Goal: Transaction & Acquisition: Obtain resource

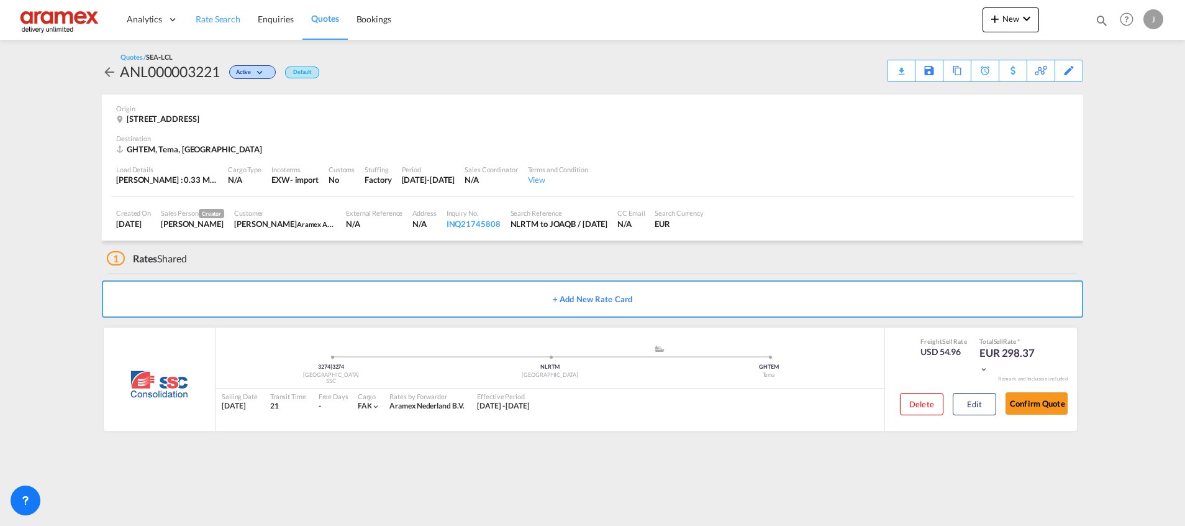
click at [224, 11] on link "Rate Search" at bounding box center [218, 19] width 62 height 40
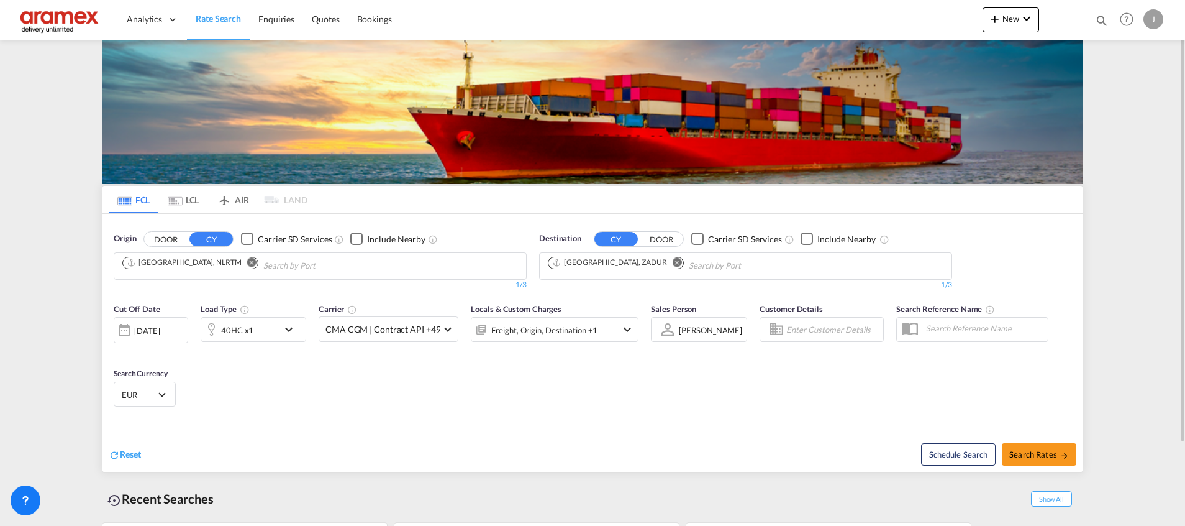
click at [673, 263] on md-icon "Remove" at bounding box center [677, 261] width 9 height 9
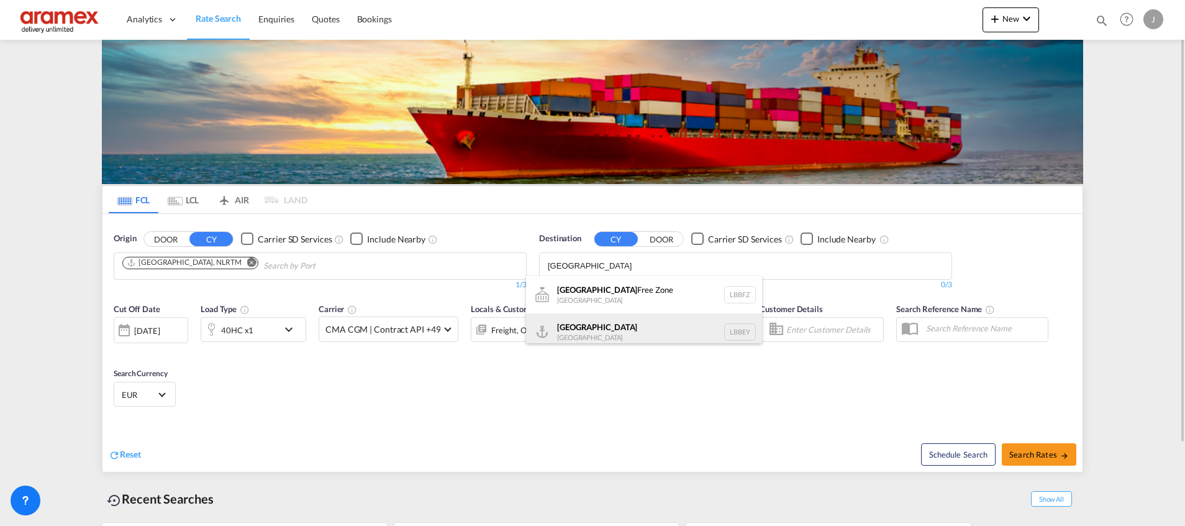
type input "[GEOGRAPHIC_DATA]"
drag, startPoint x: 598, startPoint y: 328, endPoint x: 531, endPoint y: 148, distance: 191.7
click at [599, 329] on div "Beirut [GEOGRAPHIC_DATA] LBBEY" at bounding box center [644, 331] width 236 height 37
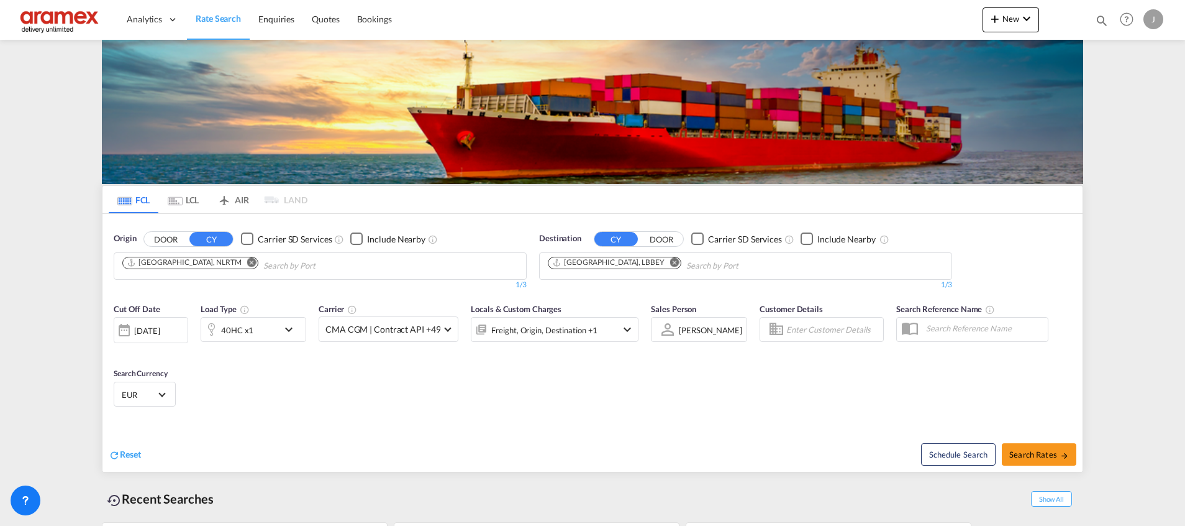
click at [167, 242] on button "DOOR" at bounding box center [165, 239] width 43 height 14
click at [176, 267] on input "Search by Door" at bounding box center [181, 266] width 118 height 20
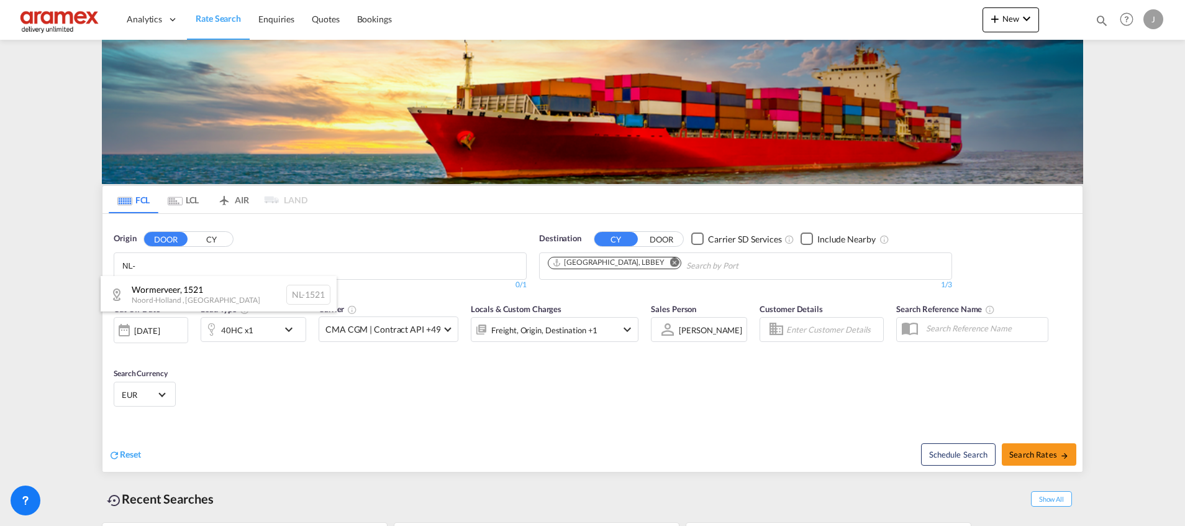
paste input "6101"
type input "NL-6101"
click at [183, 286] on div "Echt , [STREET_ADDRESS]" at bounding box center [219, 298] width 236 height 45
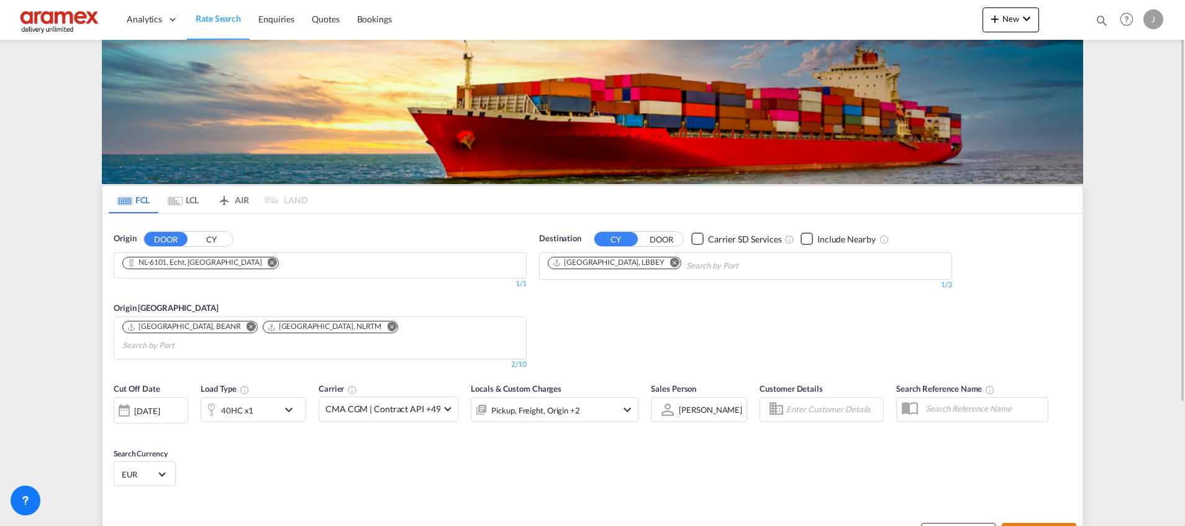
click at [1030, 525] on span "Search Rates" at bounding box center [1040, 534] width 60 height 10
type input "6101 to LBBEY / [DATE]"
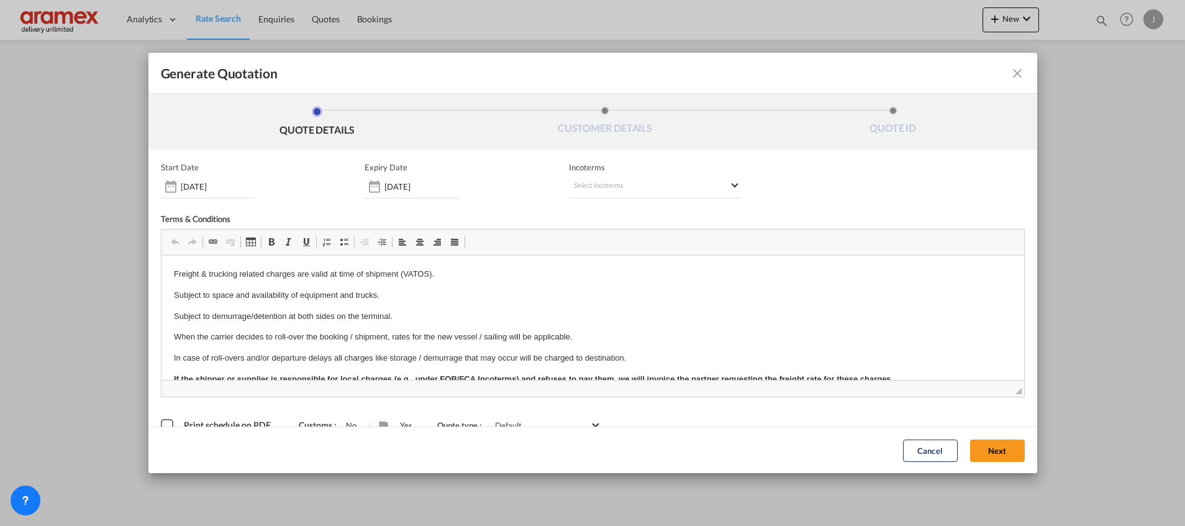
click at [1010, 74] on md-icon "icon-close fg-AAA8AD cursor m-0" at bounding box center [1017, 73] width 15 height 15
click at [588, 178] on md-select "Select Incoterms FCA - export Free Carrier FOB - export Free on Board CFR - exp…" at bounding box center [655, 187] width 173 height 22
click at [589, 216] on input "search" at bounding box center [627, 212] width 115 height 11
type input "EXW"
drag, startPoint x: 590, startPoint y: 237, endPoint x: 685, endPoint y: 253, distance: 95.7
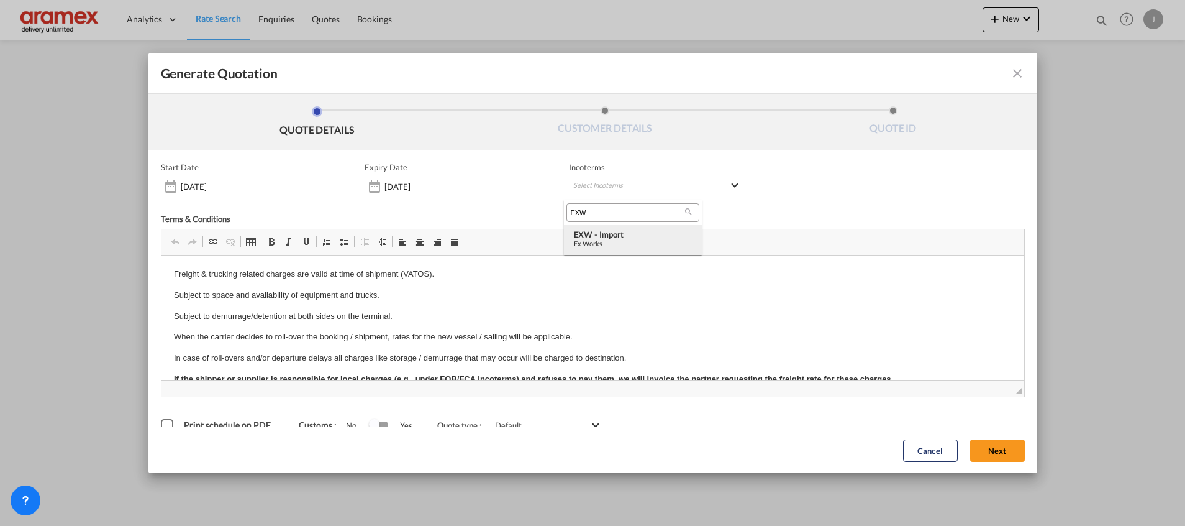
click at [595, 236] on div "EXW - import" at bounding box center [633, 234] width 118 height 10
click at [973, 444] on button "Next" at bounding box center [997, 450] width 55 height 22
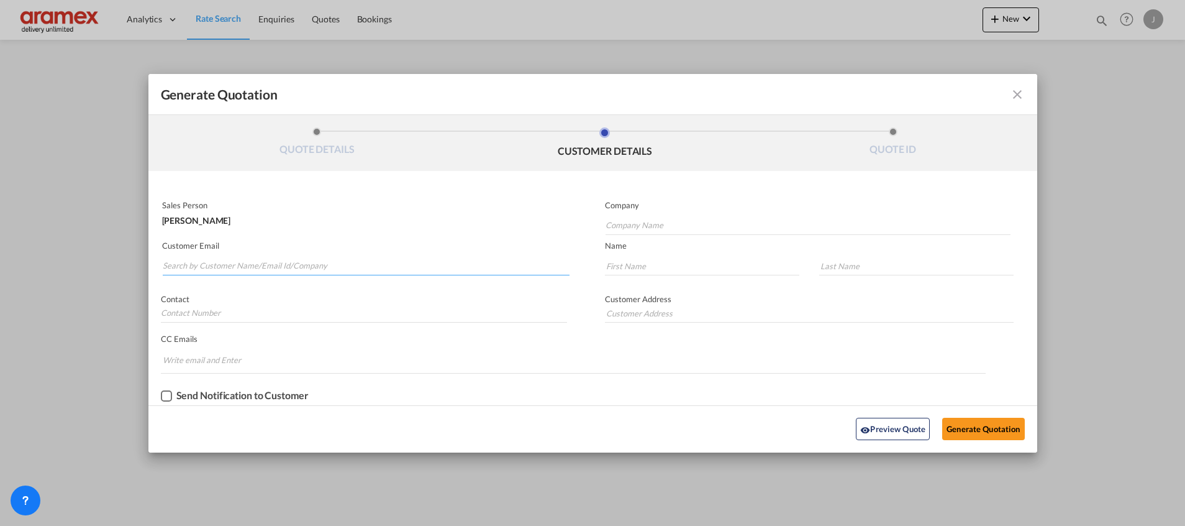
click at [294, 265] on input "Search by Customer Name/Email Id/Company" at bounding box center [366, 266] width 407 height 19
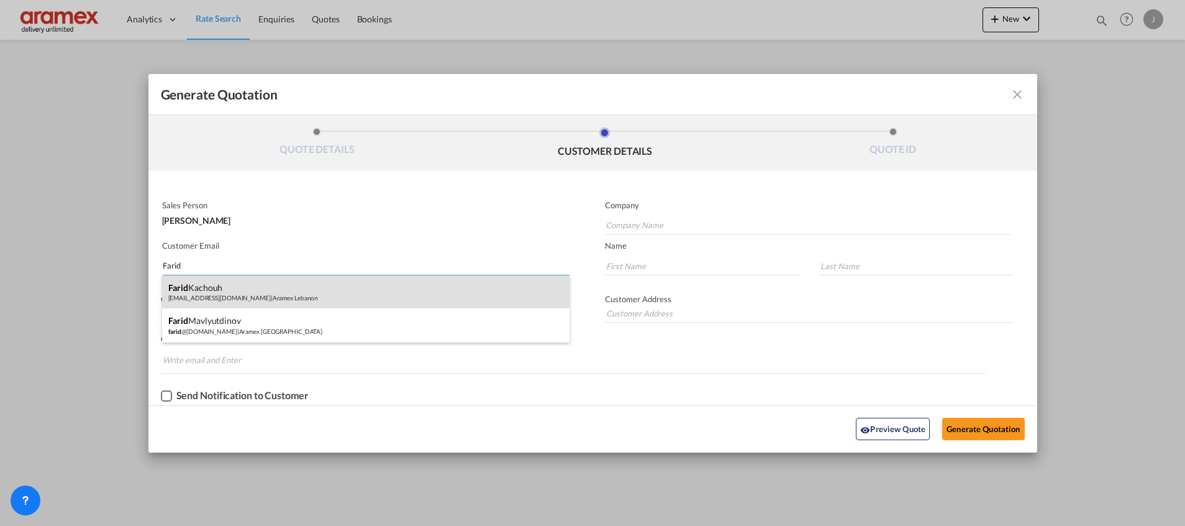
type input "Farid"
click at [242, 280] on div "[PERSON_NAME] [EMAIL_ADDRESS][DOMAIN_NAME] | Aramex [GEOGRAPHIC_DATA]" at bounding box center [366, 292] width 408 height 34
type input "Aramex Lebanon"
type input "[EMAIL_ADDRESS][DOMAIN_NAME]"
type input "Farid"
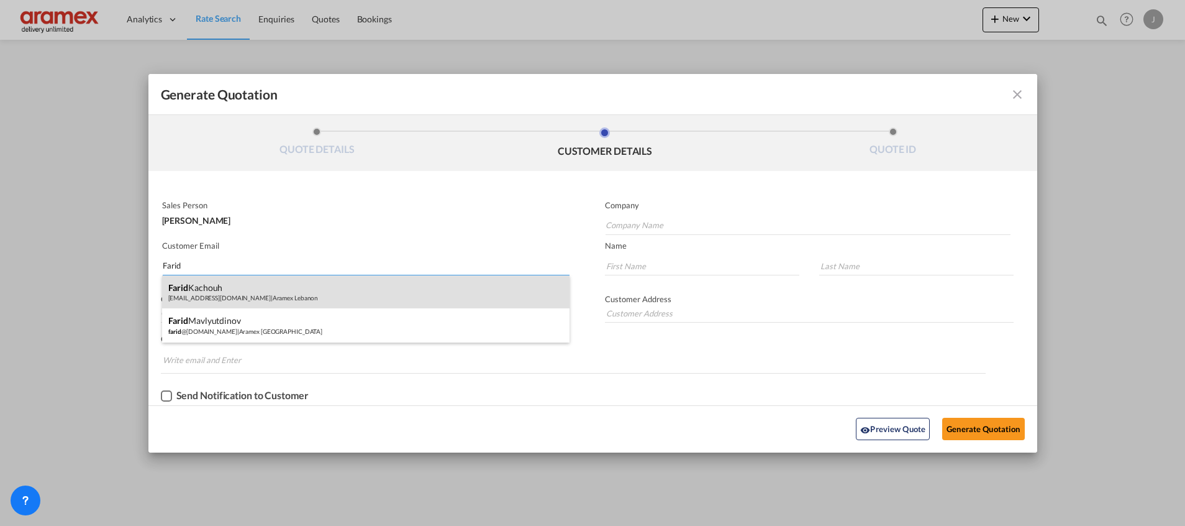
type input "Kachouh"
type input "[GEOGRAPHIC_DATA]"
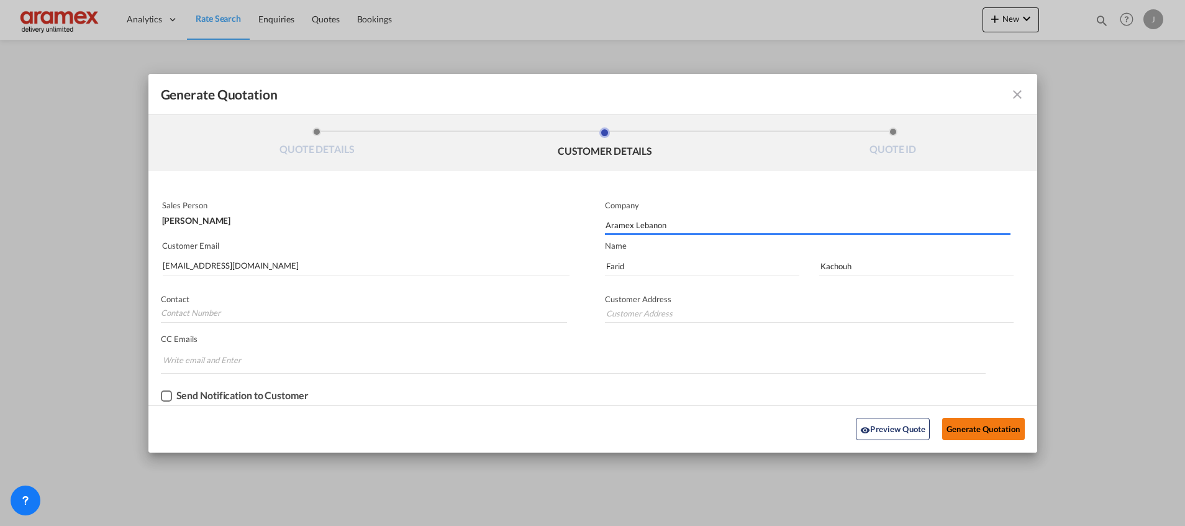
click at [989, 431] on button "Generate Quotation" at bounding box center [984, 429] width 82 height 22
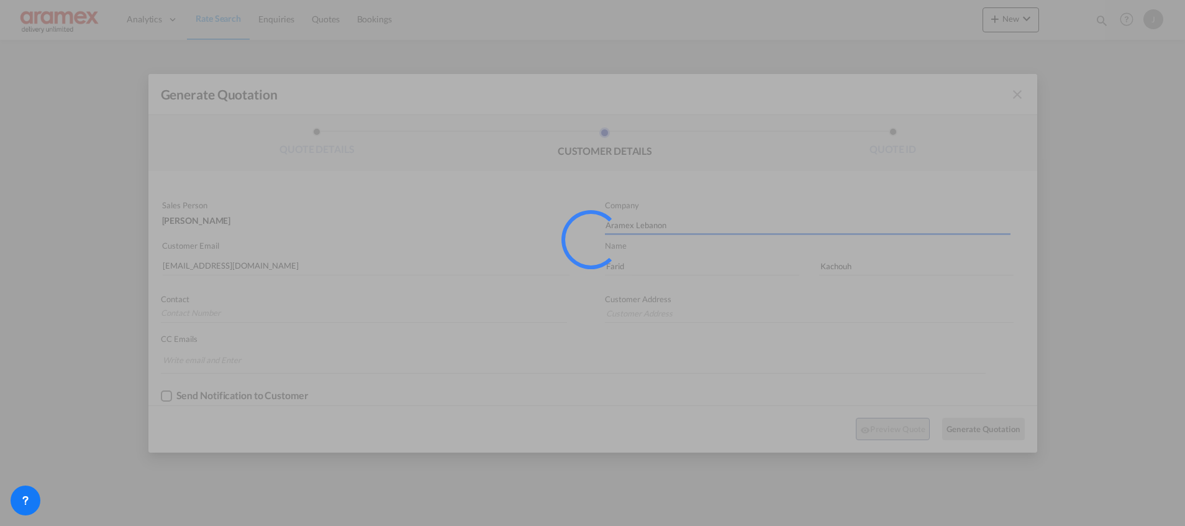
type input "[GEOGRAPHIC_DATA]"
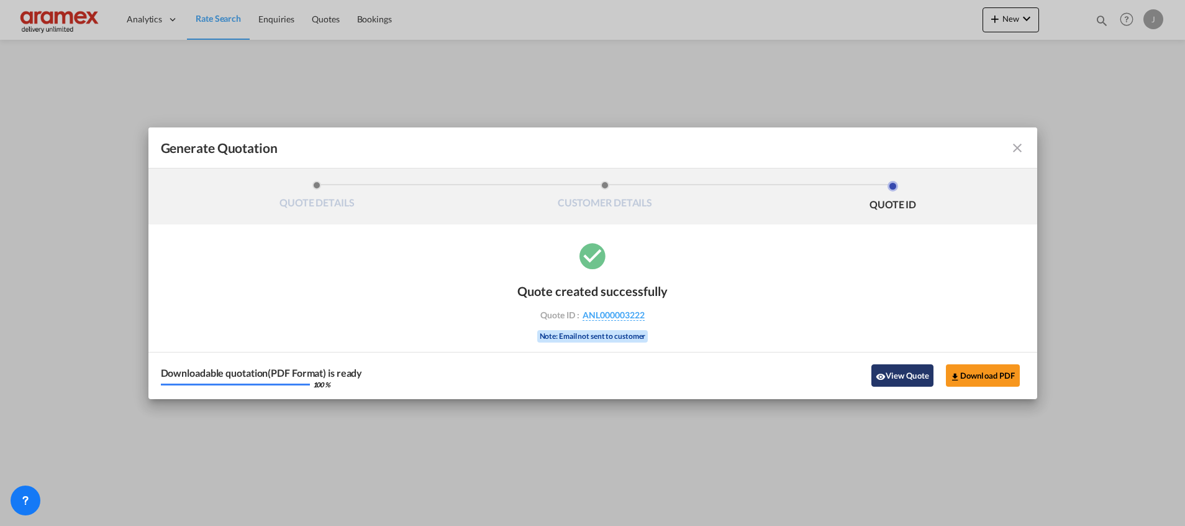
click at [898, 375] on button "View Quote" at bounding box center [903, 375] width 62 height 22
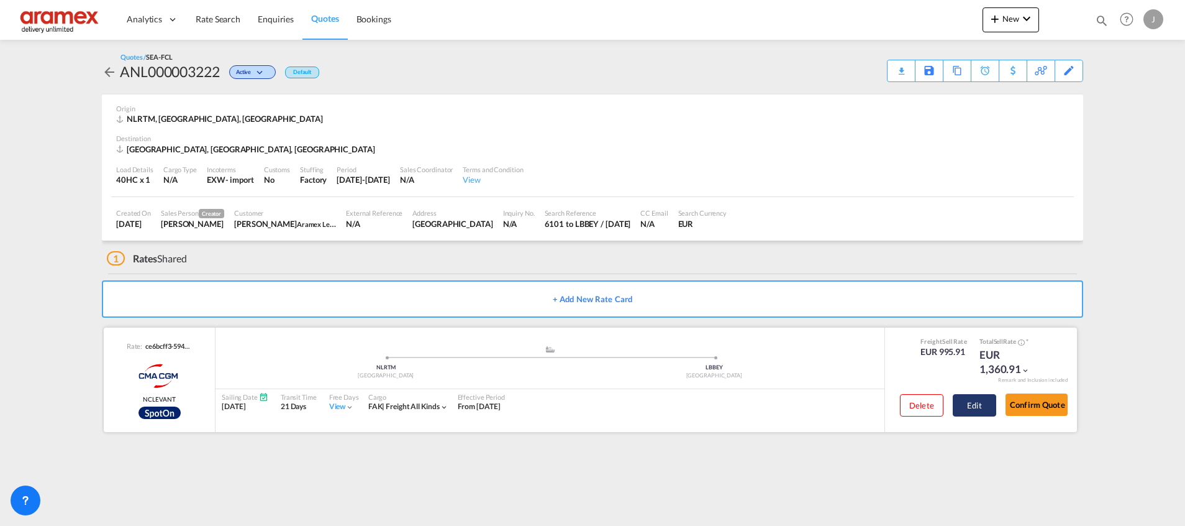
click at [977, 403] on button "Edit" at bounding box center [974, 405] width 43 height 22
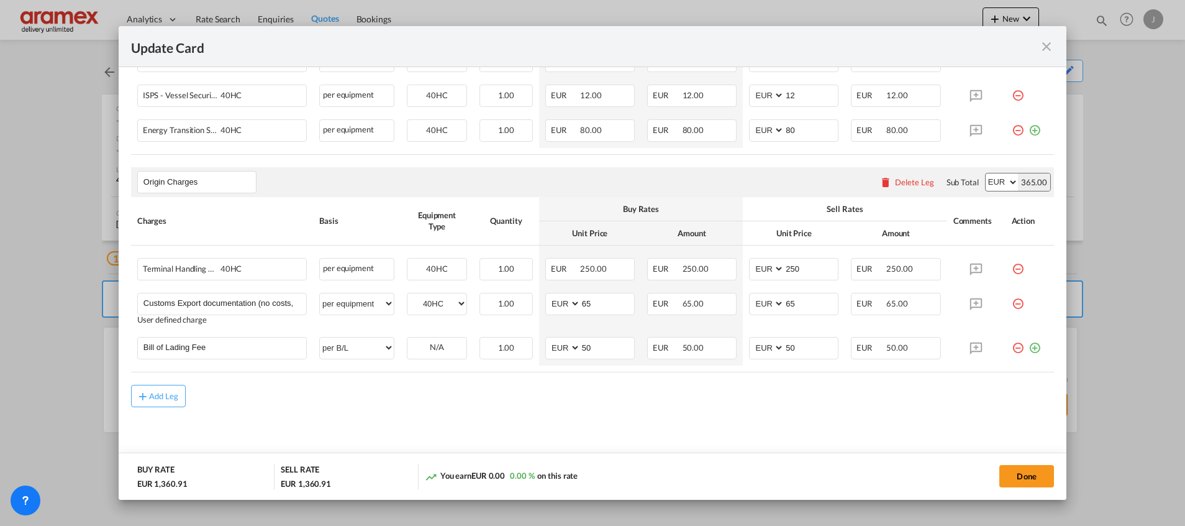
scroll to position [478, 0]
click at [153, 395] on div "Add Leg" at bounding box center [164, 393] width 30 height 7
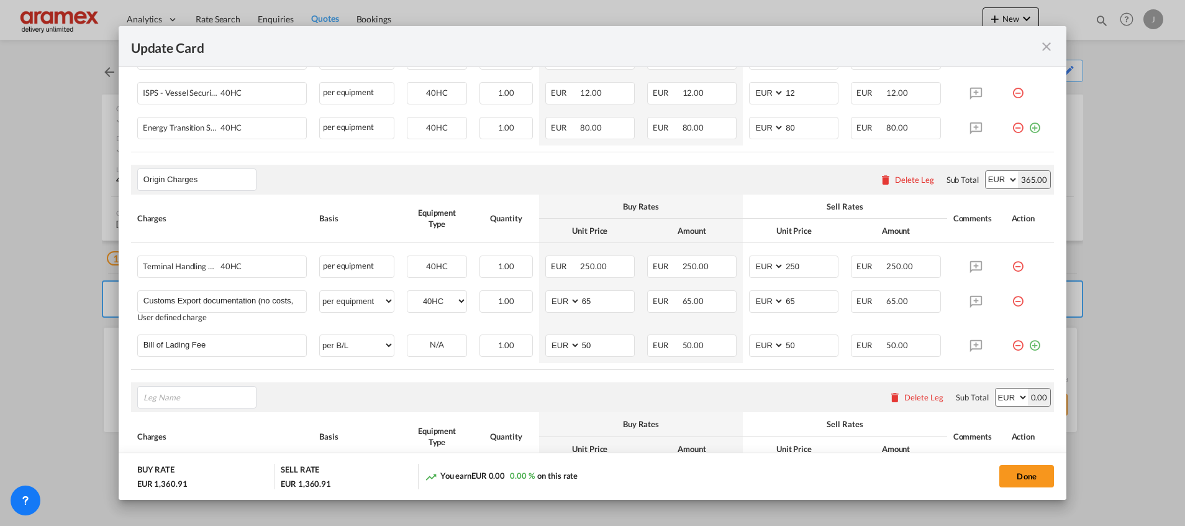
scroll to position [617, 0]
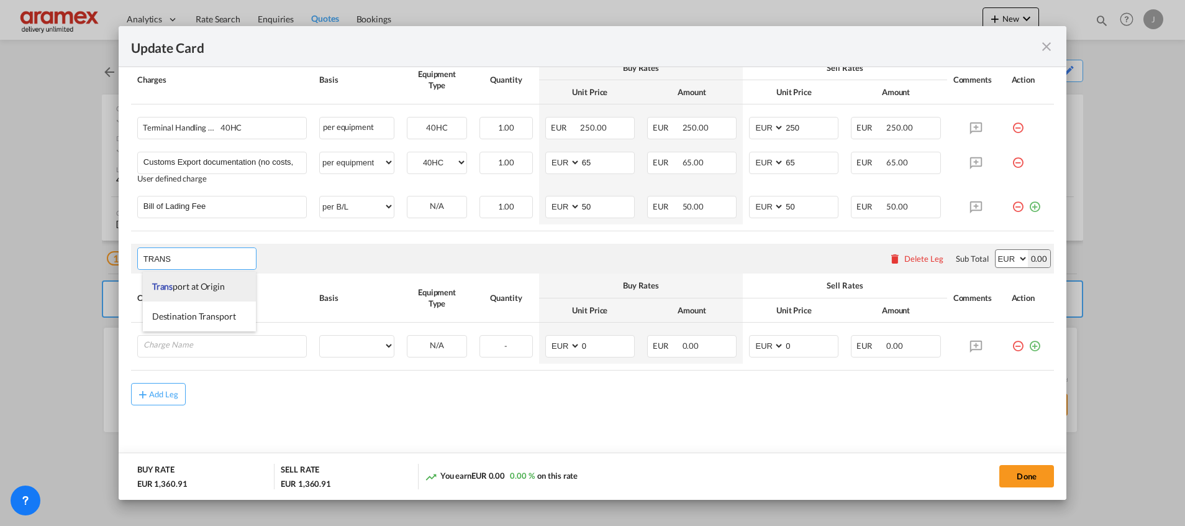
click at [182, 282] on span "Trans port at Origin" at bounding box center [188, 286] width 73 height 11
type input "Transport at Origin"
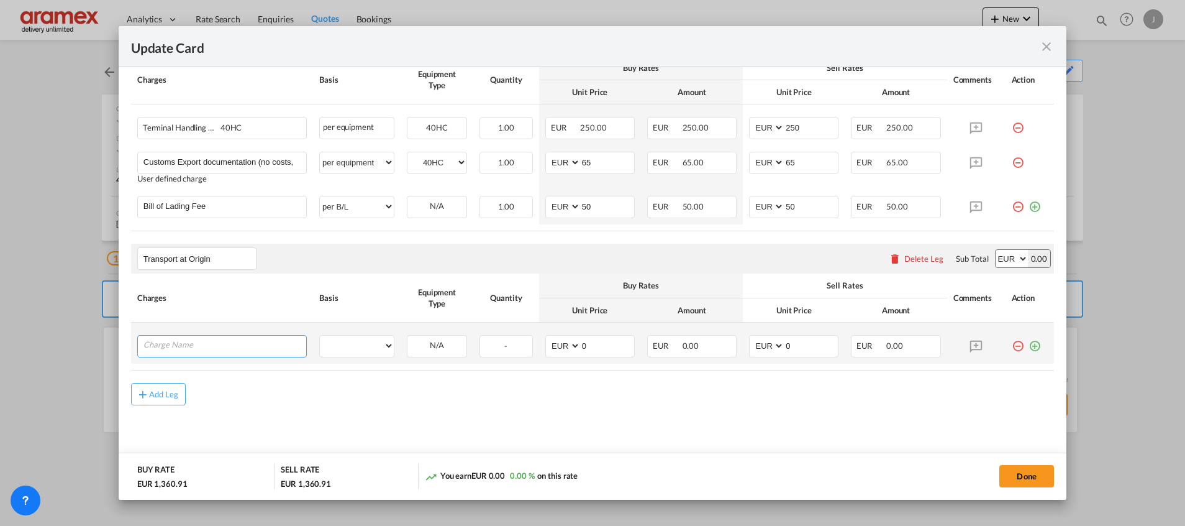
click at [199, 342] on input "Charge Name" at bounding box center [225, 345] width 163 height 19
type input "P"
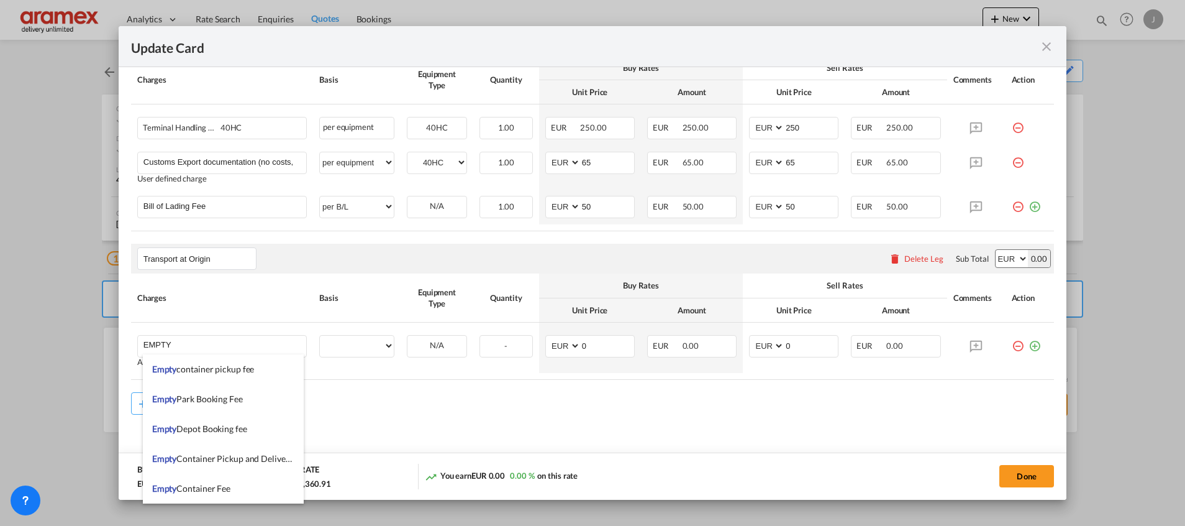
drag, startPoint x: 214, startPoint y: 457, endPoint x: 565, endPoint y: 399, distance: 355.7
click at [221, 456] on span "Empty Container Pickup and Delivery Charge" at bounding box center [237, 458] width 171 height 11
type input "Empty Container Pickup and Delivery Charge"
select select "per equipment"
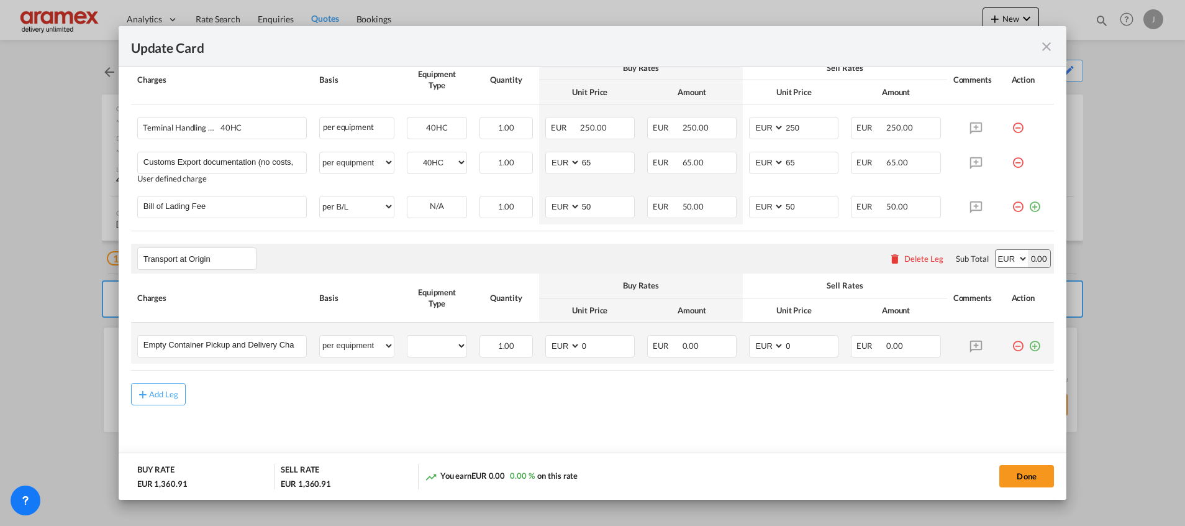
click at [1029, 344] on md-icon "icon-plus-circle-outline green-400-fg" at bounding box center [1035, 341] width 12 height 12
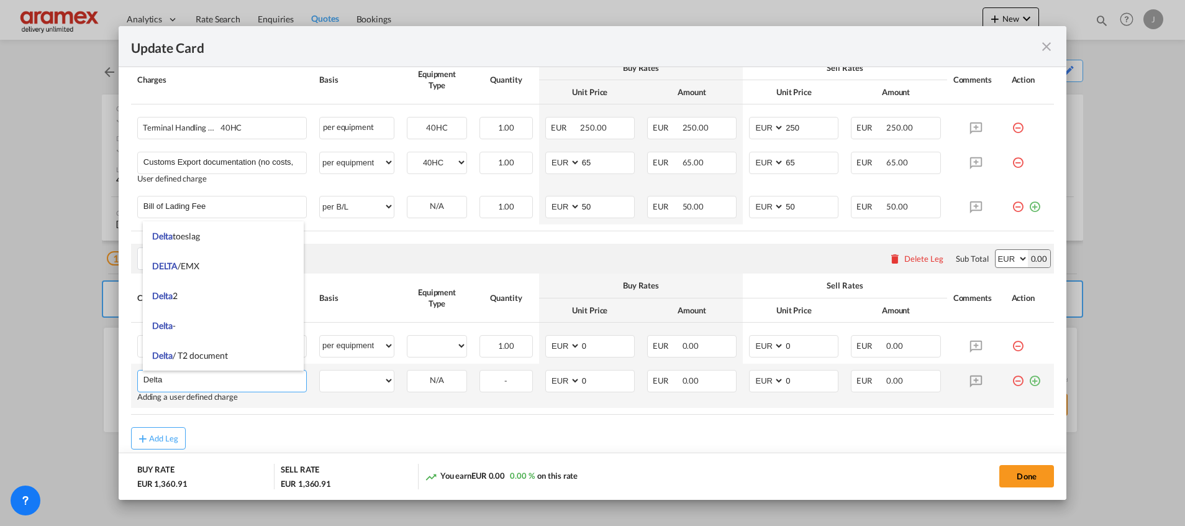
type input "Delta"
drag, startPoint x: 1020, startPoint y: 383, endPoint x: 785, endPoint y: 396, distance: 235.8
click at [1029, 382] on md-icon "icon-plus-circle-outline green-400-fg" at bounding box center [1035, 376] width 12 height 12
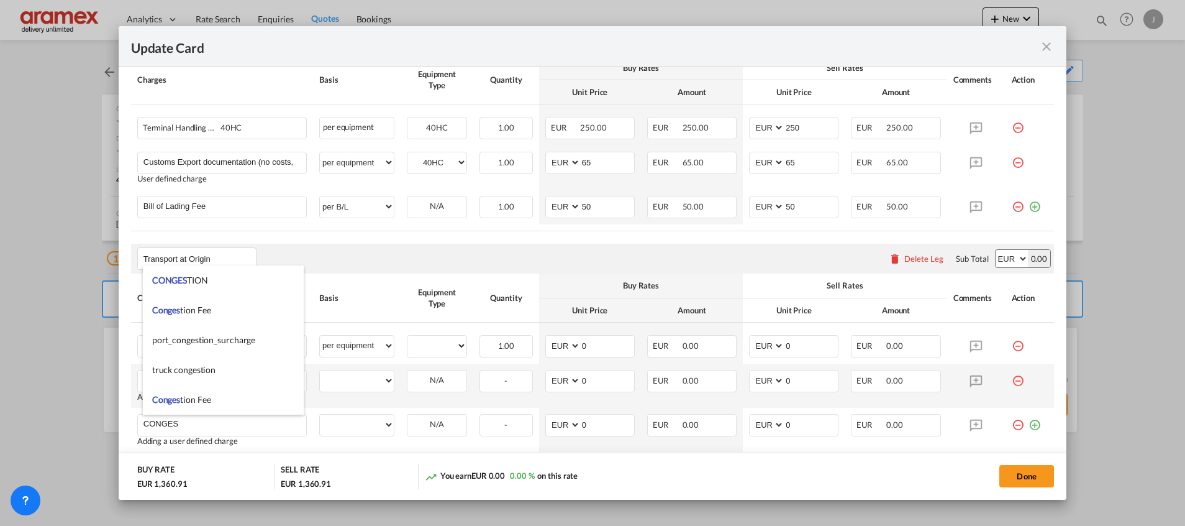
drag, startPoint x: 207, startPoint y: 311, endPoint x: 833, endPoint y: 395, distance: 631.3
click at [208, 310] on span "Conges tion Fee" at bounding box center [181, 309] width 59 height 11
type input "Congestion Fee"
select select "per equipment"
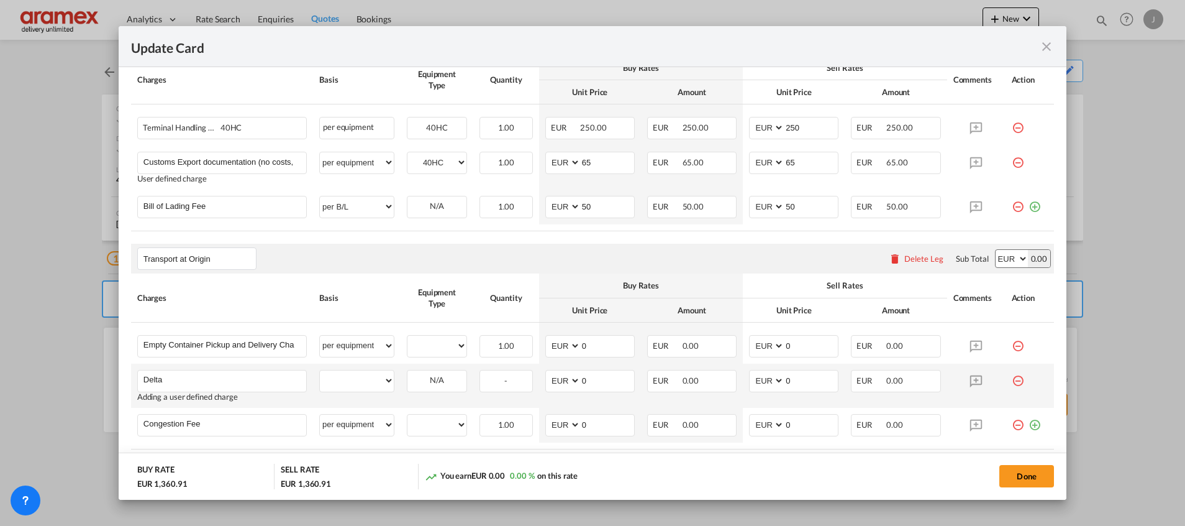
click at [1029, 426] on md-icon "icon-plus-circle-outline green-400-fg" at bounding box center [1035, 420] width 12 height 12
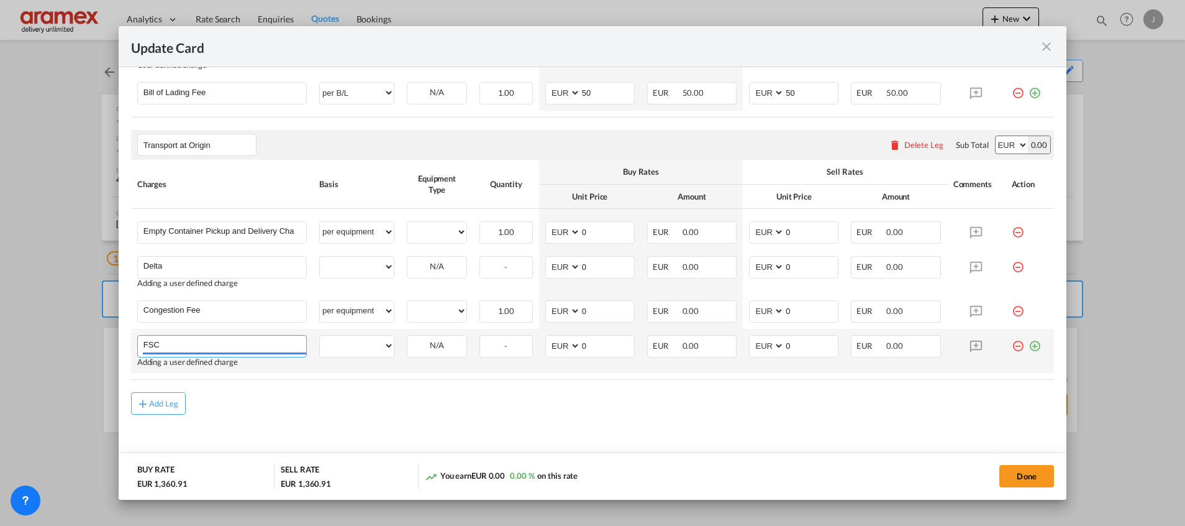
type input "FSC"
drag, startPoint x: 1021, startPoint y: 345, endPoint x: 991, endPoint y: 351, distance: 31.0
click at [1029, 344] on md-icon "icon-plus-circle-outline green-400-fg" at bounding box center [1035, 341] width 12 height 12
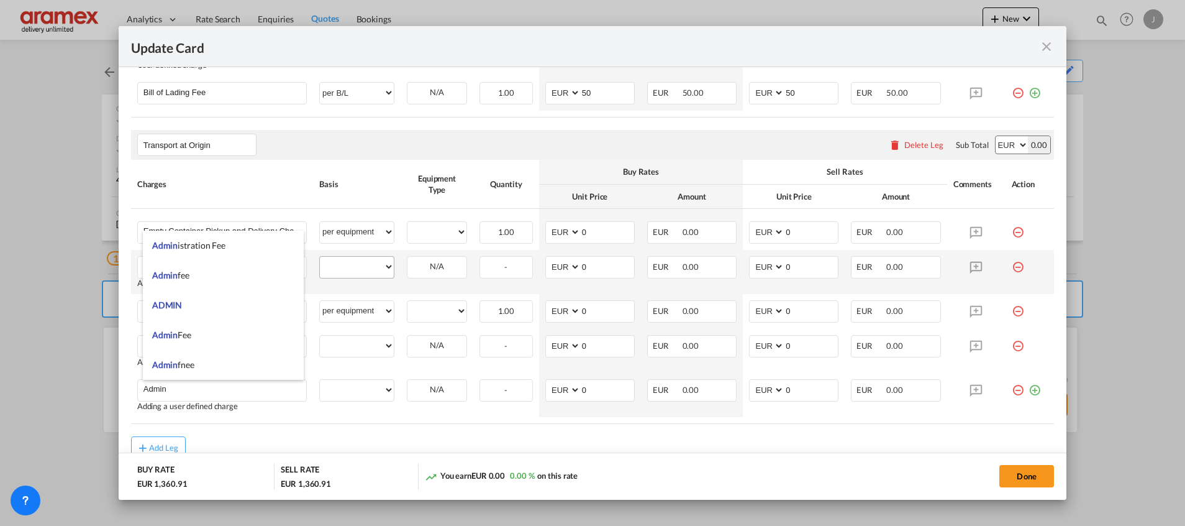
drag, startPoint x: 198, startPoint y: 283, endPoint x: 331, endPoint y: 262, distance: 135.1
click at [204, 283] on li "Admin fee" at bounding box center [223, 275] width 161 height 30
type input "Admin fee"
select select "per container"
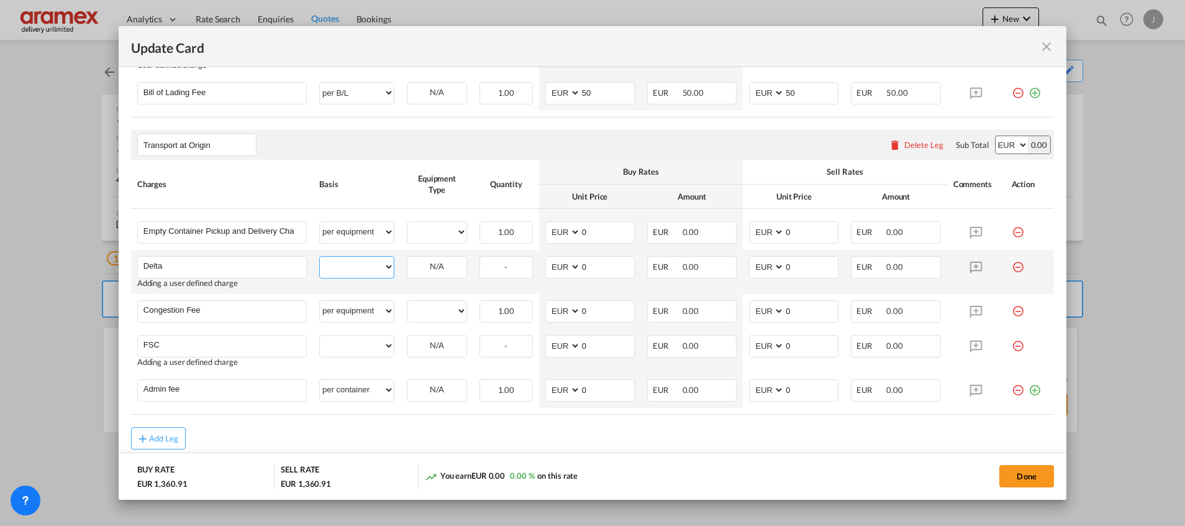
click at [354, 259] on select "per equipment per container per B/L per shipping bill per shipment % on pickup …" at bounding box center [357, 267] width 74 height 20
select select "per equipment"
click at [320, 257] on select "per equipment per container per B/L per shipping bill per shipment % on pickup …" at bounding box center [357, 267] width 74 height 20
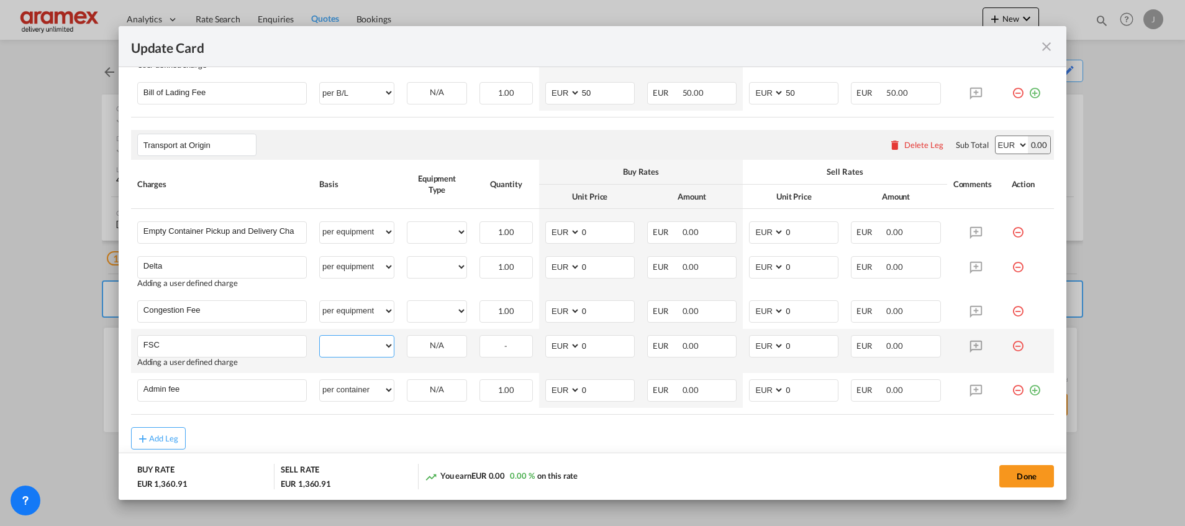
drag, startPoint x: 354, startPoint y: 345, endPoint x: 354, endPoint y: 332, distance: 13.0
click at [354, 345] on select "per equipment per container per B/L per shipping bill per shipment % on pickup …" at bounding box center [357, 346] width 74 height 20
select select "per equipment"
click at [320, 336] on select "per equipment per container per B/L per shipping bill per shipment % on pickup …" at bounding box center [357, 346] width 74 height 20
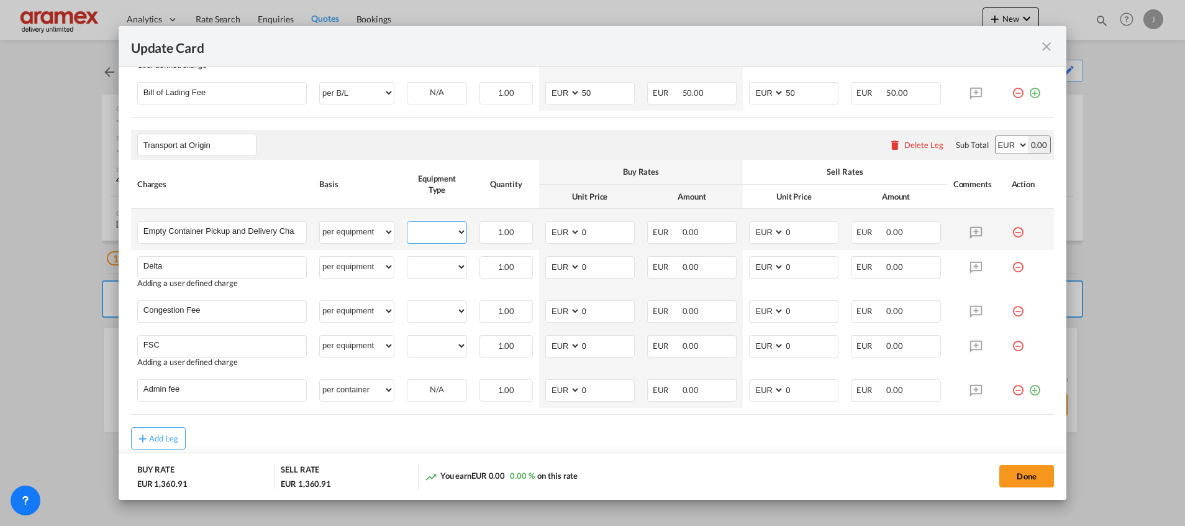
click at [436, 237] on select "40HC" at bounding box center [437, 232] width 59 height 17
select select "40HC"
click at [408, 224] on select "40HC" at bounding box center [437, 232] width 59 height 17
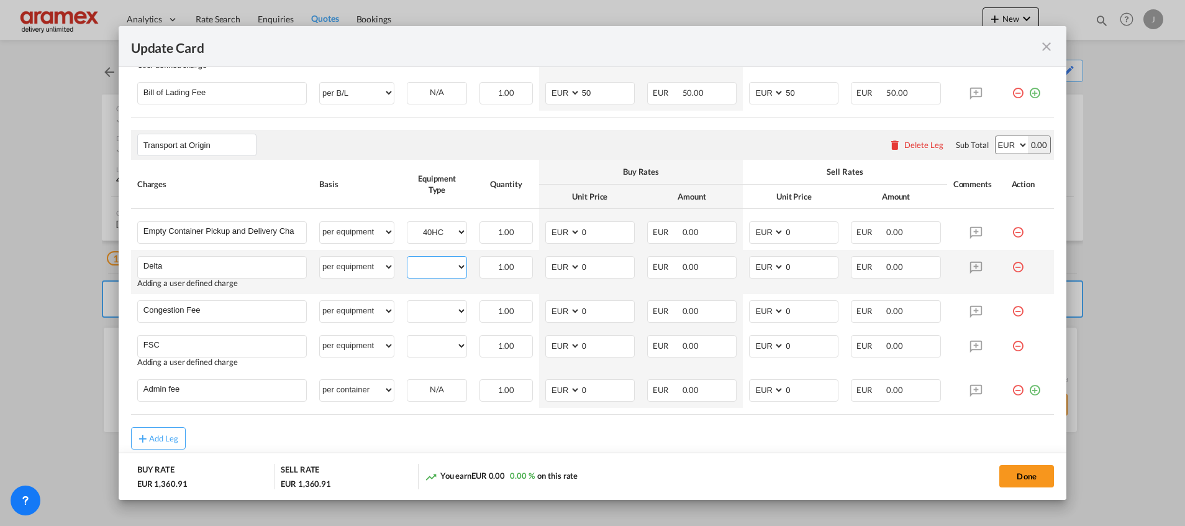
click at [432, 268] on select "40HC" at bounding box center [437, 266] width 59 height 17
select select "40HC"
click at [408, 258] on select "40HC" at bounding box center [437, 266] width 59 height 17
drag, startPoint x: 435, startPoint y: 311, endPoint x: 435, endPoint y: 321, distance: 10.6
click at [435, 311] on select "40HC" at bounding box center [437, 311] width 59 height 17
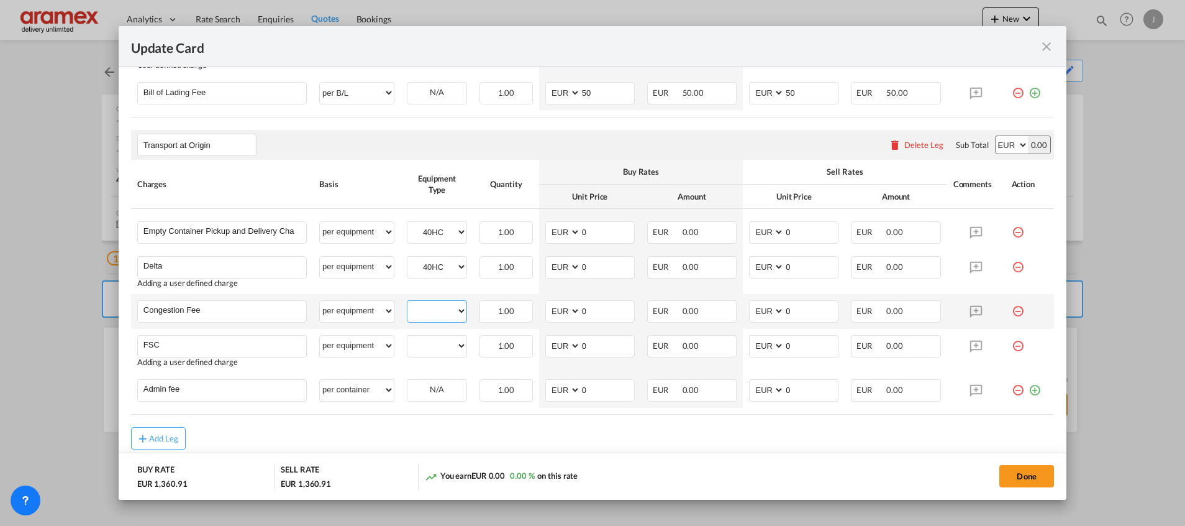
select select "40HC"
click at [408, 303] on select "40HC" at bounding box center [437, 311] width 59 height 17
click at [437, 353] on select "40HC" at bounding box center [437, 345] width 59 height 17
select select "40HC"
click at [408, 337] on select "40HC" at bounding box center [437, 345] width 59 height 17
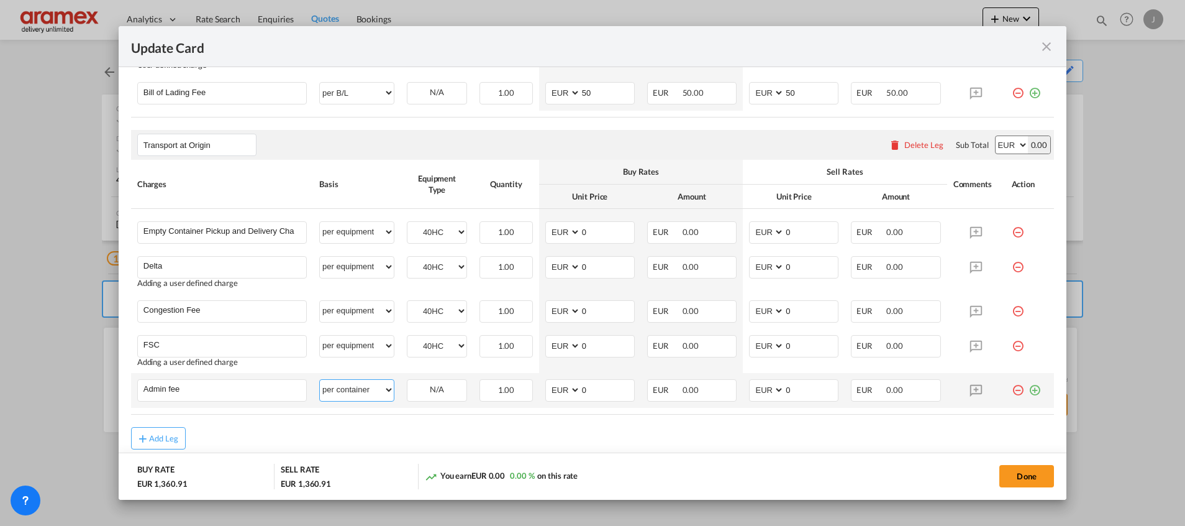
click at [365, 388] on select "per equipment per container per B/L per shipping bill per shipment % on pickup …" at bounding box center [357, 390] width 74 height 20
select select "per equipment"
click at [320, 380] on select "per equipment per container per B/L per shipping bill per shipment % on pickup …" at bounding box center [357, 390] width 74 height 20
drag, startPoint x: 448, startPoint y: 386, endPoint x: 448, endPoint y: 396, distance: 9.9
click at [448, 386] on select "40HC" at bounding box center [437, 389] width 59 height 17
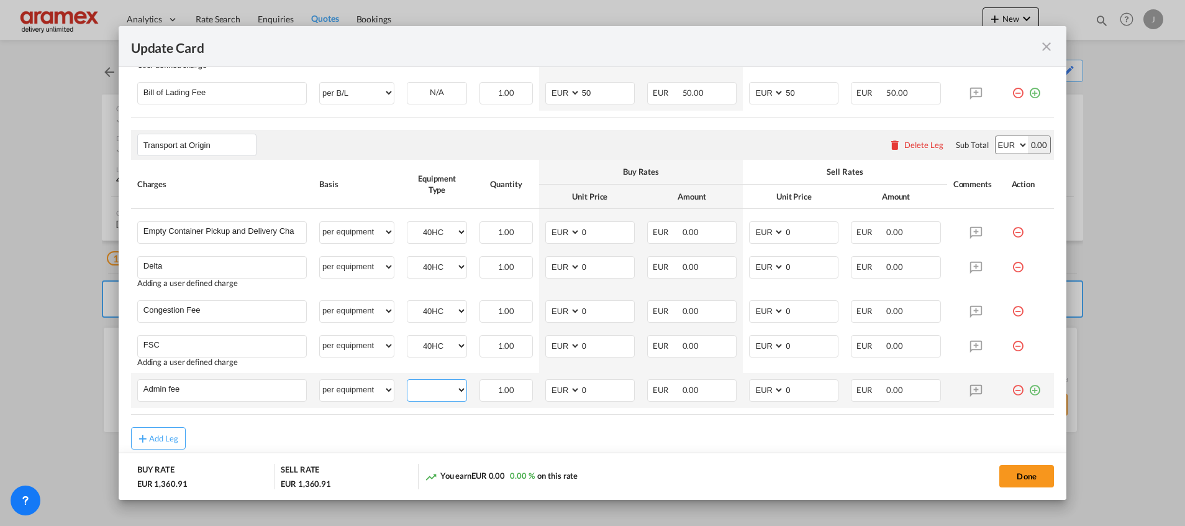
select select "40HC"
click at [408, 381] on select "40HC" at bounding box center [437, 389] width 59 height 17
drag, startPoint x: 596, startPoint y: 230, endPoint x: 554, endPoint y: 230, distance: 41.6
click at [557, 230] on md-input-container "AED AFN ALL AMD ANG AOA ARS AUD AWG AZN BAM BBD BDT BGN BHD BIF BMD BND [PERSON…" at bounding box center [590, 232] width 89 height 22
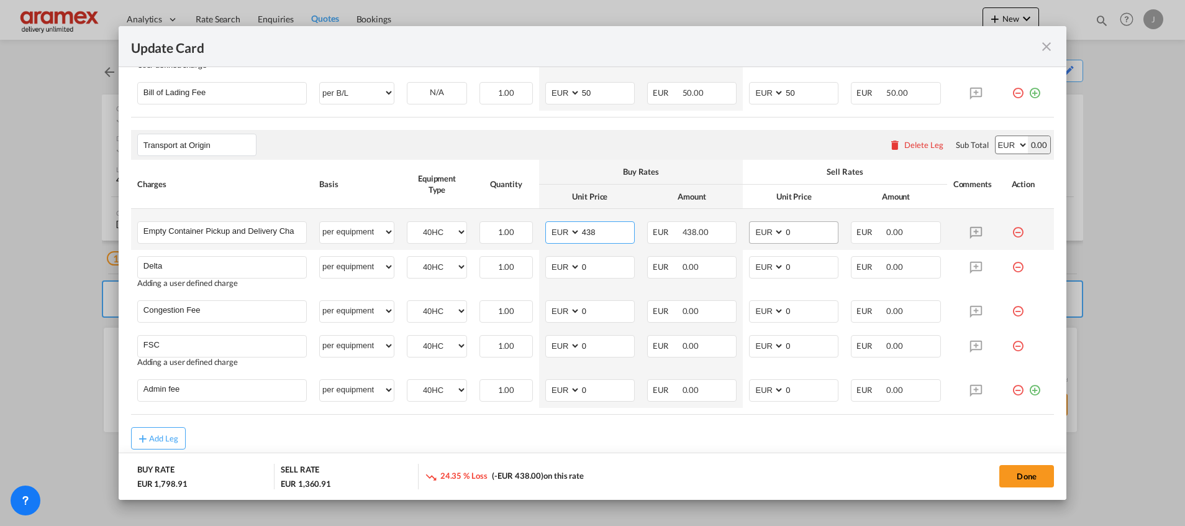
type input "438"
drag, startPoint x: 805, startPoint y: 234, endPoint x: 738, endPoint y: 232, distance: 67.1
click at [743, 233] on td "AED AFN ALL AMD ANG AOA ARS AUD AWG AZN BAM BBD BDT BGN BHD BIF BMD BND [PERSON…" at bounding box center [794, 229] width 102 height 41
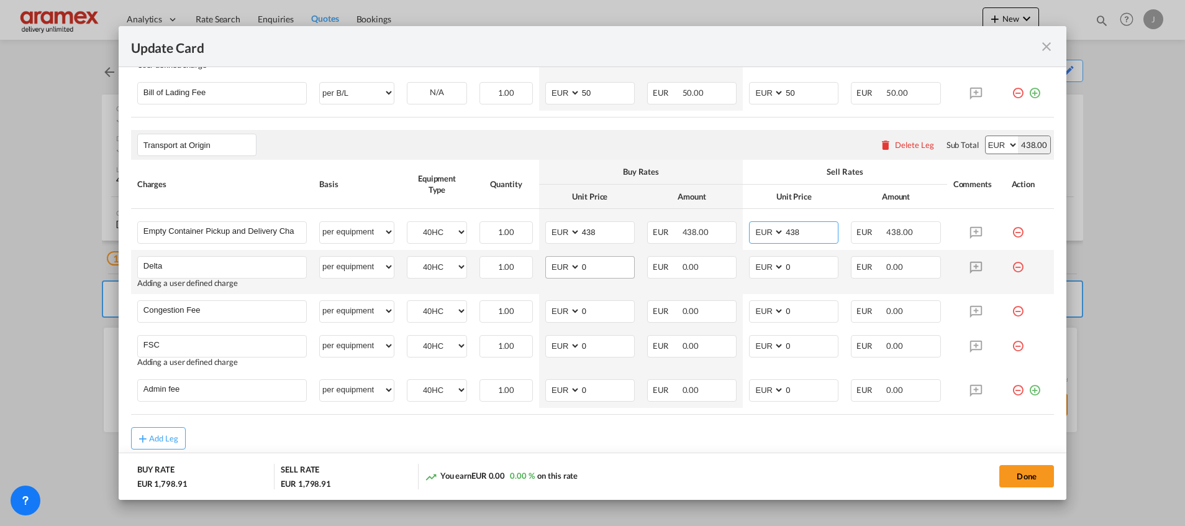
type input "438"
drag, startPoint x: 582, startPoint y: 267, endPoint x: 549, endPoint y: 267, distance: 32.9
click at [550, 268] on md-input-container "AED AFN ALL AMD ANG AOA ARS AUD AWG AZN BAM BBD BDT BGN BHD BIF BMD BND [PERSON…" at bounding box center [590, 267] width 89 height 22
type input "52"
click at [801, 258] on td "AED AFN ALL AMD ANG AOA ARS AUD AWG AZN BAM BBD BDT BGN BHD BIF BMD BND [PERSON…" at bounding box center [794, 272] width 102 height 44
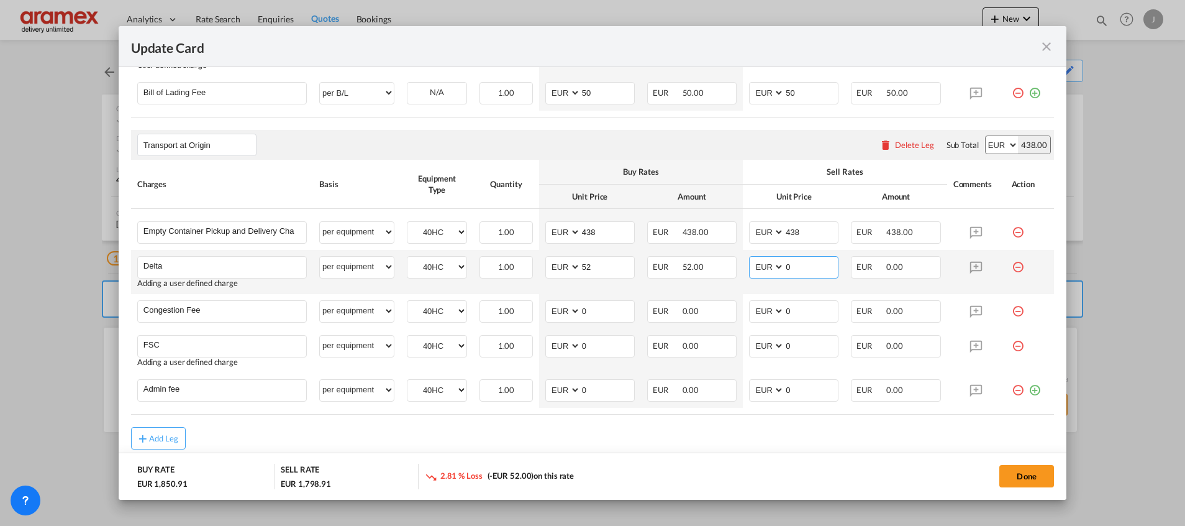
drag, startPoint x: 788, startPoint y: 265, endPoint x: 738, endPoint y: 268, distance: 50.4
click at [749, 268] on md-input-container "AED AFN ALL AMD ANG AOA ARS AUD AWG AZN BAM BBD BDT BGN BHD BIF BMD BND [PERSON…" at bounding box center [793, 267] width 89 height 22
type input "52"
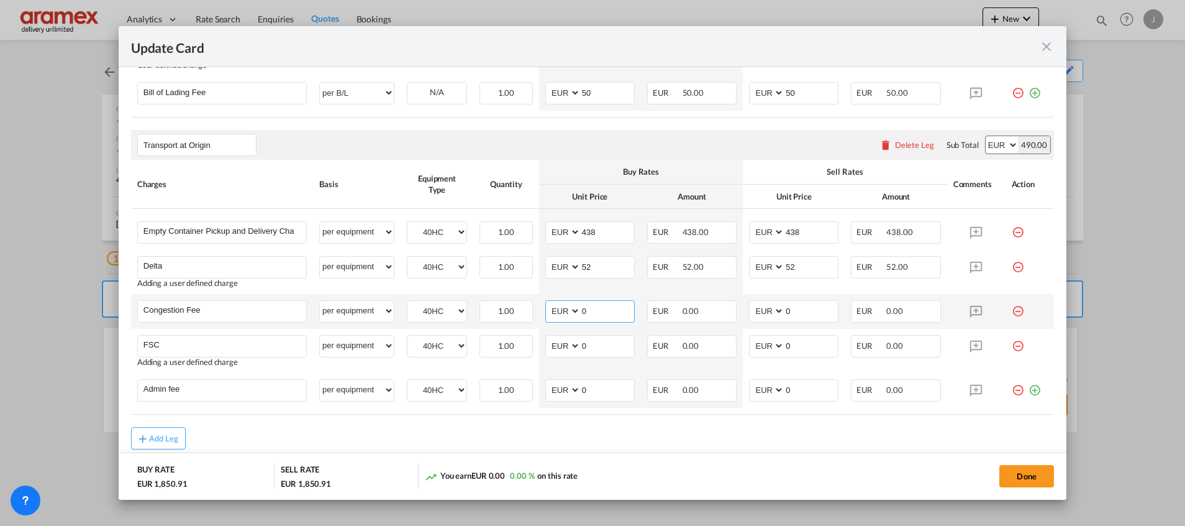
drag, startPoint x: 588, startPoint y: 315, endPoint x: 543, endPoint y: 312, distance: 45.5
click at [546, 312] on md-input-container "AED AFN ALL AMD ANG AOA ARS AUD AWG AZN BAM BBD BDT BGN BHD BIF BMD BND [PERSON…" at bounding box center [590, 311] width 89 height 22
drag, startPoint x: 594, startPoint y: 316, endPoint x: 535, endPoint y: 312, distance: 59.2
click at [539, 312] on td "AED AFN ALL AMD ANG AOA ARS AUD AWG AZN BAM BBD BDT BGN BHD BIF BMD BND [PERSON…" at bounding box center [590, 311] width 102 height 35
type input "17"
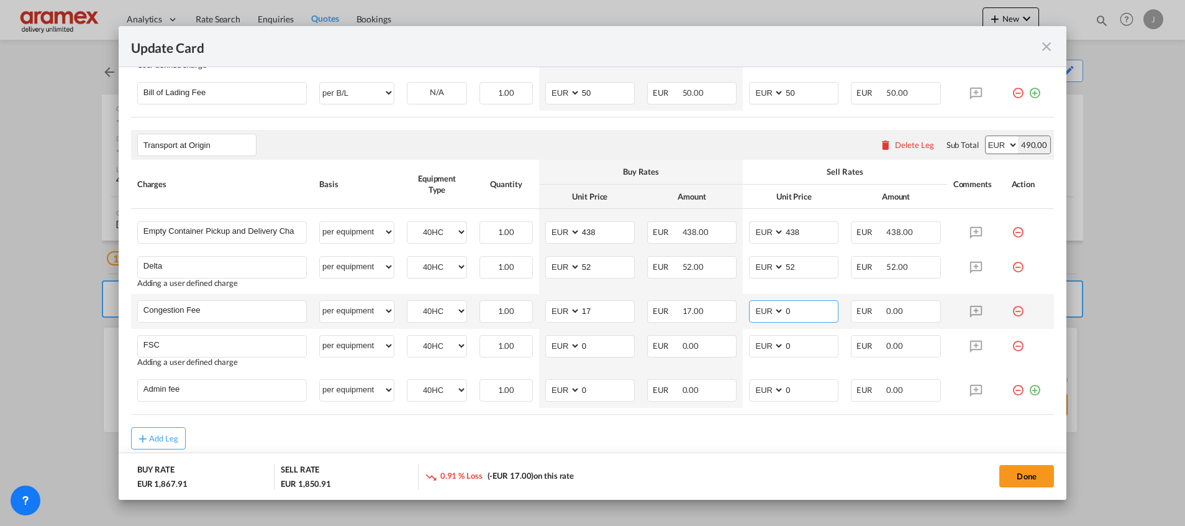
drag, startPoint x: 800, startPoint y: 314, endPoint x: 756, endPoint y: 316, distance: 43.5
click at [756, 316] on md-input-container "AED AFN ALL AMD ANG AOA ARS AUD AWG AZN BAM BBD BDT BGN BHD BIF BMD BND [PERSON…" at bounding box center [793, 311] width 89 height 22
type input "17"
click at [570, 344] on md-input-container "AED AFN ALL AMD ANG AOA ARS AUD AWG AZN BAM BBD BDT BGN BHD BIF BMD BND [PERSON…" at bounding box center [590, 346] width 89 height 22
paste input "€ 111.54"
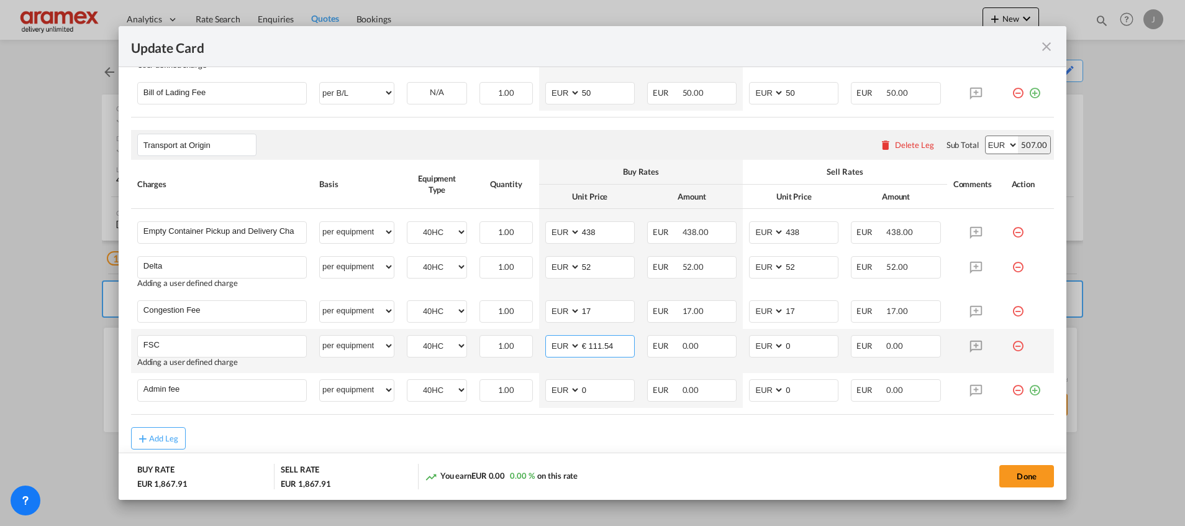
click at [590, 347] on input "€ 111.54" at bounding box center [607, 345] width 53 height 19
click at [590, 347] on input "111.54" at bounding box center [607, 345] width 53 height 19
type input "111.54"
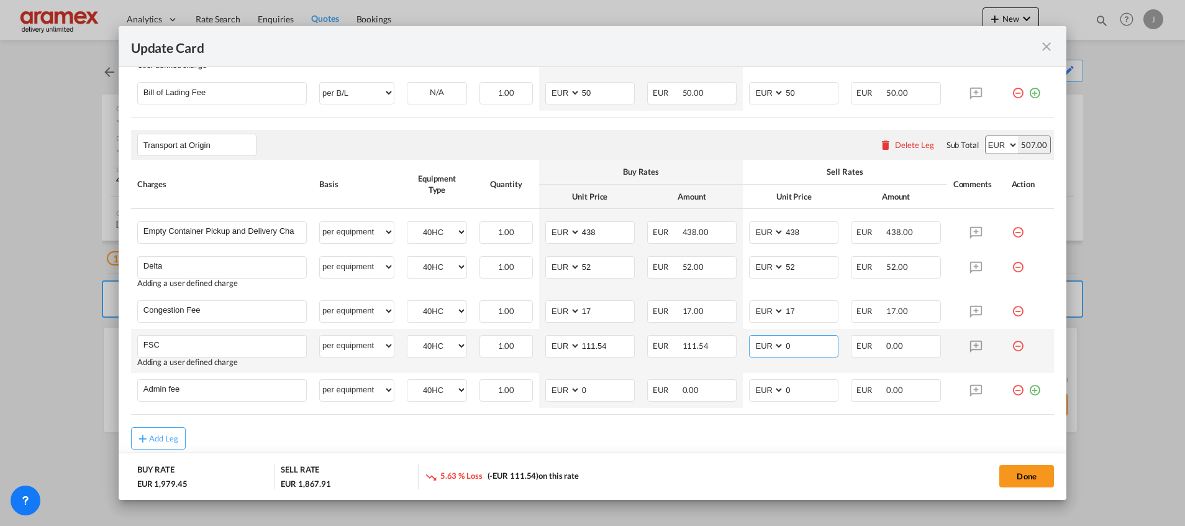
click at [759, 345] on md-input-container "AED AFN ALL AMD ANG AOA ARS AUD AWG AZN BAM BBD BDT BGN BHD BIF BMD BND [PERSON…" at bounding box center [793, 346] width 89 height 22
paste input "111.54"
type input "111.54"
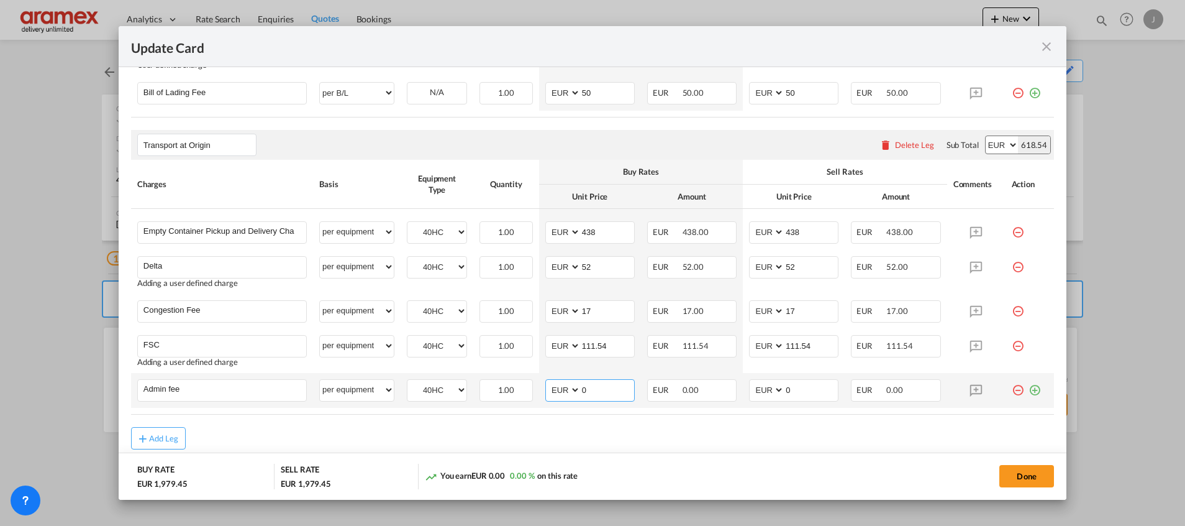
drag, startPoint x: 598, startPoint y: 386, endPoint x: 558, endPoint y: 388, distance: 39.8
click at [560, 386] on md-input-container "AED AFN ALL AMD ANG AOA ARS AUD AWG AZN BAM BBD BDT BGN BHD BIF BMD BND [PERSON…" at bounding box center [590, 390] width 89 height 22
click at [588, 386] on input "14.50" at bounding box center [607, 389] width 53 height 19
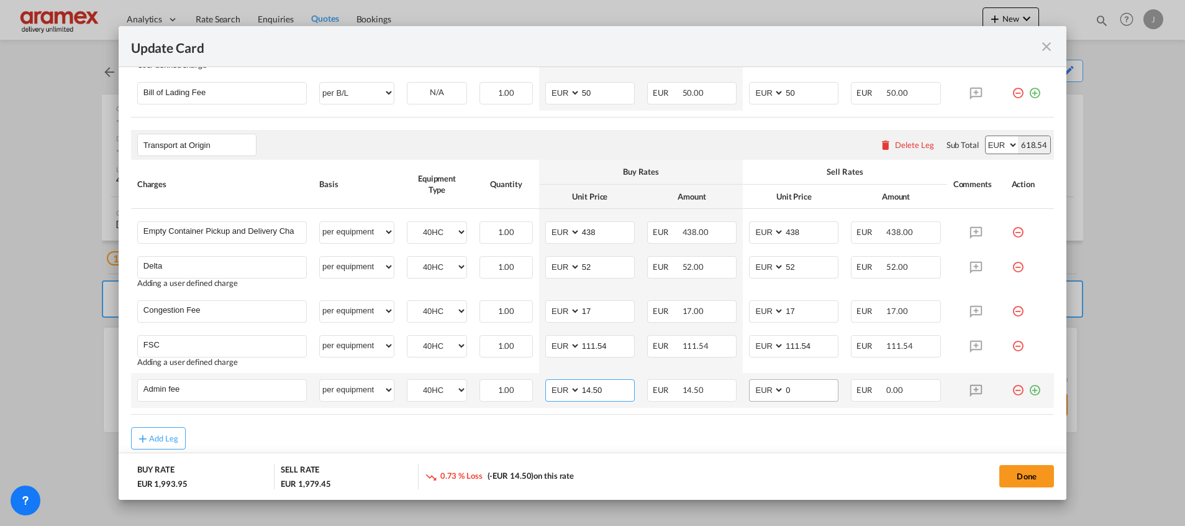
type input "14.50"
drag, startPoint x: 766, startPoint y: 386, endPoint x: 751, endPoint y: 386, distance: 15.5
click at [751, 386] on md-input-container "AED AFN ALL AMD ANG AOA ARS AUD AWG AZN BAM BBD BDT BGN BHD BIF BMD BND [PERSON…" at bounding box center [793, 390] width 89 height 22
paste input "14.5"
type input "14.50"
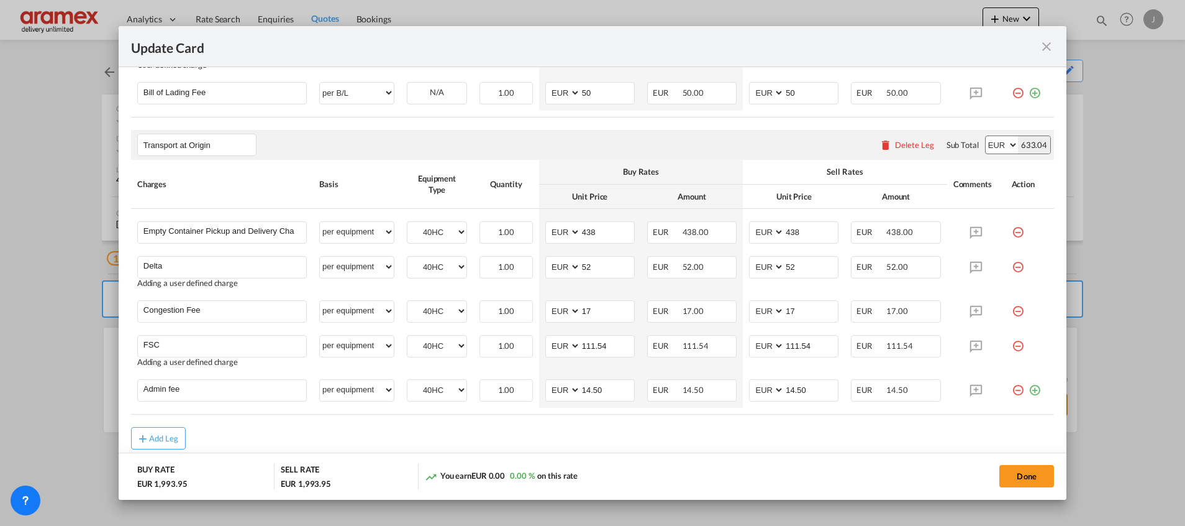
click at [750, 448] on div "Add Leg" at bounding box center [592, 438] width 923 height 22
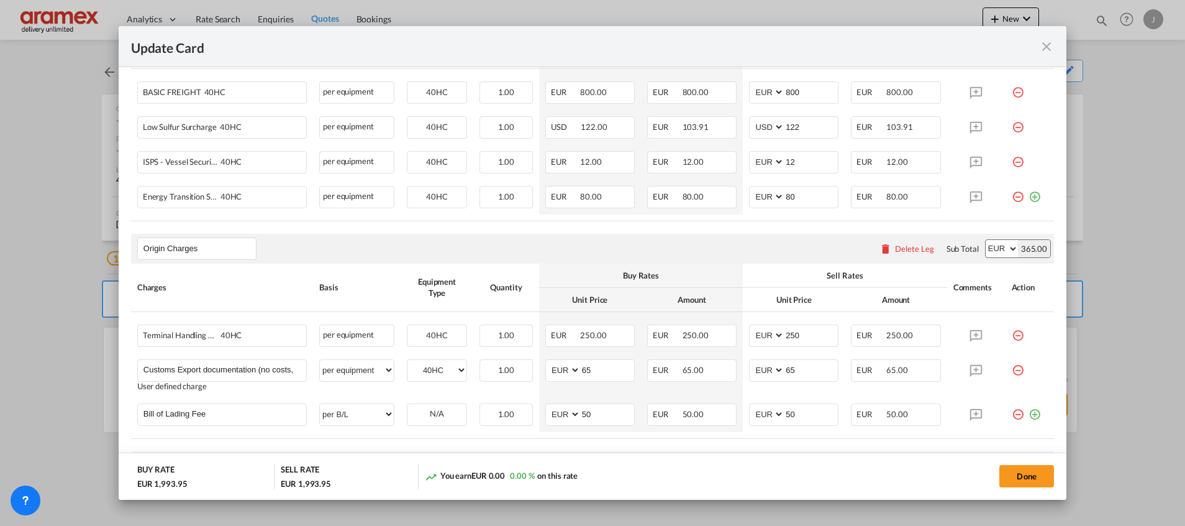
scroll to position [358, 0]
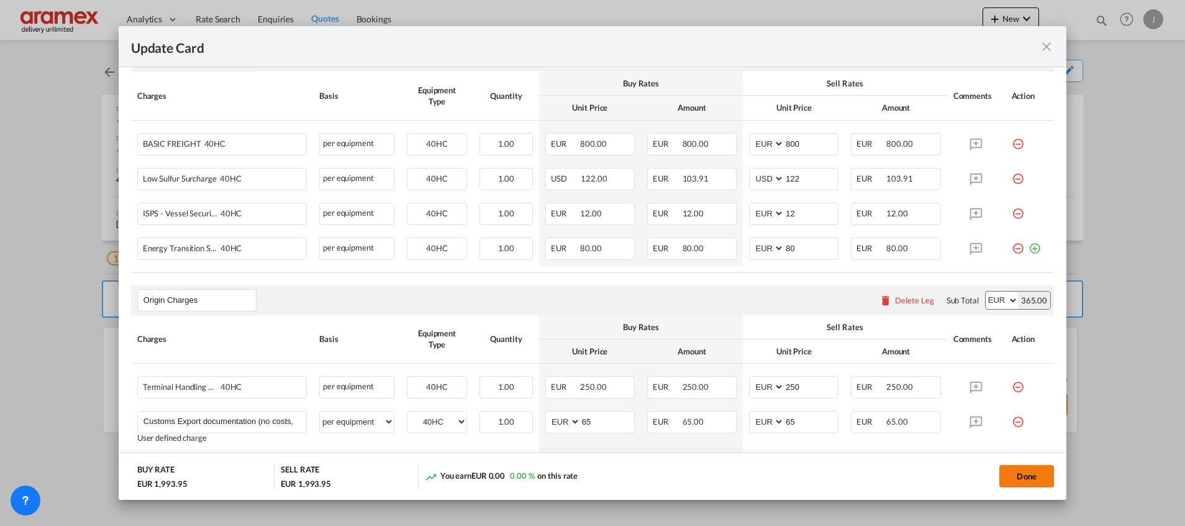
click at [1028, 470] on button "Done" at bounding box center [1027, 476] width 55 height 22
type input "14.5"
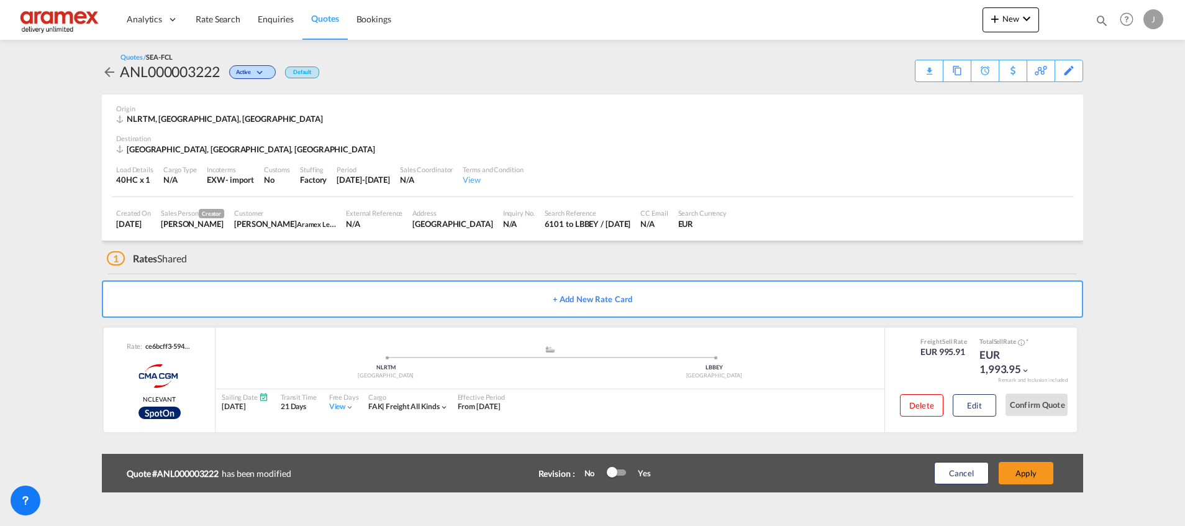
click at [1028, 470] on button "Apply" at bounding box center [1026, 473] width 55 height 22
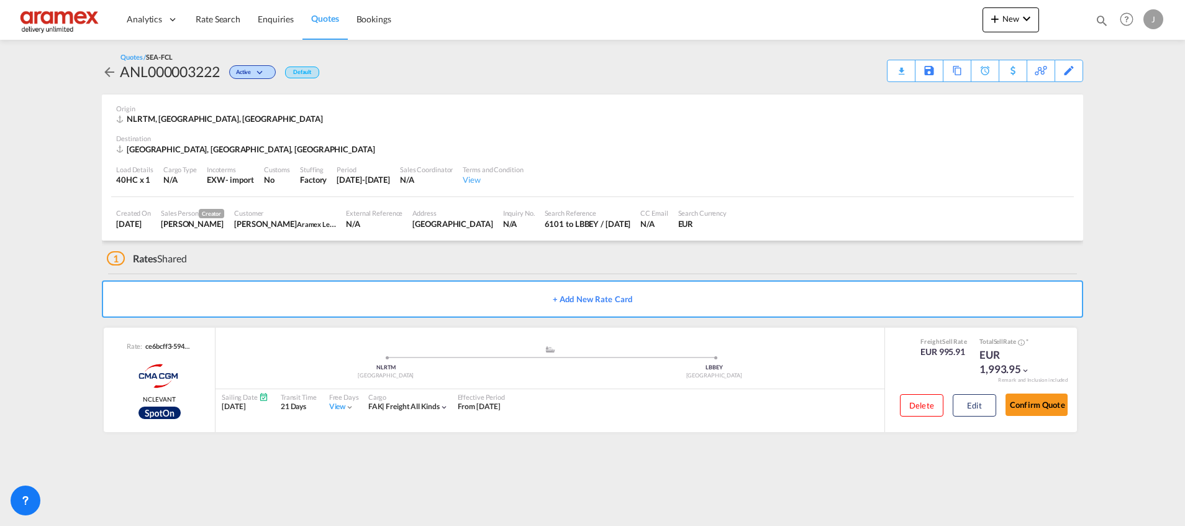
click at [0, 0] on div "Download Quote" at bounding box center [0, 0] width 0 height 0
click at [320, 24] on span "Quotes" at bounding box center [324, 18] width 27 height 12
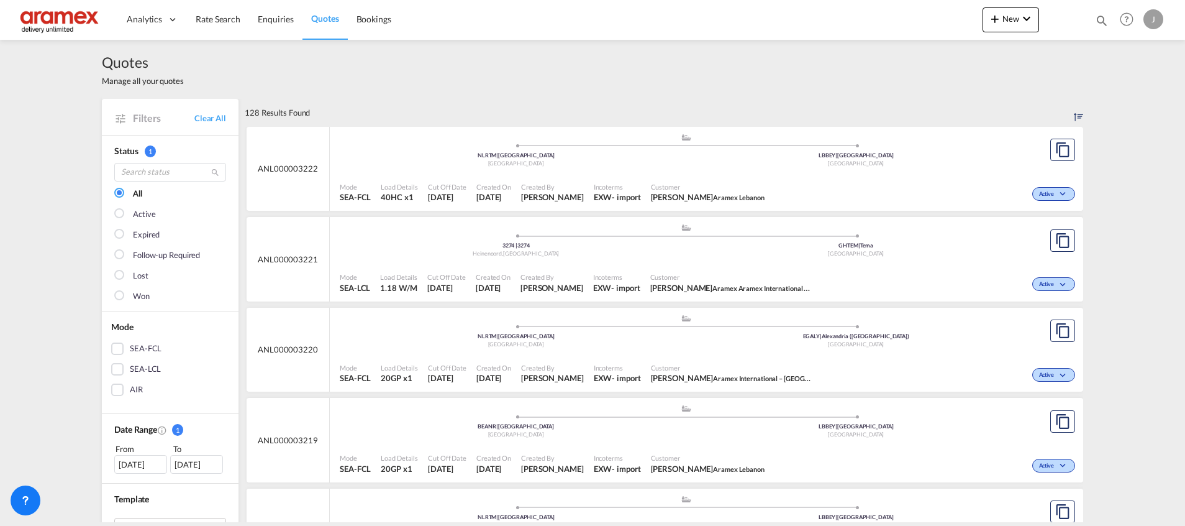
click at [111, 371] on div "SEA-LCL" at bounding box center [117, 369] width 12 height 12
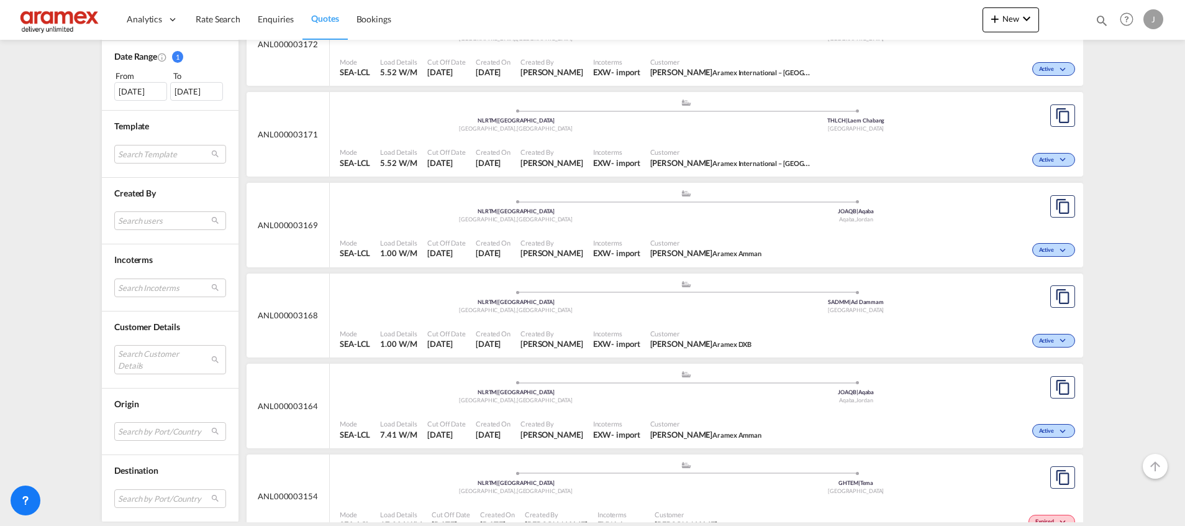
scroll to position [512, 0]
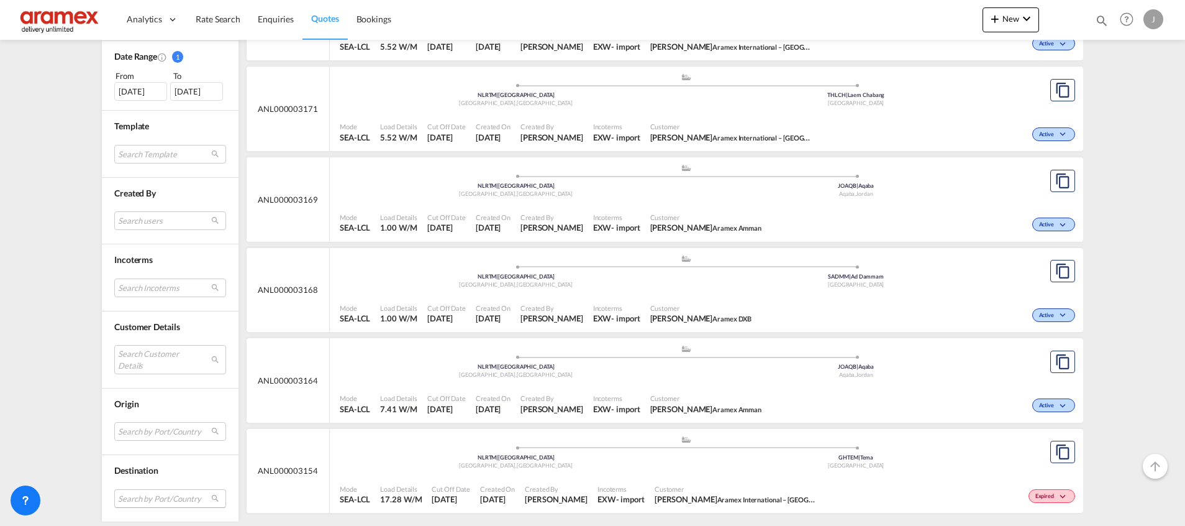
click at [152, 496] on md-select "Search by Port/Country JPNIC nichinan [GEOGRAPHIC_DATA] AEAMF mussafah [GEOGRAP…" at bounding box center [170, 498] width 112 height 19
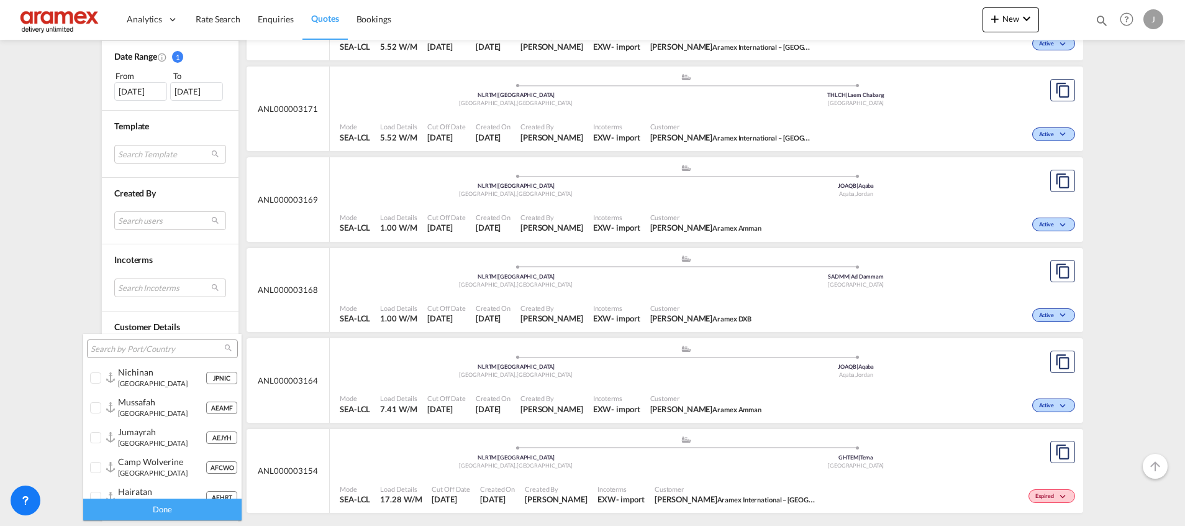
click at [114, 344] on input "search" at bounding box center [158, 349] width 134 height 11
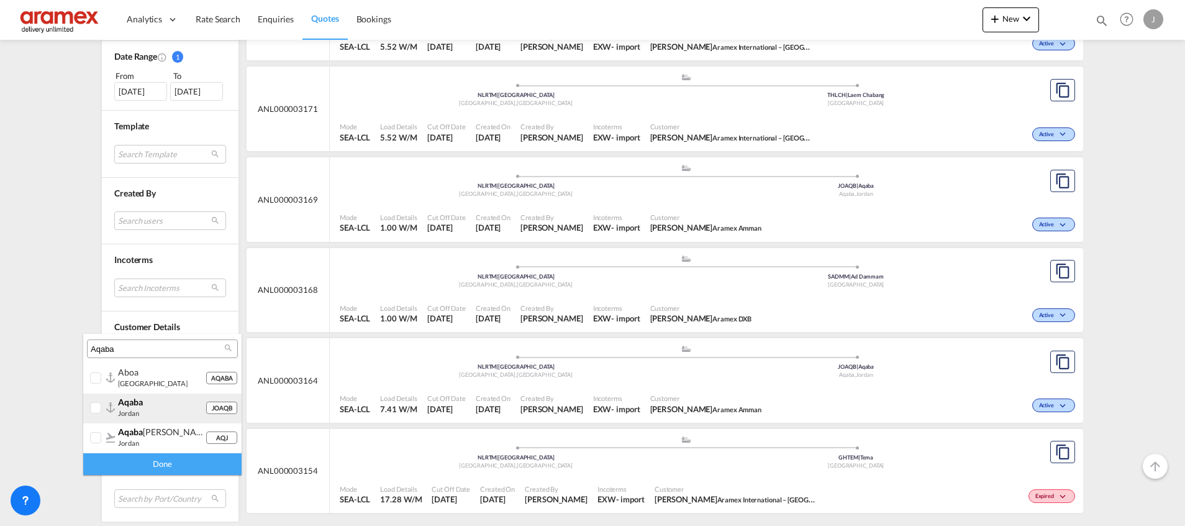
type input "Aqaba"
click at [161, 412] on div "aqaba jordan" at bounding box center [162, 406] width 88 height 21
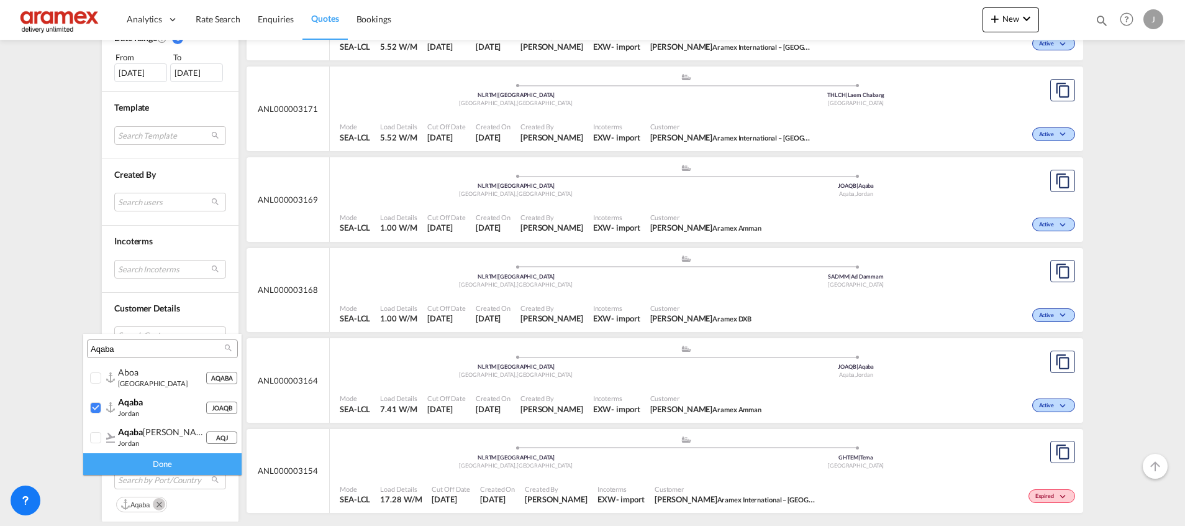
click at [164, 471] on div "Done" at bounding box center [162, 464] width 158 height 22
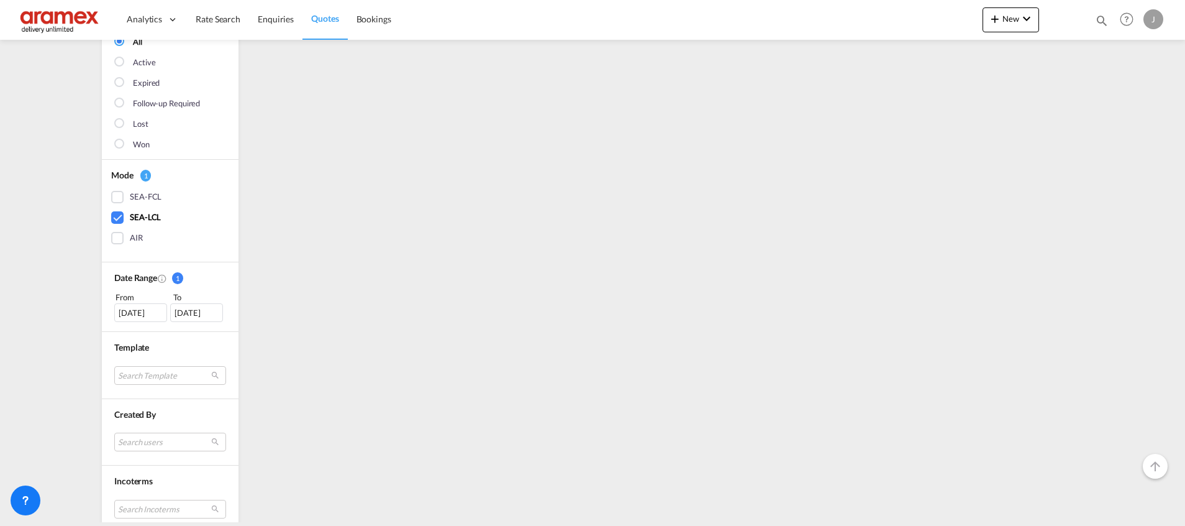
scroll to position [0, 0]
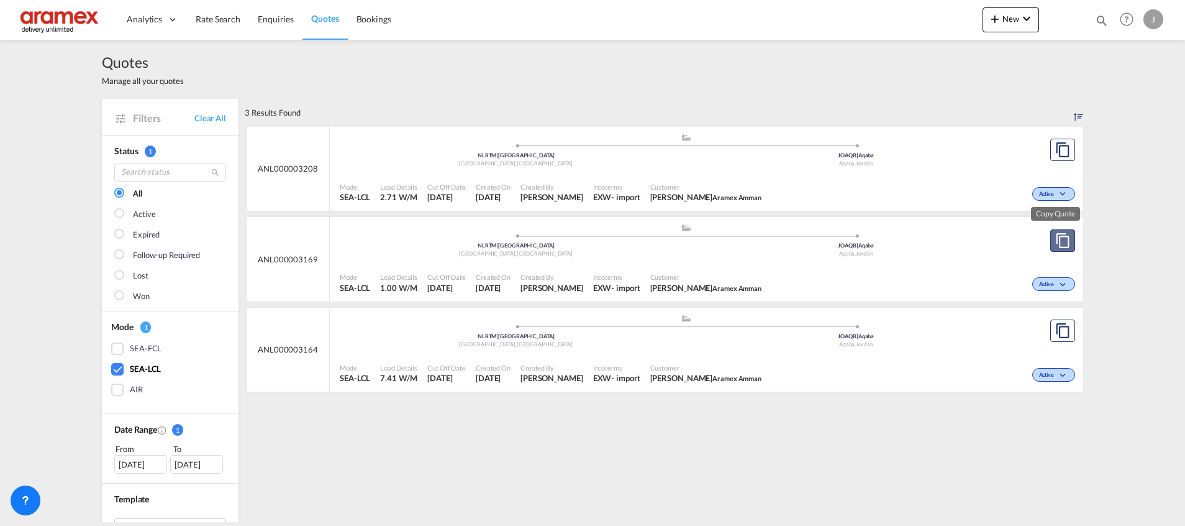
click at [1056, 240] on md-icon "assets/icons/custom/copyQuote.svg" at bounding box center [1063, 240] width 15 height 15
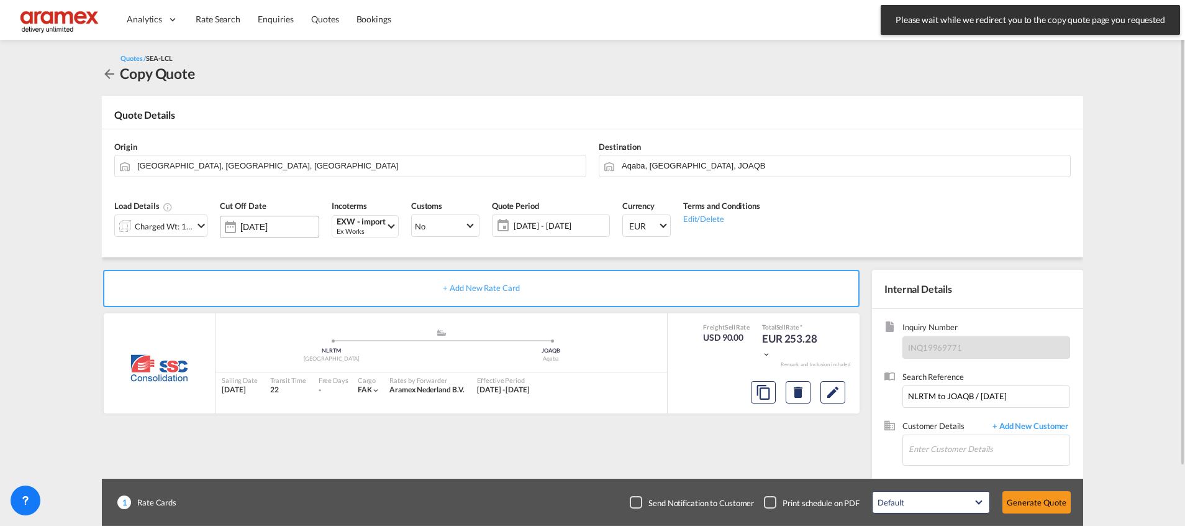
click at [280, 227] on input "[DATE]" at bounding box center [279, 227] width 78 height 10
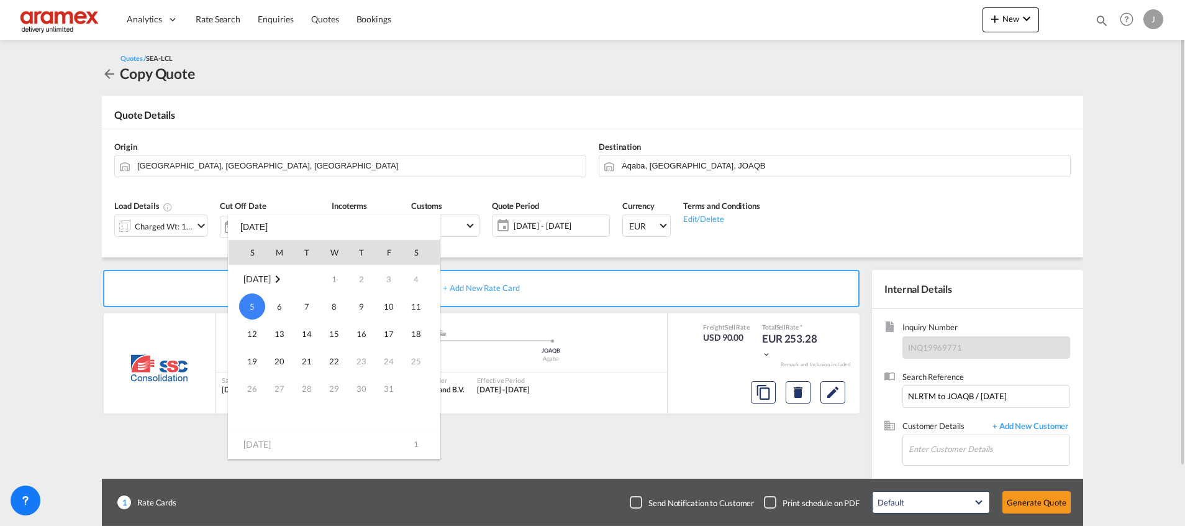
click at [259, 301] on span "5" at bounding box center [252, 306] width 26 height 26
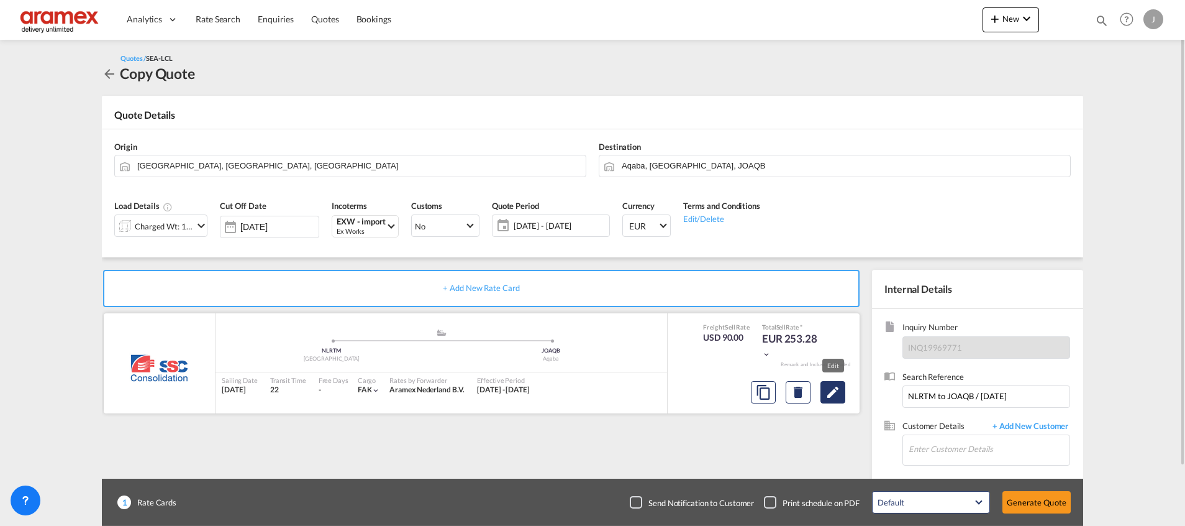
click at [828, 395] on md-icon "Edit" at bounding box center [833, 392] width 15 height 15
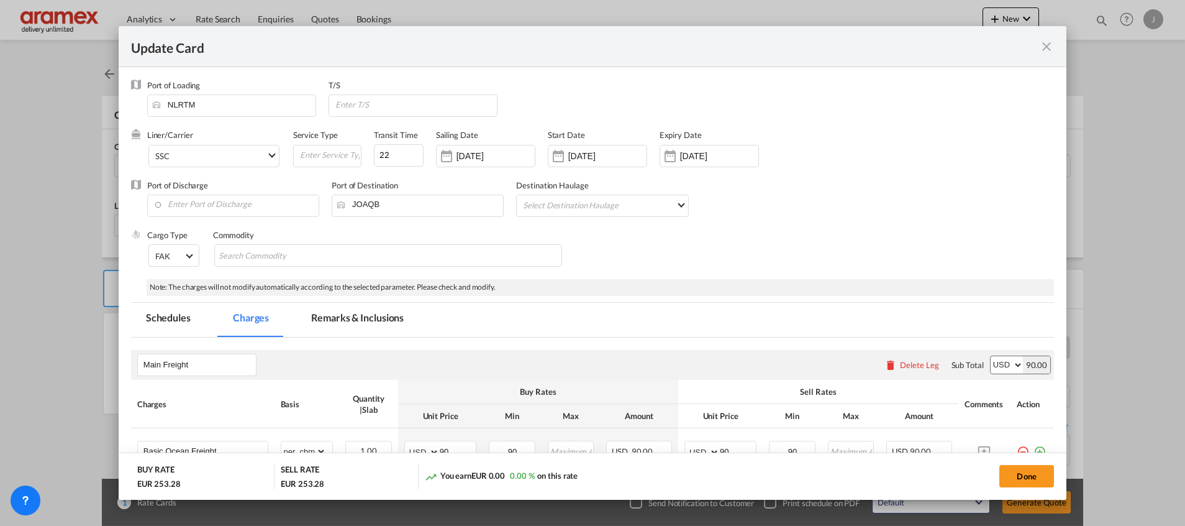
click at [1048, 45] on md-icon "icon-close fg-AAA8AD m-0 pointer" at bounding box center [1046, 46] width 15 height 15
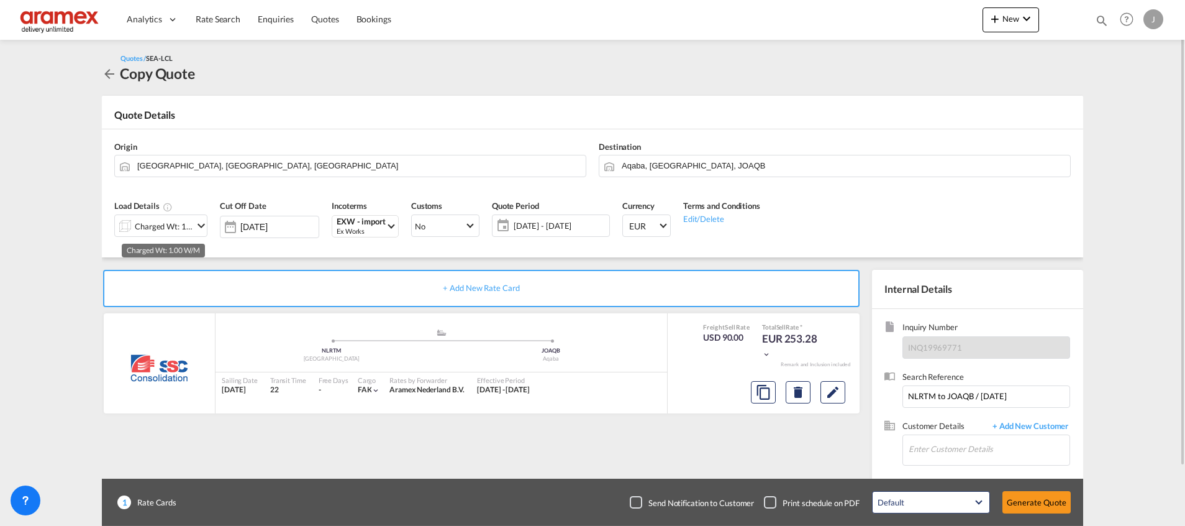
click at [138, 221] on div "Charged Wt: 1.00 W/M" at bounding box center [164, 225] width 58 height 17
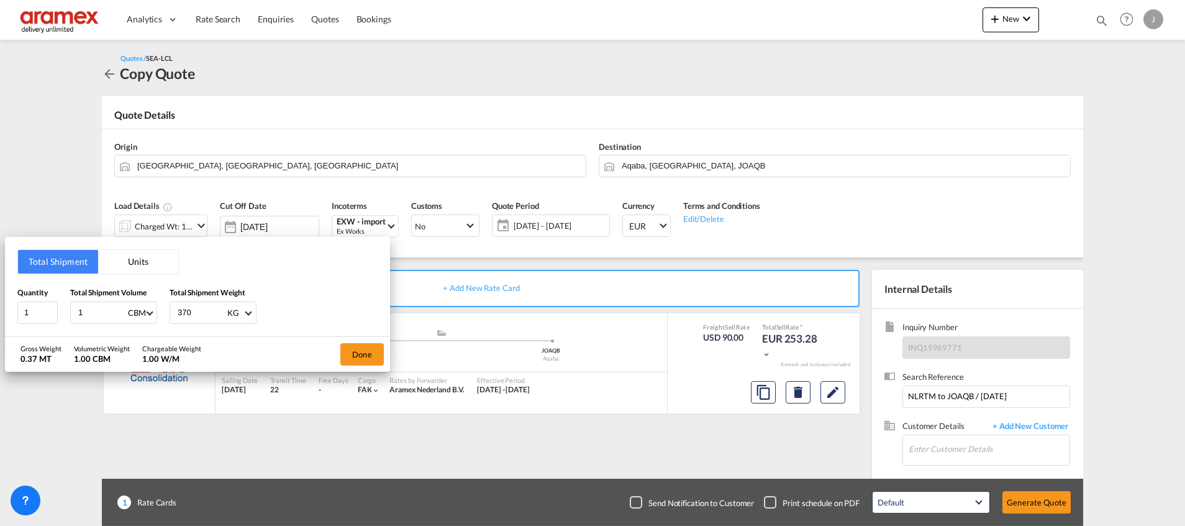
drag, startPoint x: 96, startPoint y: 311, endPoint x: 62, endPoint y: 306, distance: 34.0
click at [62, 306] on div "Quantity 1 Total Shipment Volume 1 CBM CBM CFT Total Shipment Weight 370 KG KG …" at bounding box center [197, 304] width 360 height 37
type input "1.62"
drag, startPoint x: 158, startPoint y: 307, endPoint x: 145, endPoint y: 307, distance: 13.0
click at [145, 307] on div "Quantity 1 Total Shipment Volume 1.62 CBM CBM CFT Total Shipment Weight 370 KG …" at bounding box center [197, 304] width 360 height 37
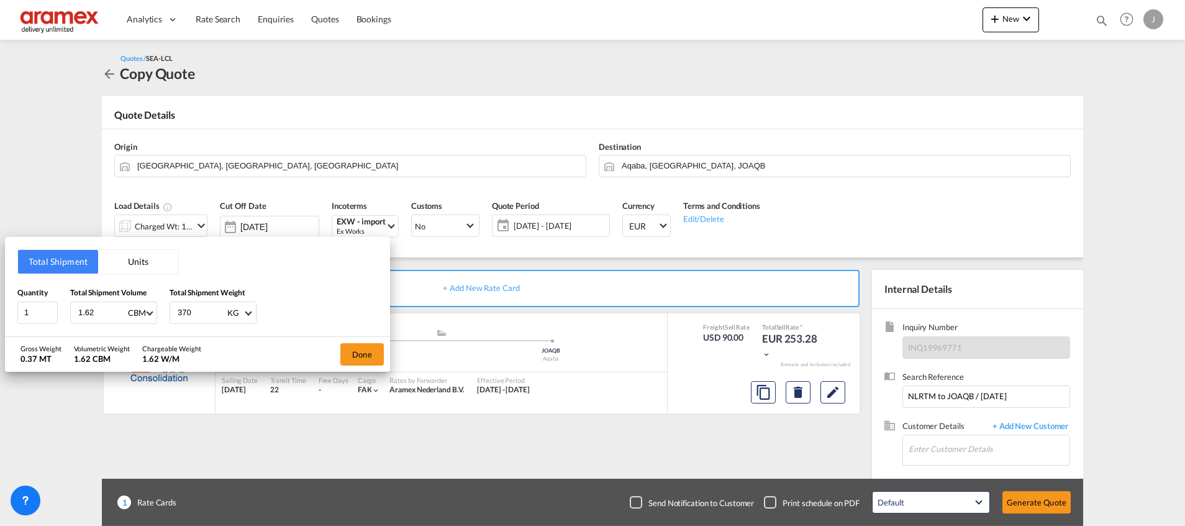
paste input "1075"
type input "1075"
click at [352, 348] on button "Done" at bounding box center [361, 354] width 43 height 22
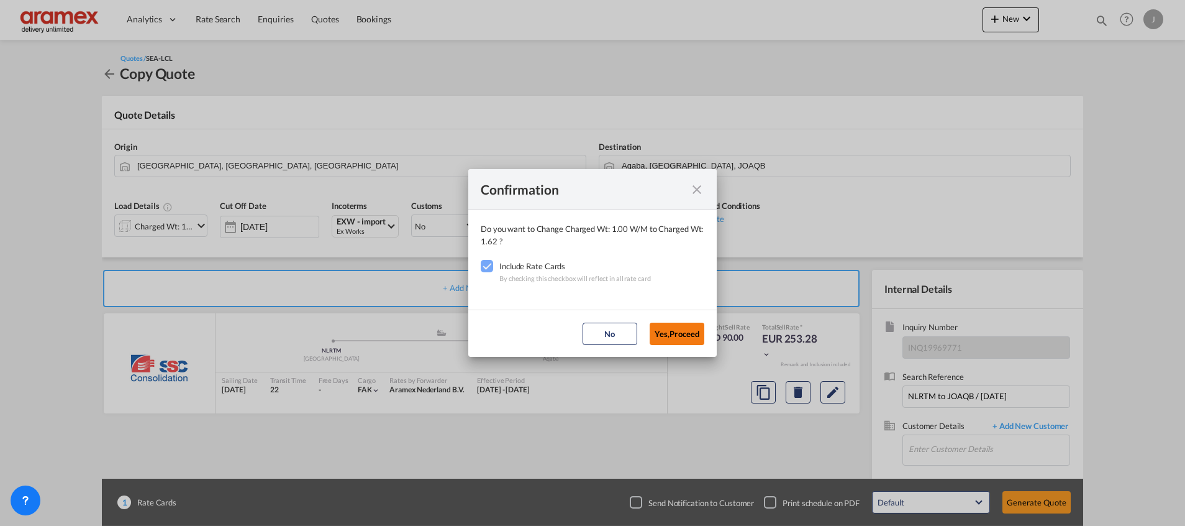
click at [673, 331] on button "Yes,Proceed" at bounding box center [677, 333] width 55 height 22
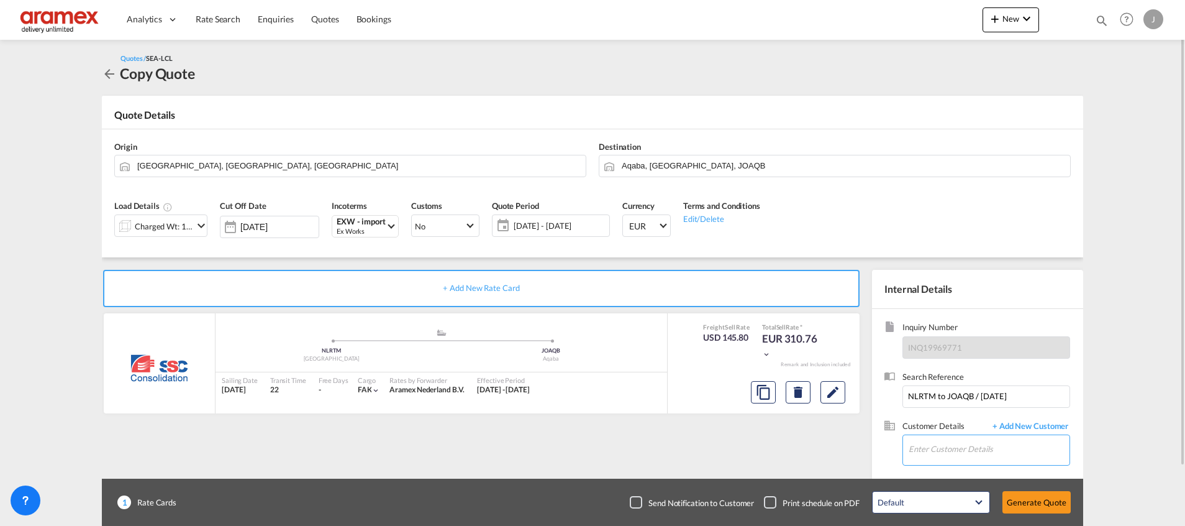
click at [935, 439] on input "Enter Customer Details" at bounding box center [989, 449] width 161 height 28
click at [952, 422] on div "Reem Alabdalla reem [EMAIL_ADDRESS][DOMAIN_NAME] | Aramex Amman" at bounding box center [989, 418] width 162 height 34
type input "Aramex Amman, Reem Alabdalla, [EMAIL_ADDRESS][DOMAIN_NAME]"
click at [1038, 503] on button "Generate Quote" at bounding box center [1037, 502] width 68 height 22
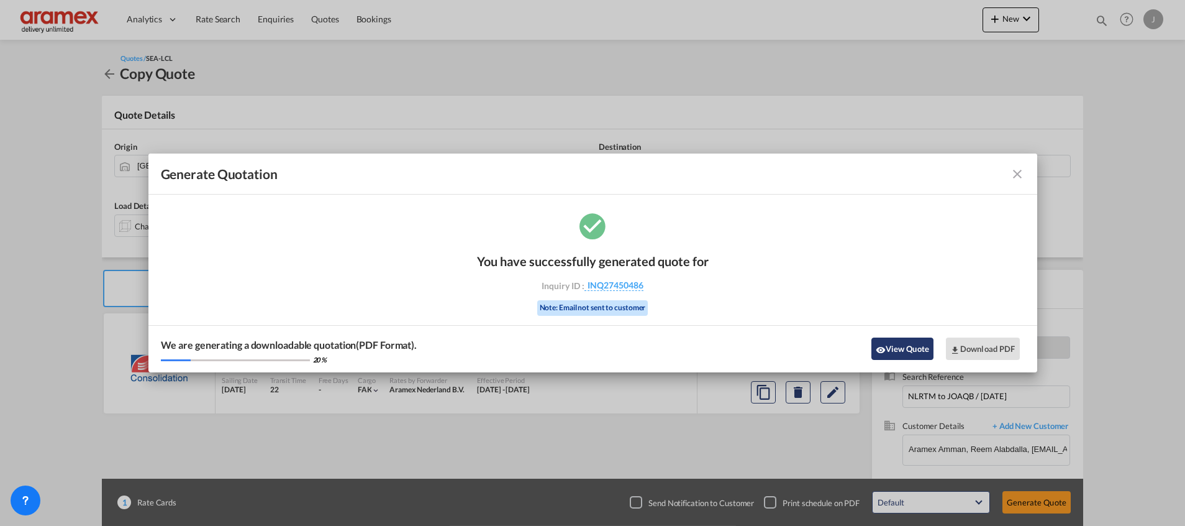
click at [897, 344] on button "View Quote" at bounding box center [903, 348] width 62 height 22
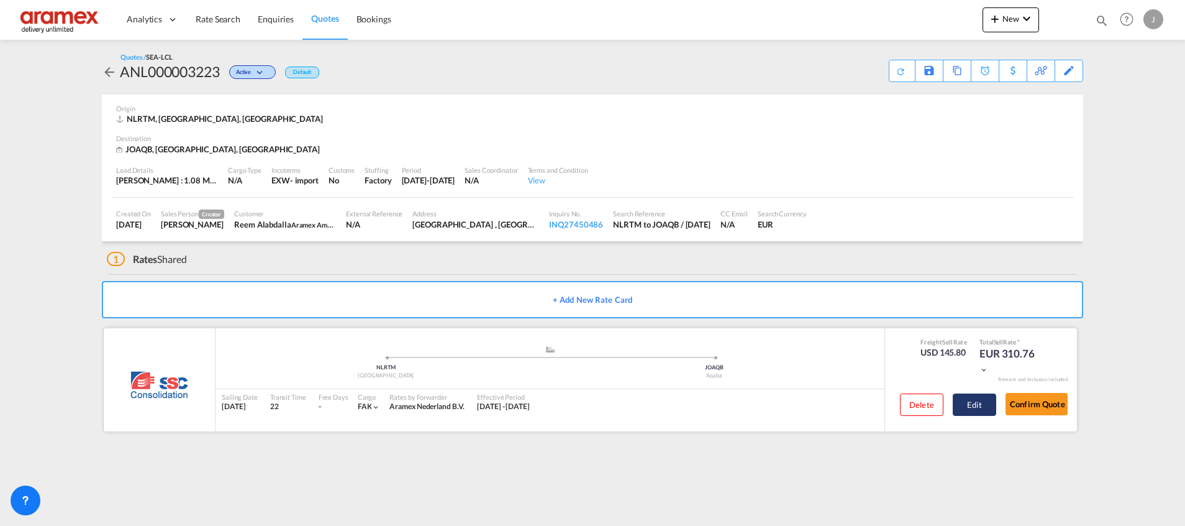
click at [977, 397] on button "Edit" at bounding box center [974, 404] width 43 height 22
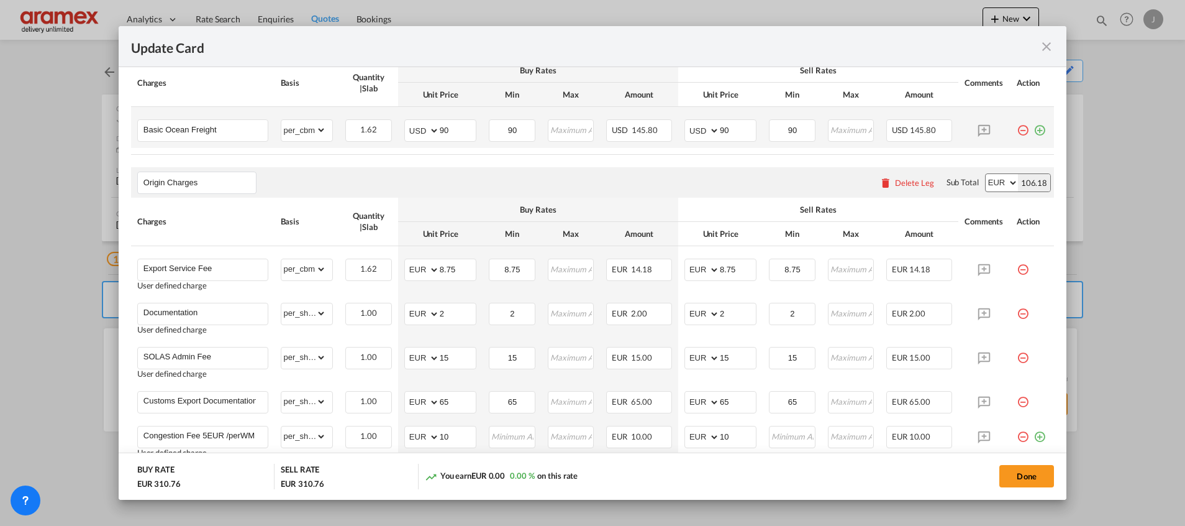
scroll to position [280, 0]
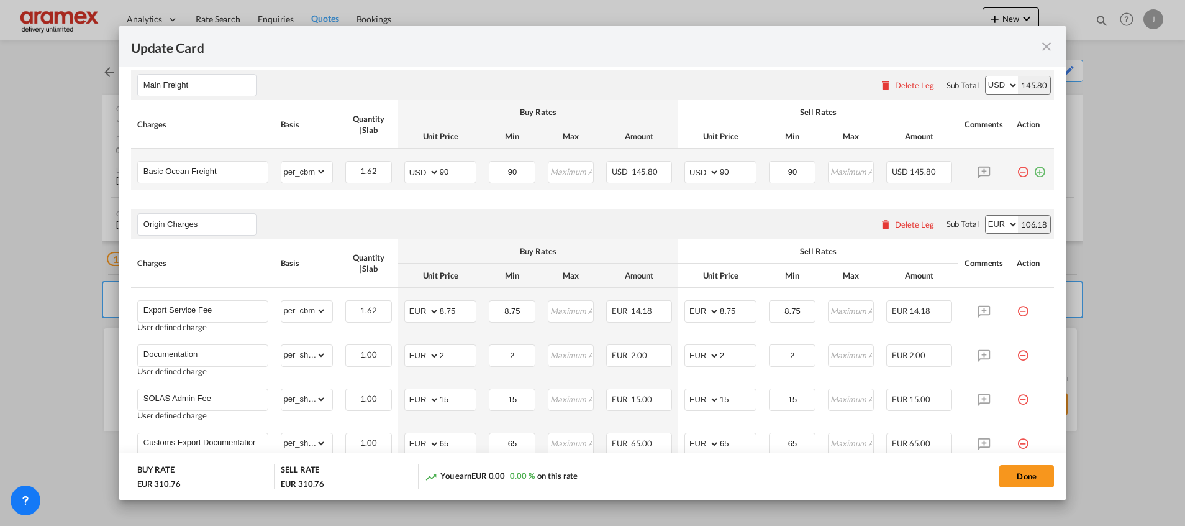
click at [1034, 170] on md-icon "icon-plus-circle-outline green-400-fg" at bounding box center [1040, 167] width 12 height 12
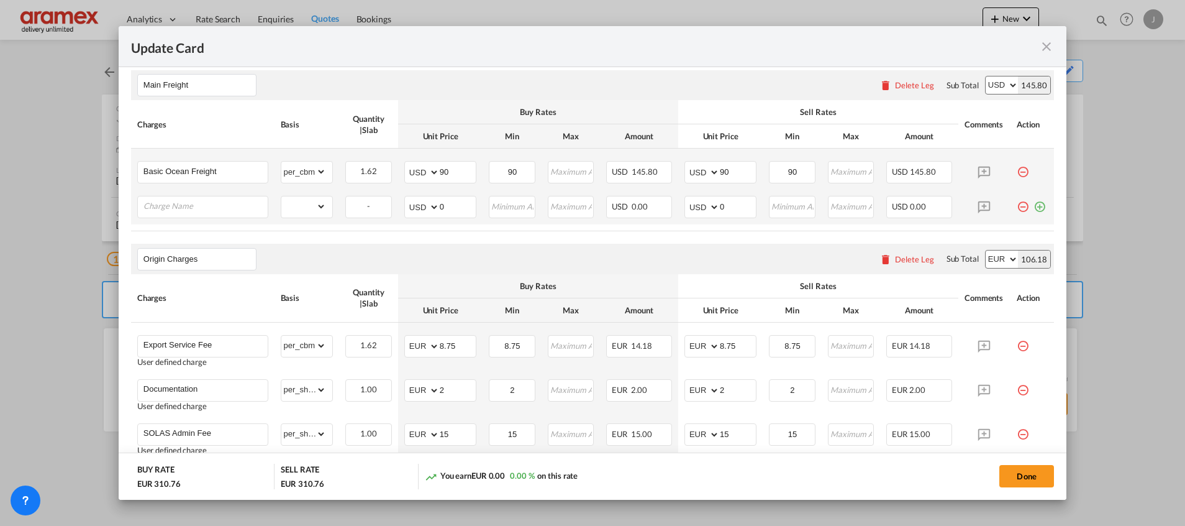
click at [1034, 206] on md-icon "icon-plus-circle-outline green-400-fg" at bounding box center [1040, 202] width 12 height 12
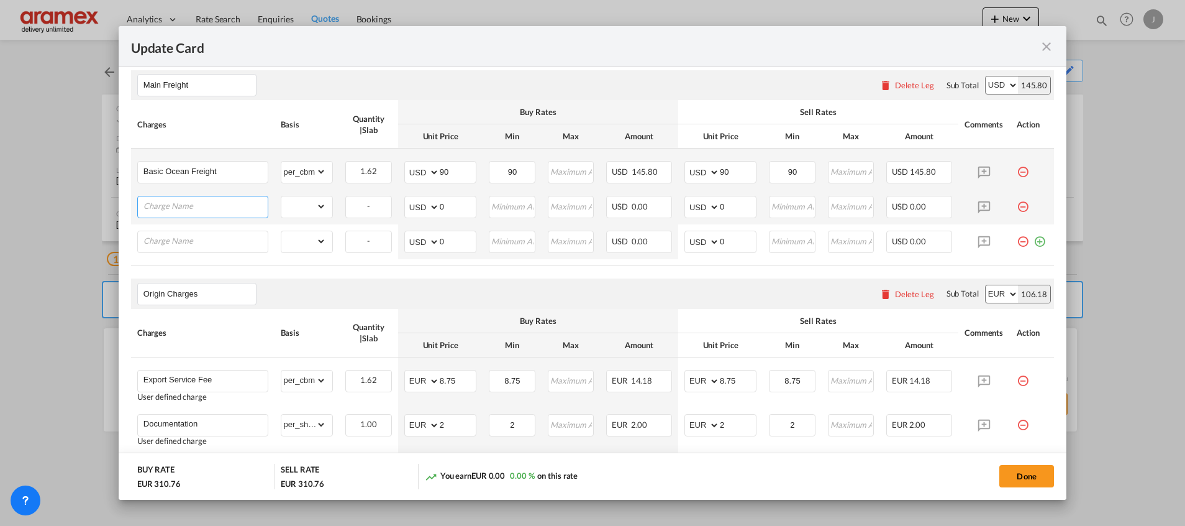
click at [175, 210] on input "Charge Name" at bounding box center [206, 205] width 124 height 19
paste input "IMO2020"
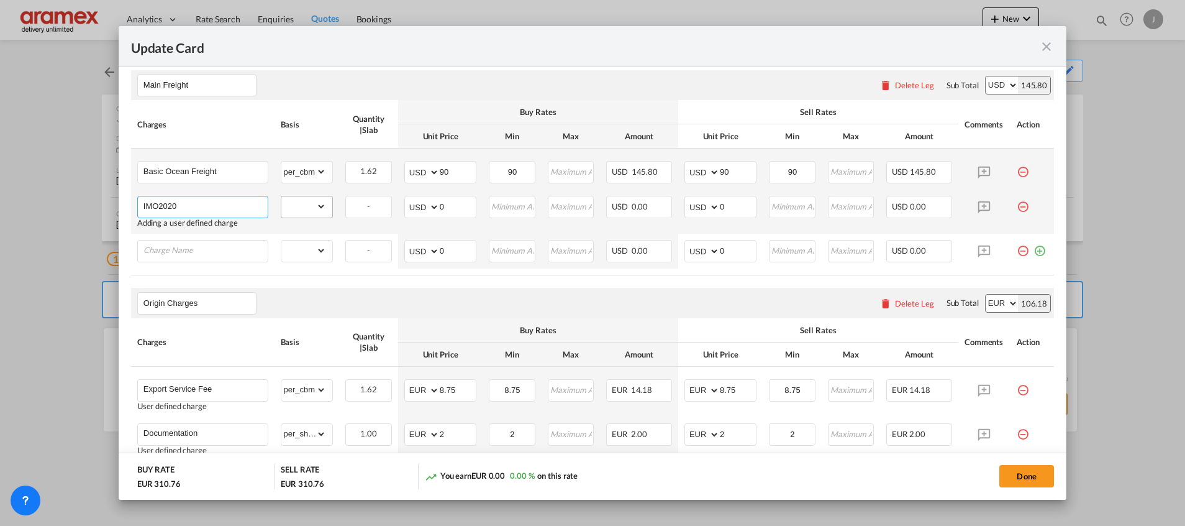
type input "IMO2020"
click at [301, 201] on select "gross_weight volumetric_weight per_shipment per_bl per_km per_hawb per_kg flat …" at bounding box center [303, 206] width 45 height 20
select select "per_w/m"
click at [281, 196] on select "gross_weight volumetric_weight per_shipment per_bl per_km per_hawb per_kg flat …" at bounding box center [303, 206] width 45 height 20
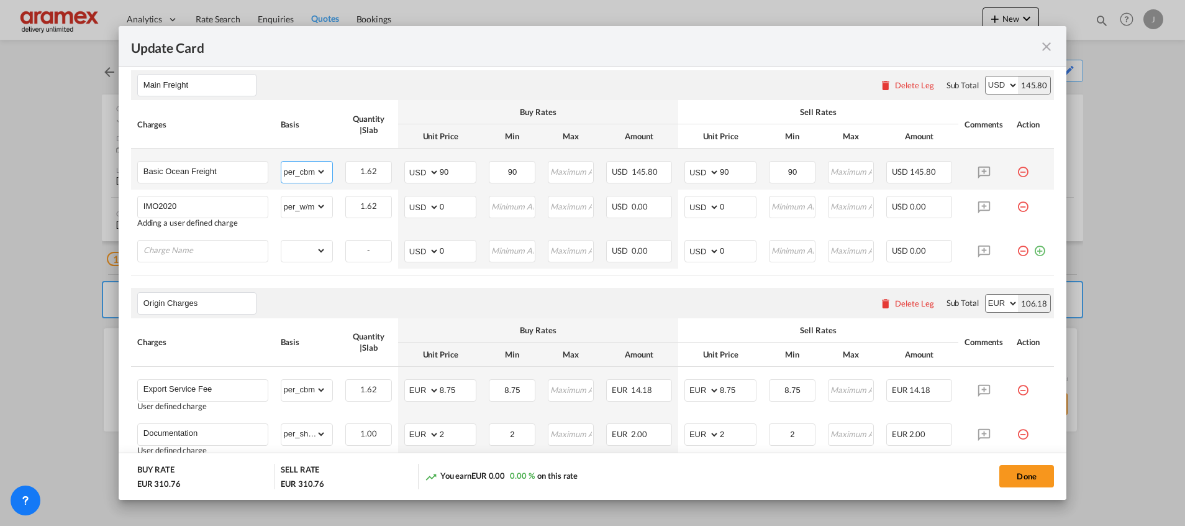
click at [297, 162] on select "gross_weight volumetric_weight per_shipment per_bl per_km per_hawb per_kg flat …" at bounding box center [303, 172] width 45 height 20
select select "per_w/m"
click at [281, 162] on select "gross_weight volumetric_weight per_shipment per_bl per_km per_hawb per_kg flat …" at bounding box center [303, 172] width 45 height 20
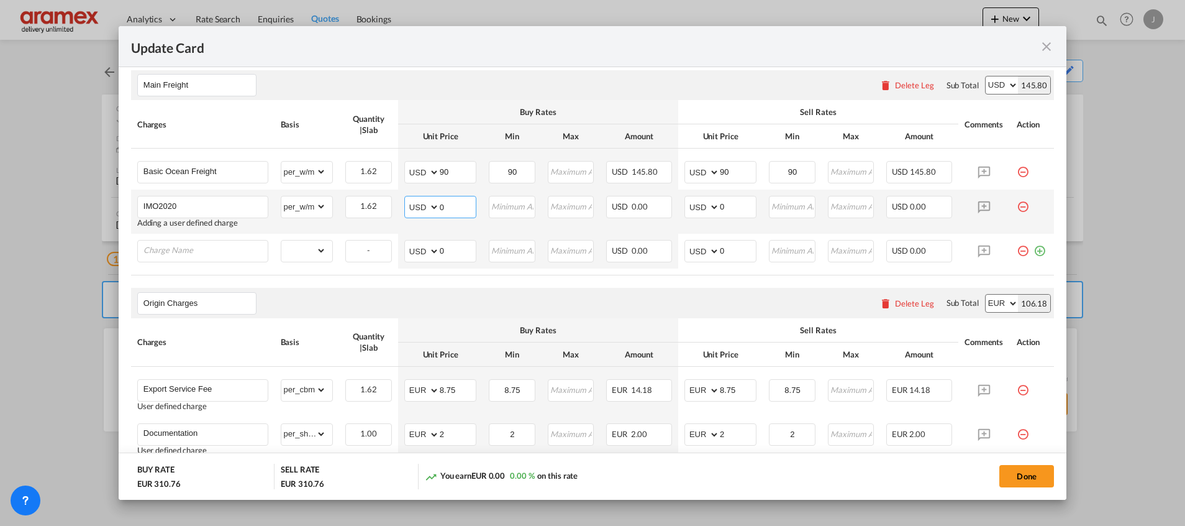
click at [434, 203] on md-input-container "AED AFN ALL AMD ANG AOA ARS AUD AWG AZN BAM BBD BDT BGN BHD BIF BMD BND [PERSON…" at bounding box center [440, 207] width 72 height 22
type input "3"
click at [702, 204] on md-input-container "AED AFN ALL AMD ANG AOA ARS AUD AWG AZN BAM BBD BDT BGN BHD BIF BMD BND [PERSON…" at bounding box center [721, 207] width 72 height 22
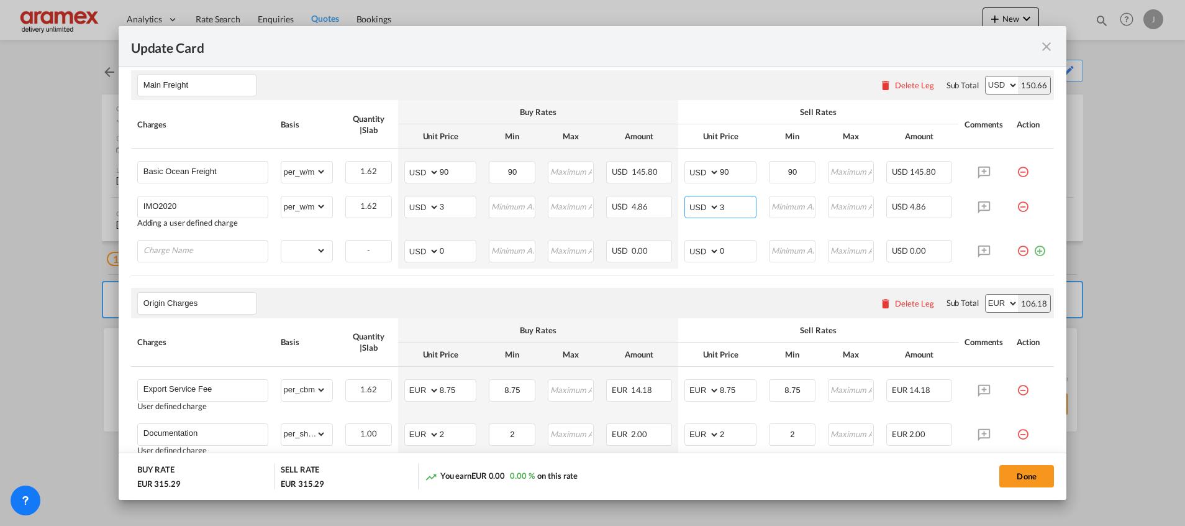
type input "3"
click at [559, 310] on div "Origin Charges Please enter leg name Leg Name Already Exists Delete Leg Sub Tot…" at bounding box center [592, 303] width 923 height 30
click at [185, 255] on input "Charge Name" at bounding box center [206, 249] width 124 height 19
click at [199, 252] on input "Charge Name" at bounding box center [206, 249] width 124 height 19
paste input "Emission Trading System Surcharge"
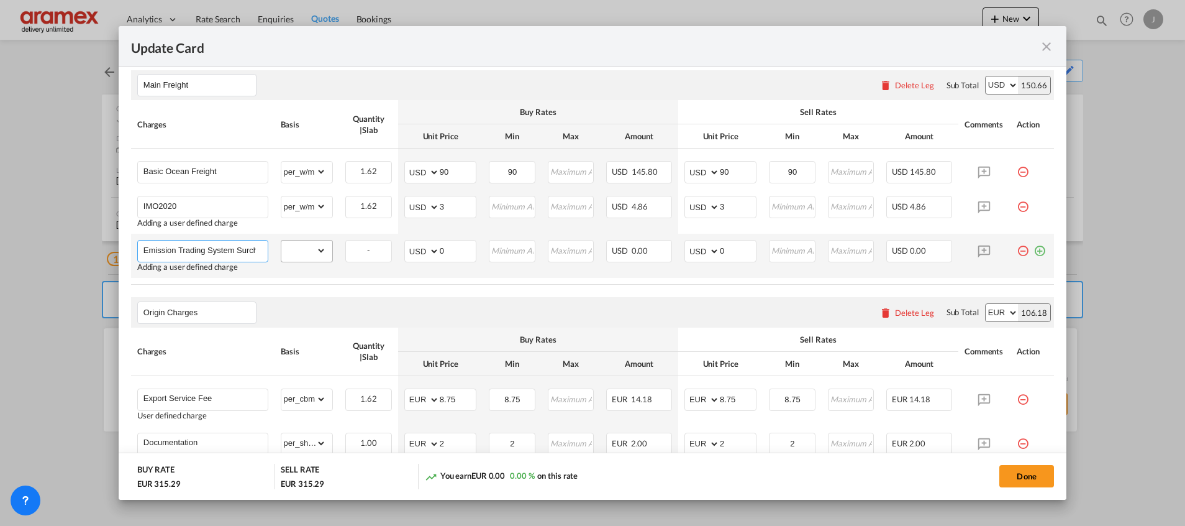
scroll to position [0, 34]
type input "Emission Trading System Surcharge"
click at [301, 252] on select "gross_weight volumetric_weight per_shipment per_bl per_km per_hawb per_kg flat …" at bounding box center [303, 250] width 45 height 20
select select "per_w/m"
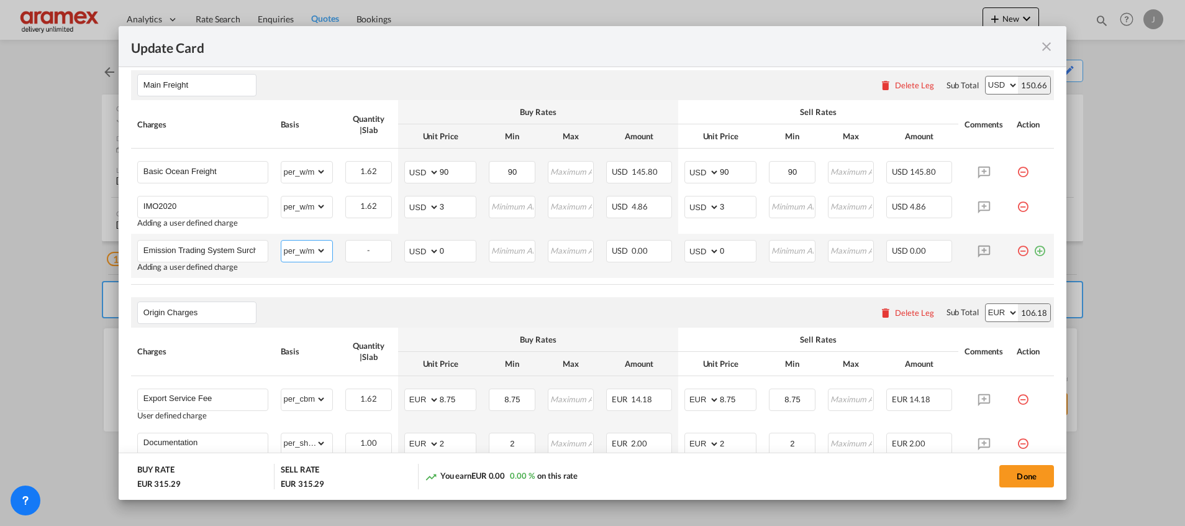
click at [281, 240] on select "gross_weight volumetric_weight per_shipment per_bl per_km per_hawb per_kg flat …" at bounding box center [303, 250] width 45 height 20
drag, startPoint x: 452, startPoint y: 255, endPoint x: 425, endPoint y: 258, distance: 27.6
click at [429, 258] on md-input-container "AED AFN ALL AMD ANG AOA ARS AUD AWG AZN BAM BBD BDT BGN BHD BIF BMD BND [PERSON…" at bounding box center [440, 251] width 72 height 22
type input "4"
drag, startPoint x: 722, startPoint y: 250, endPoint x: 693, endPoint y: 257, distance: 30.0
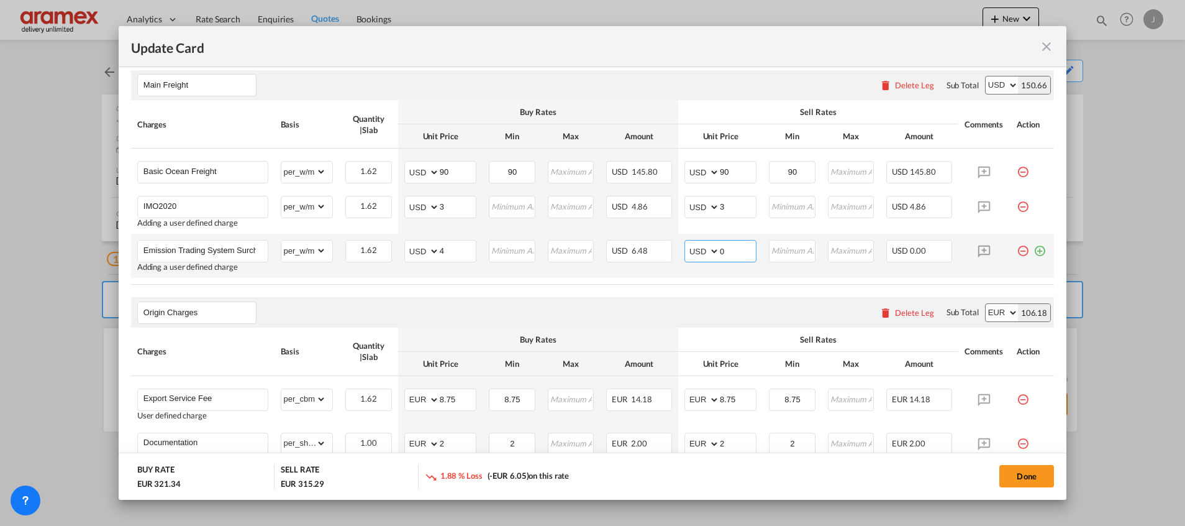
click at [699, 250] on md-input-container "AED AFN ALL AMD ANG AOA ARS AUD AWG AZN BAM BBD BDT BGN BHD BIF BMD BND [PERSON…" at bounding box center [721, 251] width 72 height 22
type input "4"
click at [641, 295] on air-lcl-rate-modification "Main Freight Please enter leg name Leg Name Already Exists Delete Leg Sub Total…" at bounding box center [592, 438] width 923 height 760
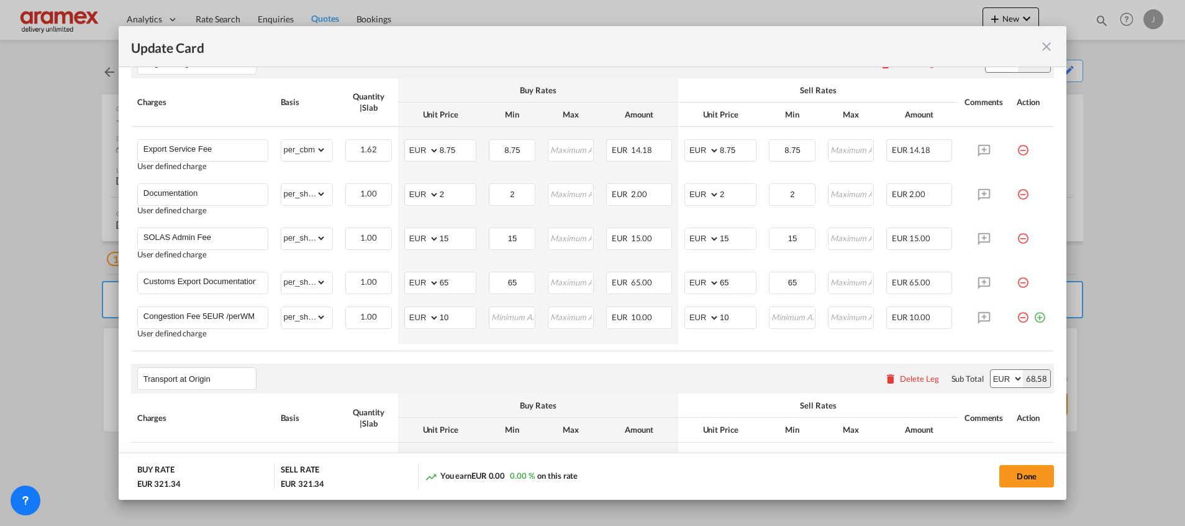
scroll to position [559, 0]
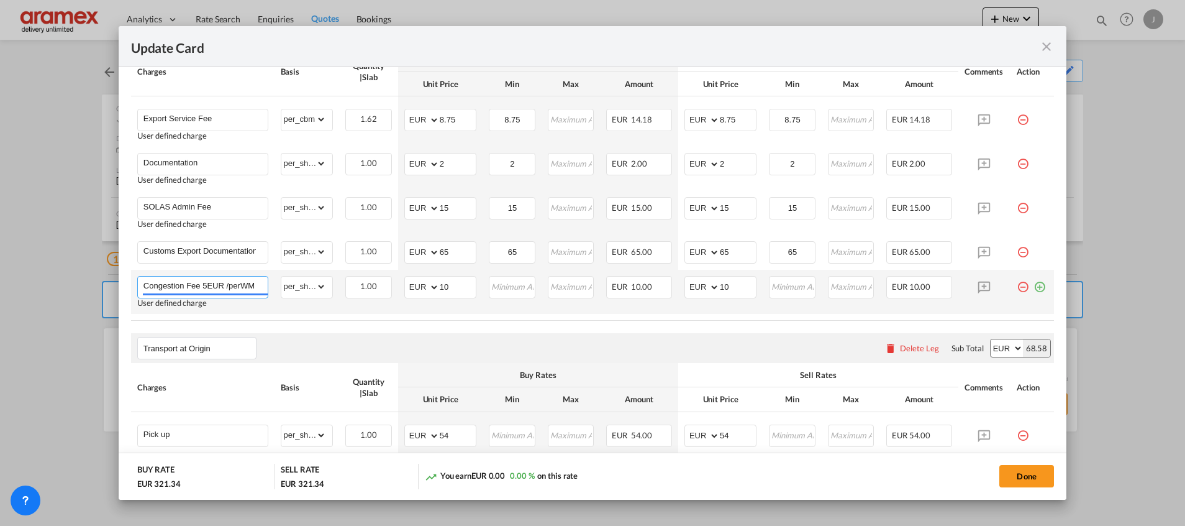
drag, startPoint x: 198, startPoint y: 284, endPoint x: 305, endPoint y: 270, distance: 108.4
click at [305, 270] on tr "Congestion Fee 5EUR /perWM User defined charge Please Enter Already Exists gros…" at bounding box center [592, 292] width 923 height 44
paste input "rounded up to the nearest unit"
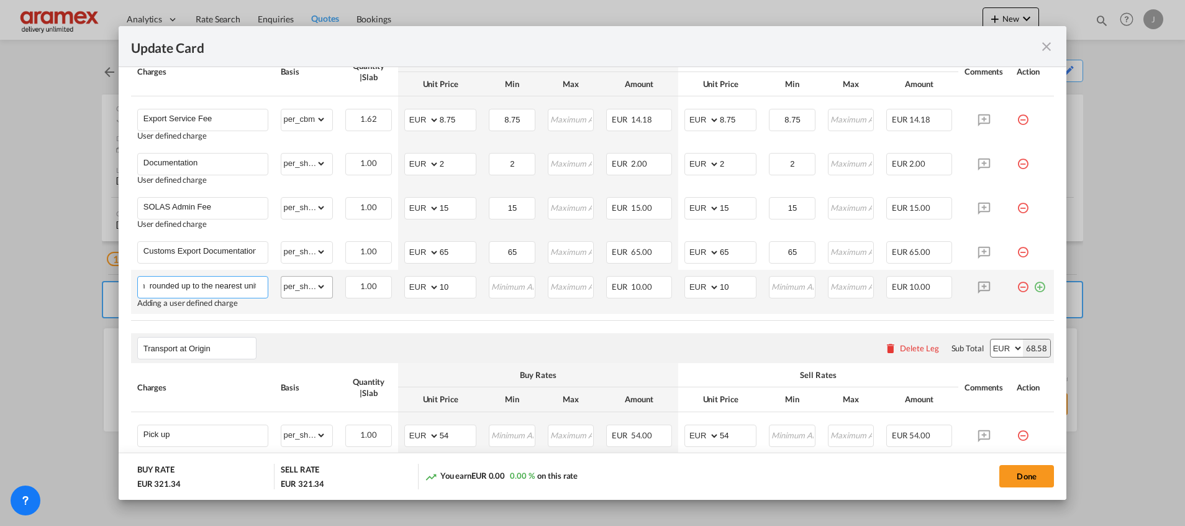
type input "Congestion Fee 5EUR /perWM then rounded up to the nearest unit"
click at [307, 286] on select "gross_weight volumetric_weight per_shipment per_bl per_km per_hawb per_kg flat …" at bounding box center [303, 286] width 45 height 20
select select "N/A"
click at [281, 276] on select "gross_weight volumetric_weight per_shipment per_bl per_km per_hawb per_kg flat …" at bounding box center [303, 286] width 45 height 20
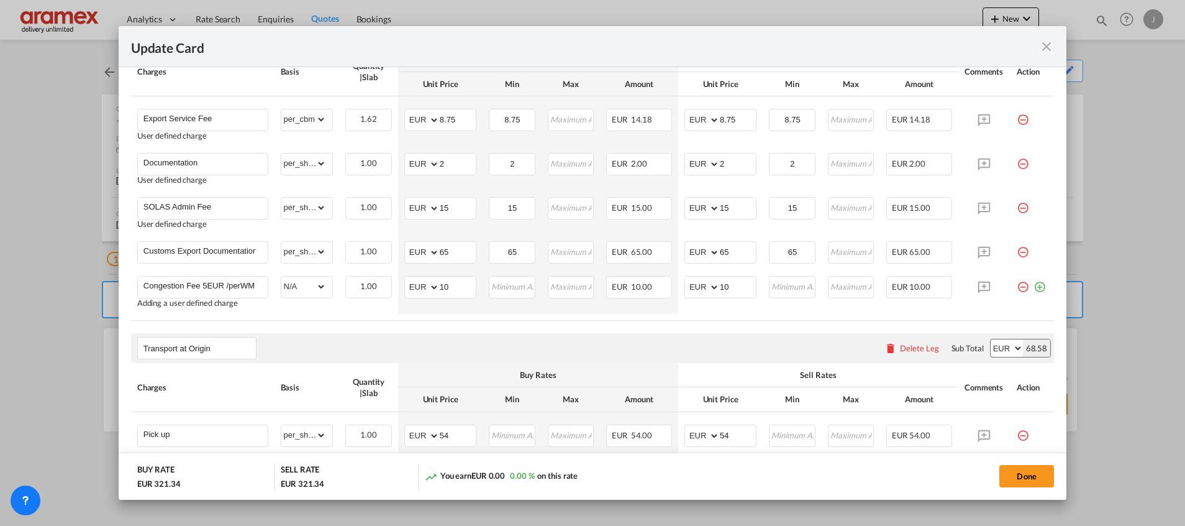
click at [403, 334] on div "Transport at Origin Please enter leg name Leg Name Already Exists Delete Leg Su…" at bounding box center [592, 348] width 923 height 30
drag, startPoint x: 206, startPoint y: 281, endPoint x: 286, endPoint y: 303, distance: 83.8
click at [206, 281] on input "Congestion Fee 5EUR /perWM then rounded up to the nearest unit" at bounding box center [206, 285] width 124 height 19
drag, startPoint x: 188, startPoint y: 288, endPoint x: 313, endPoint y: 286, distance: 124.9
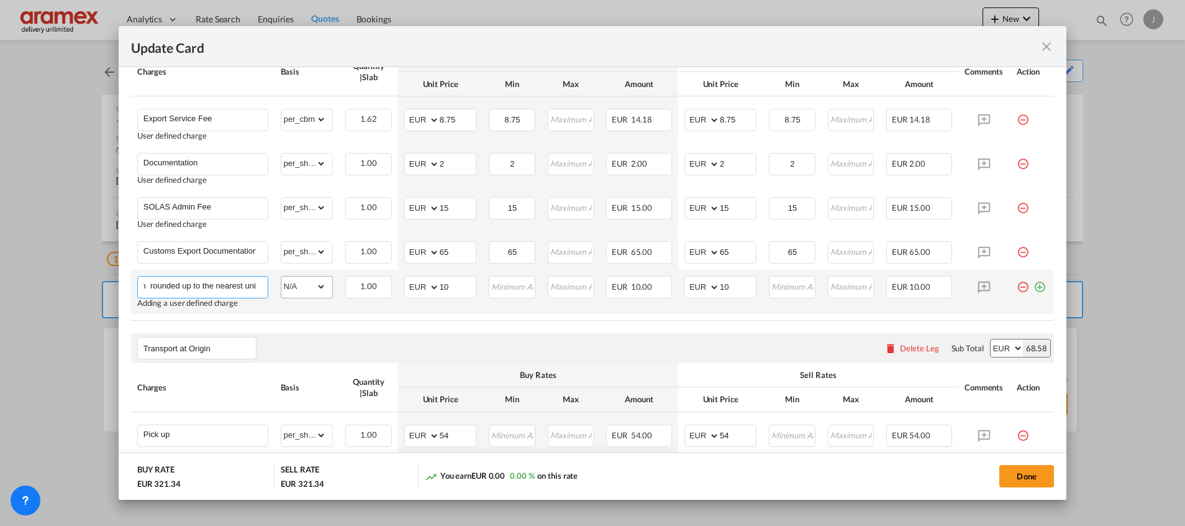
click at [313, 286] on tr "Congestion Fee 5 EUR /per WM then rounded up to the nearest unit Adding a user …" at bounding box center [592, 292] width 923 height 44
type input "Congestion Fee 5 EUR /per WM then rounded up to the nearest unit"
click at [646, 336] on div "Transport at Origin Please enter leg name Leg Name Already Exists Delete Leg Su…" at bounding box center [592, 348] width 923 height 30
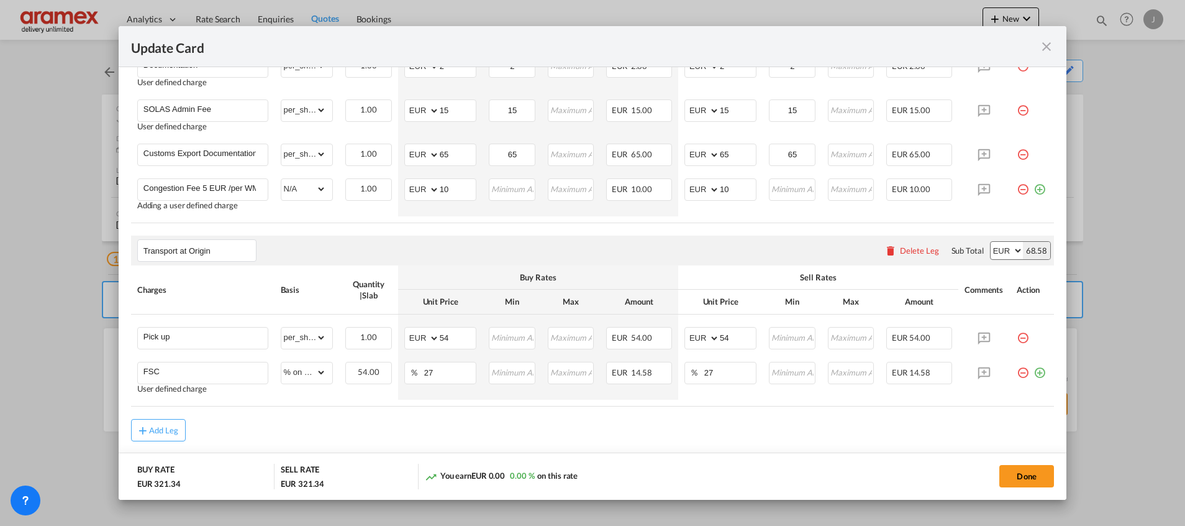
scroll to position [693, 0]
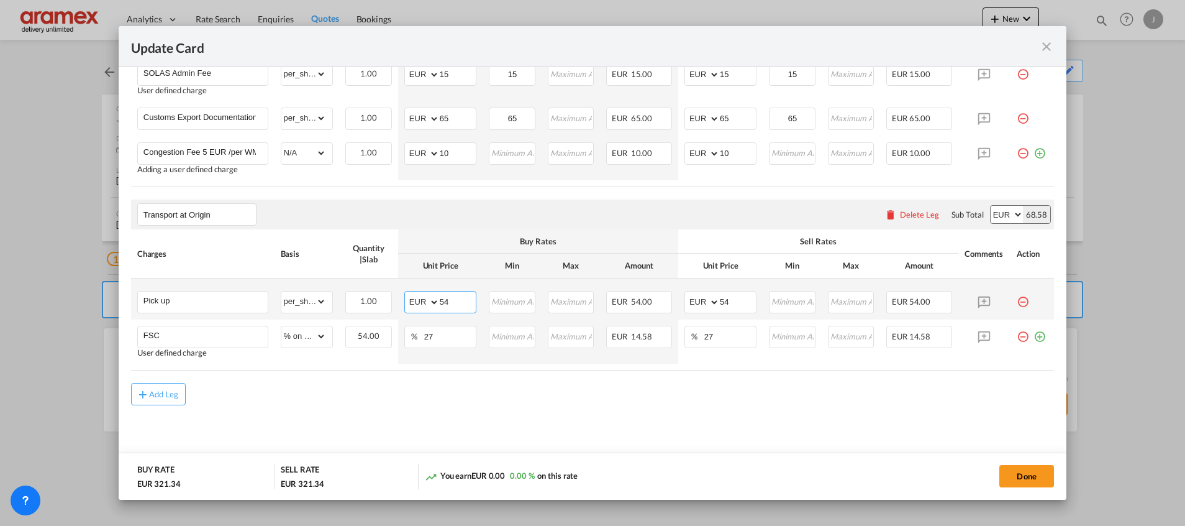
drag, startPoint x: 453, startPoint y: 298, endPoint x: 421, endPoint y: 298, distance: 32.3
click at [421, 298] on md-input-container "AED AFN ALL AMD ANG AOA ARS AUD AWG AZN BAM BBD BDT BGN BHD BIF BMD BND [PERSON…" at bounding box center [440, 302] width 72 height 22
type input "74"
drag, startPoint x: 737, startPoint y: 298, endPoint x: 654, endPoint y: 297, distance: 83.3
click at [655, 297] on tr "Pick up Please Enter Already Exists gross_weight volumetric_weight per_shipment…" at bounding box center [592, 298] width 923 height 41
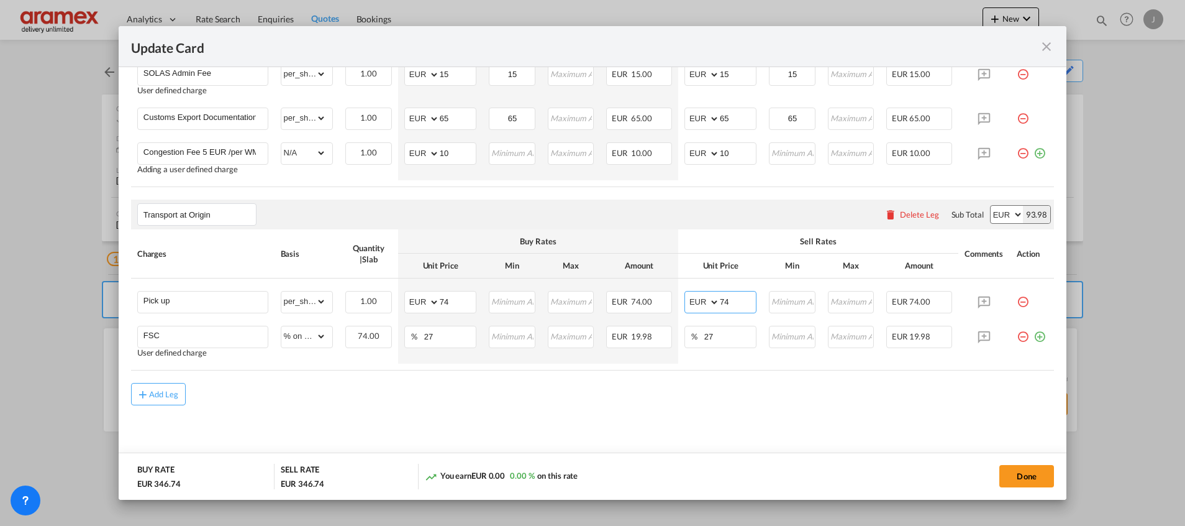
type input "74"
click at [610, 403] on div "Add Leg" at bounding box center [592, 394] width 923 height 22
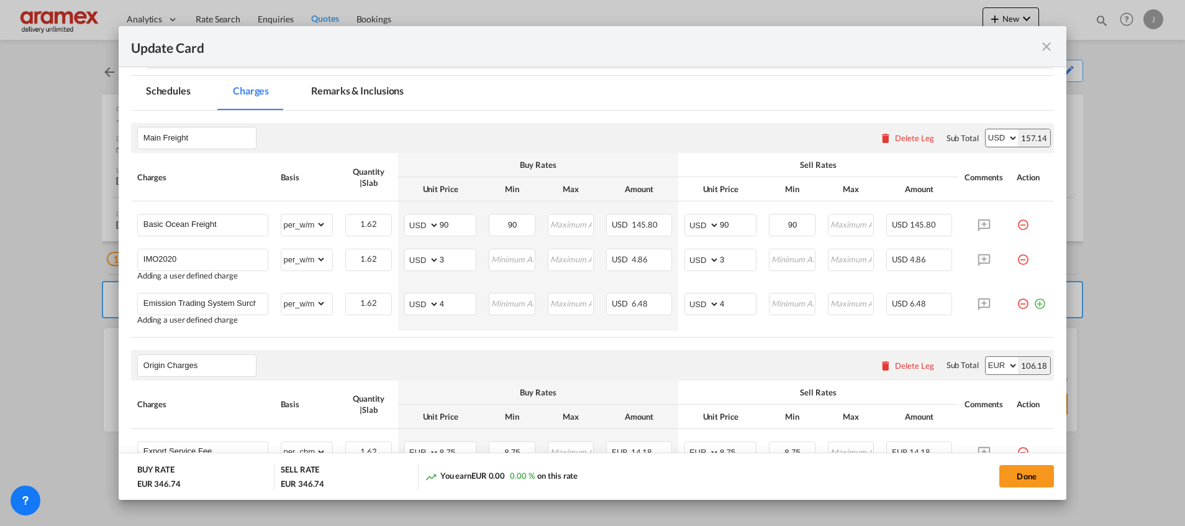
scroll to position [40, 0]
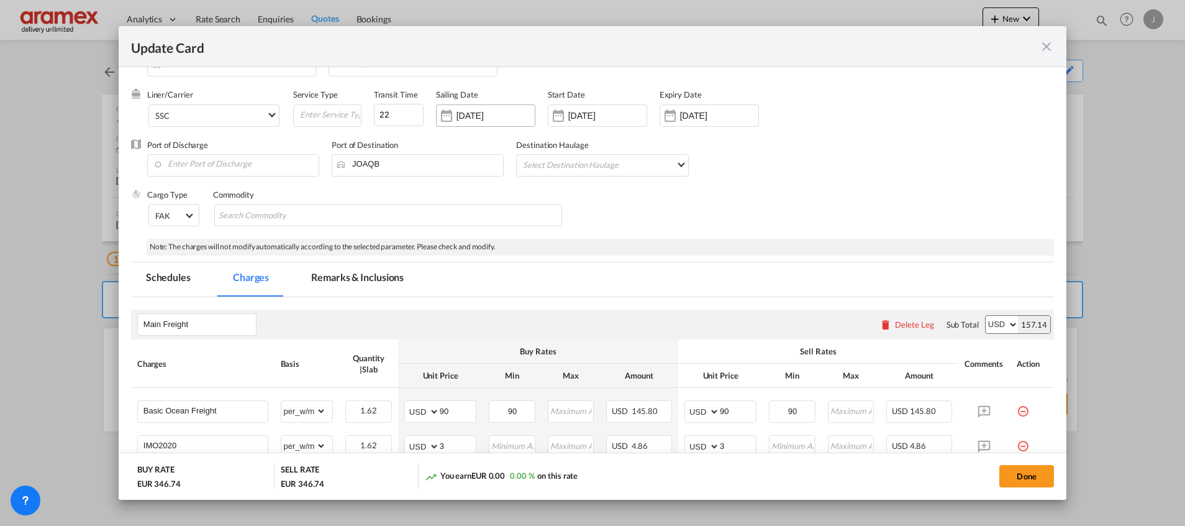
click at [477, 115] on input "[DATE]" at bounding box center [496, 116] width 78 height 10
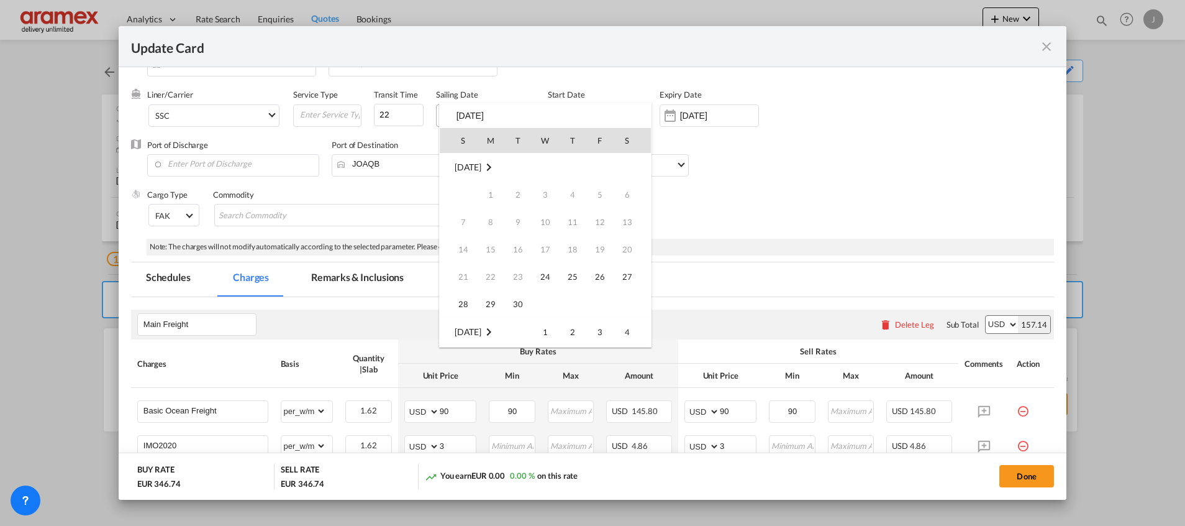
scroll to position [165, 0]
click at [518, 250] on span "21" at bounding box center [518, 249] width 25 height 25
type input "[DATE]"
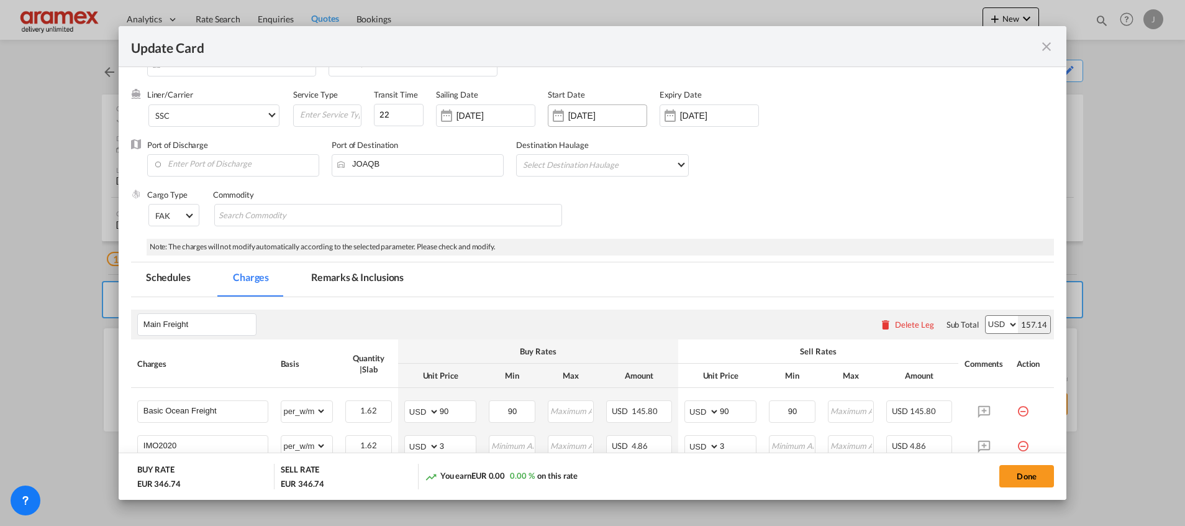
click at [585, 111] on input "[DATE]" at bounding box center [607, 116] width 78 height 10
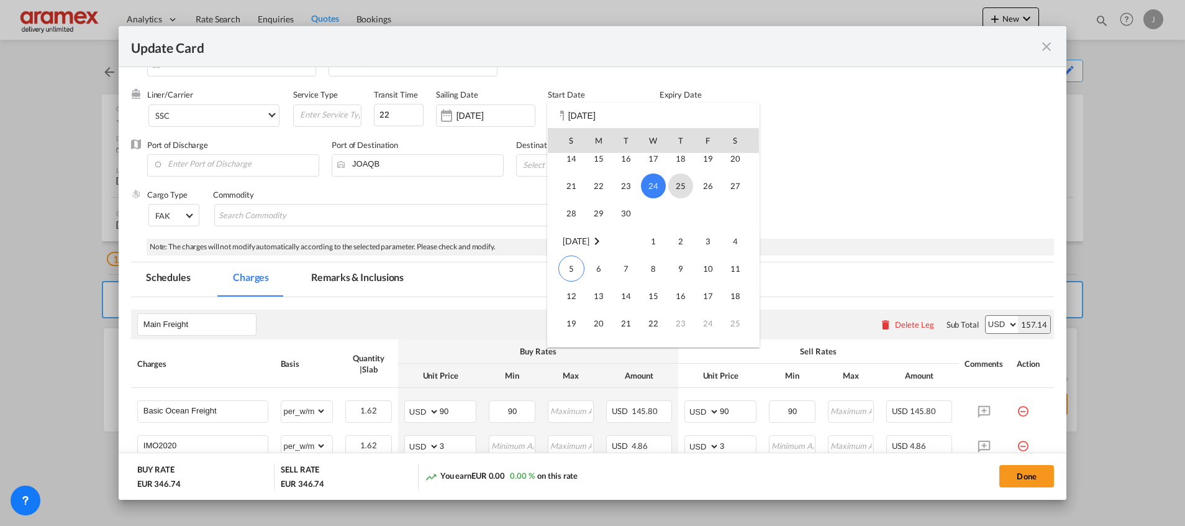
scroll to position [287894, 0]
click at [572, 267] on span "5" at bounding box center [572, 266] width 26 height 26
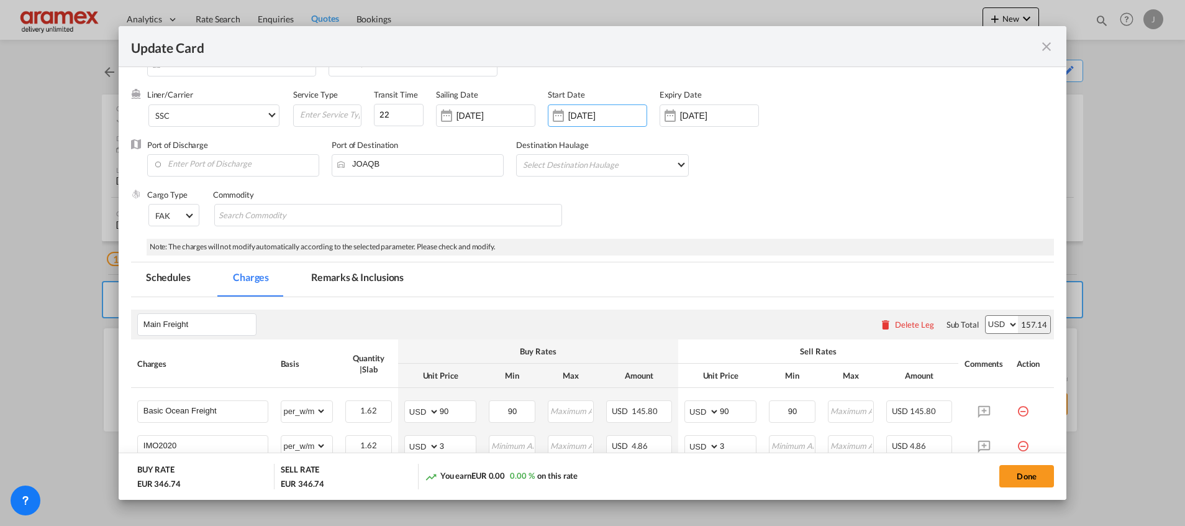
type input "[DATE]"
click at [682, 114] on input "[DATE]" at bounding box center [719, 116] width 78 height 10
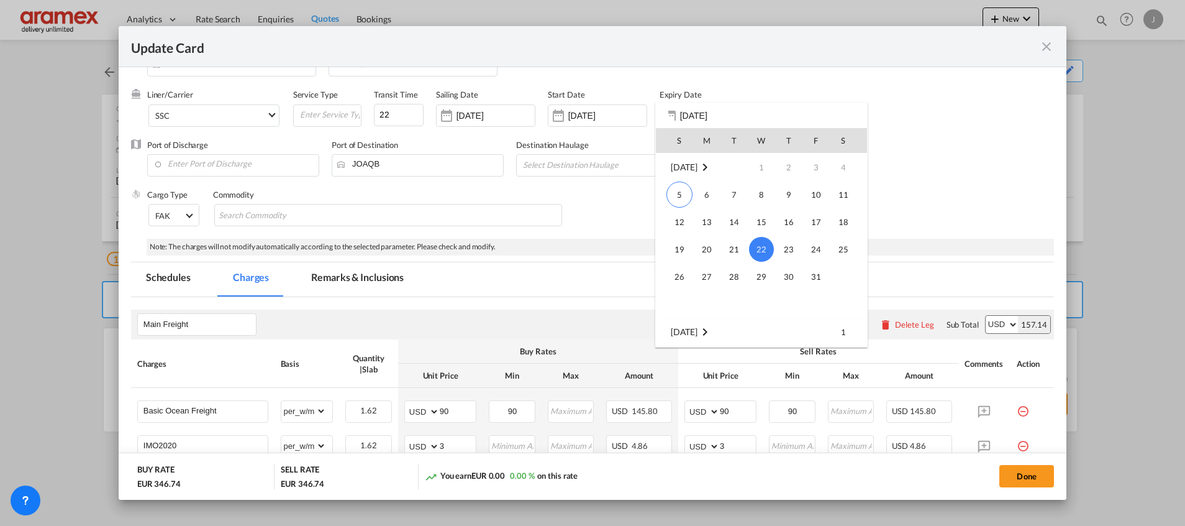
drag, startPoint x: 811, startPoint y: 277, endPoint x: 742, endPoint y: 238, distance: 79.8
click at [811, 276] on span "31" at bounding box center [816, 276] width 25 height 25
type input "[DATE]"
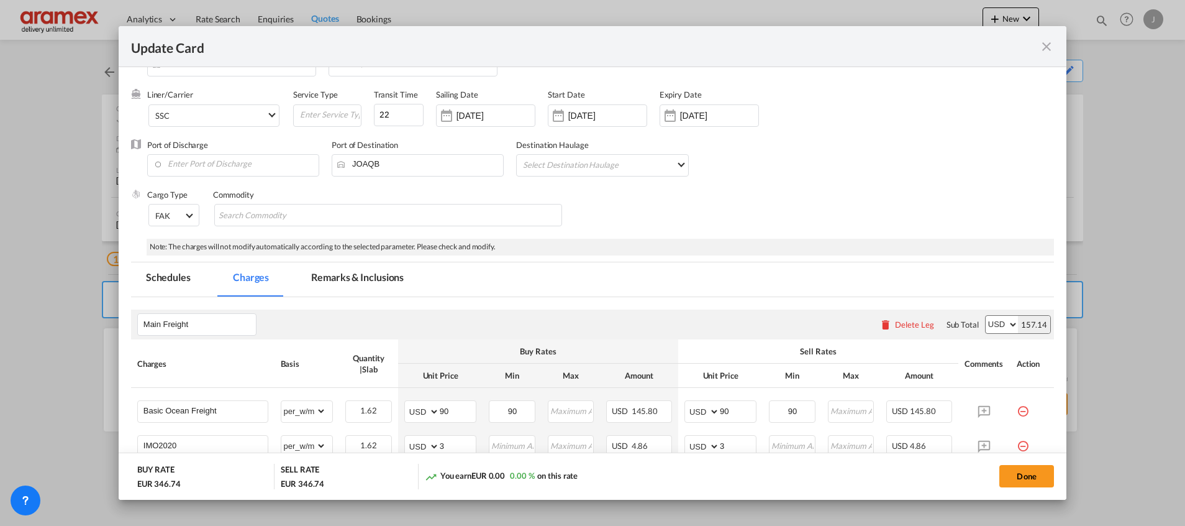
click at [714, 209] on div "Cargo Type FAK FAK GCR GDSM General Cargo Hazardous Cargo Ambient Foodstuff Chi…" at bounding box center [600, 214] width 907 height 50
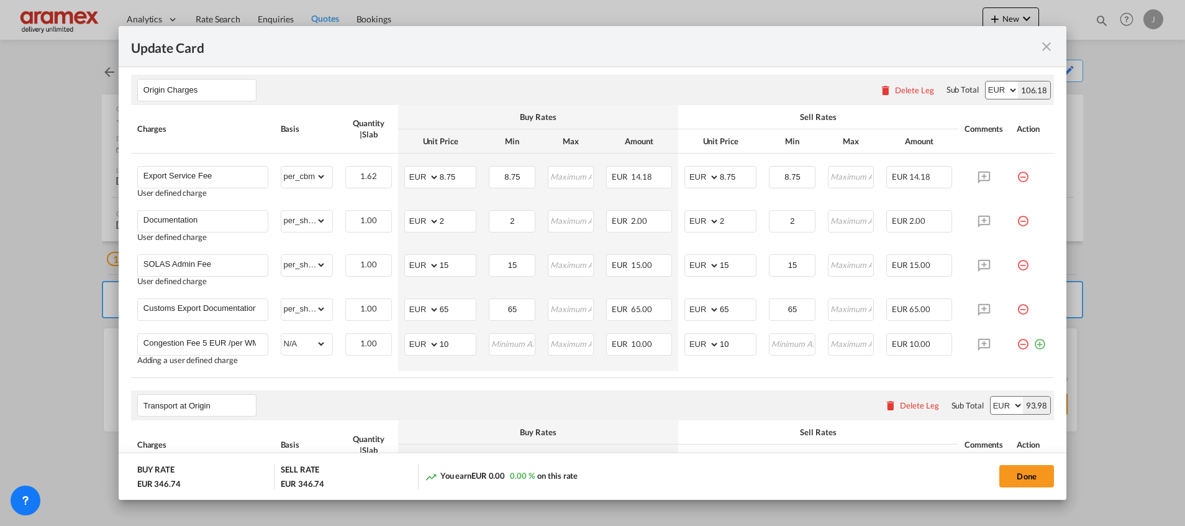
scroll to position [506, 0]
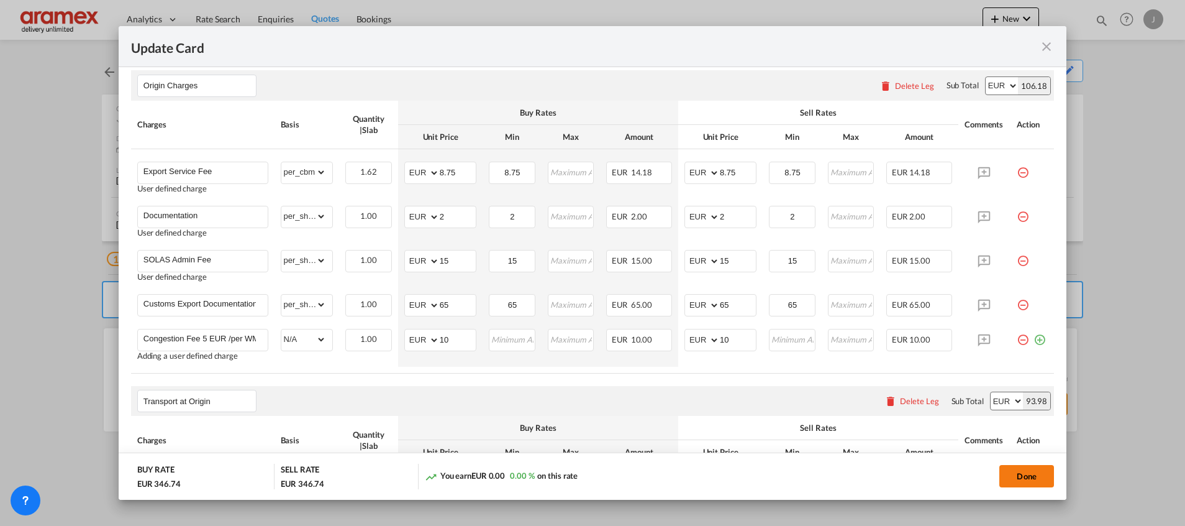
click at [1020, 475] on button "Done" at bounding box center [1027, 476] width 55 height 22
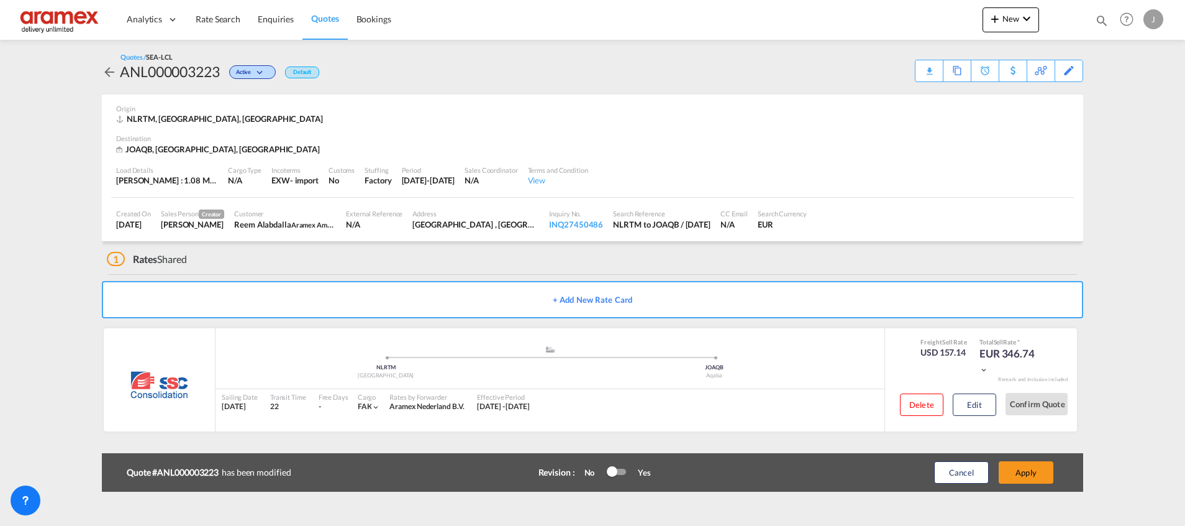
click at [1020, 475] on button "Apply" at bounding box center [1026, 472] width 55 height 22
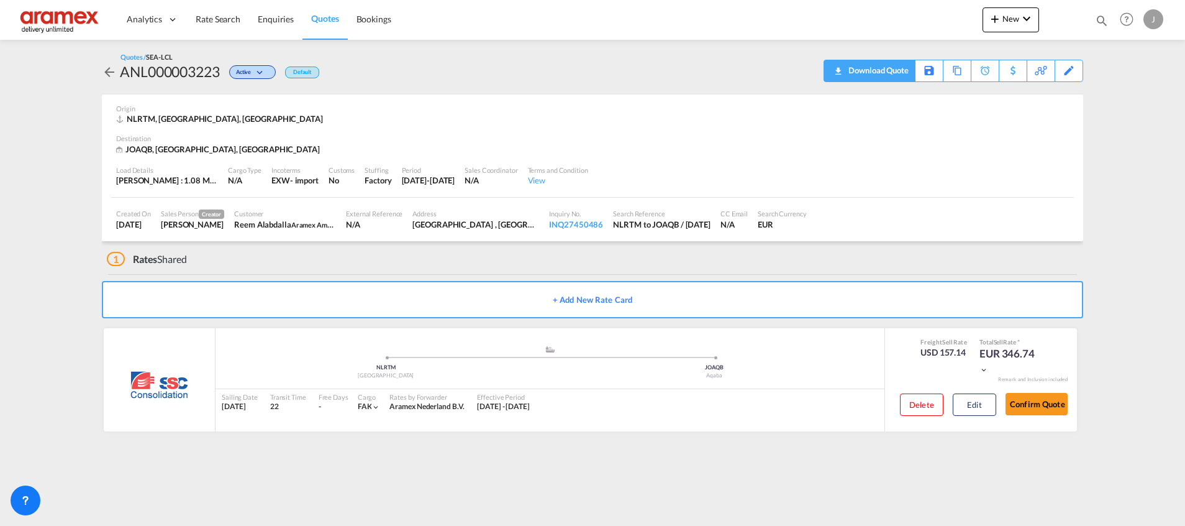
click at [893, 69] on div "Download Quote" at bounding box center [877, 70] width 63 height 20
click at [971, 397] on button "Edit" at bounding box center [974, 404] width 43 height 22
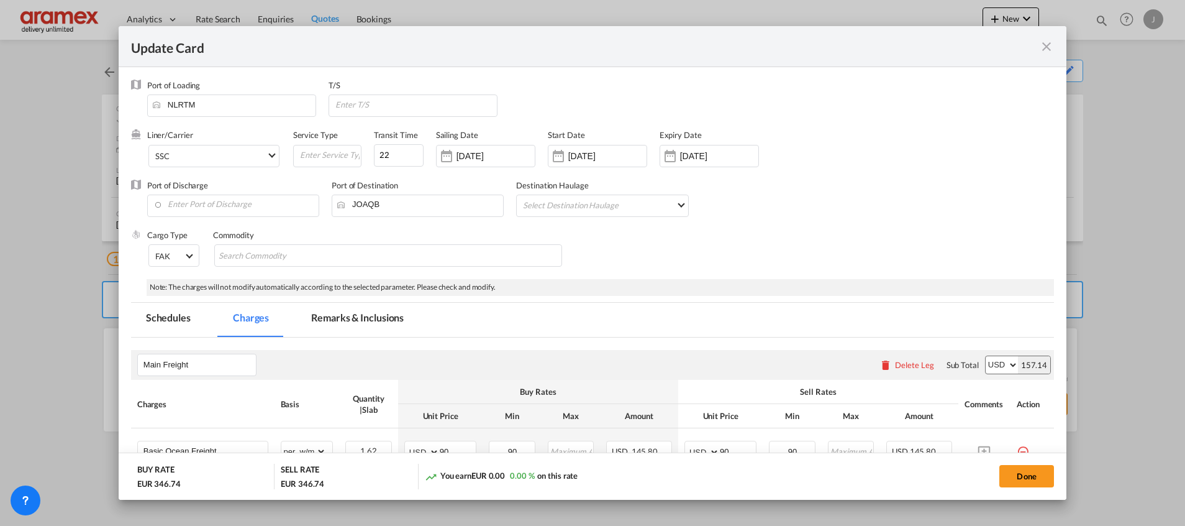
click at [349, 319] on md-tab-item "Remarks & Inclusions" at bounding box center [357, 320] width 122 height 34
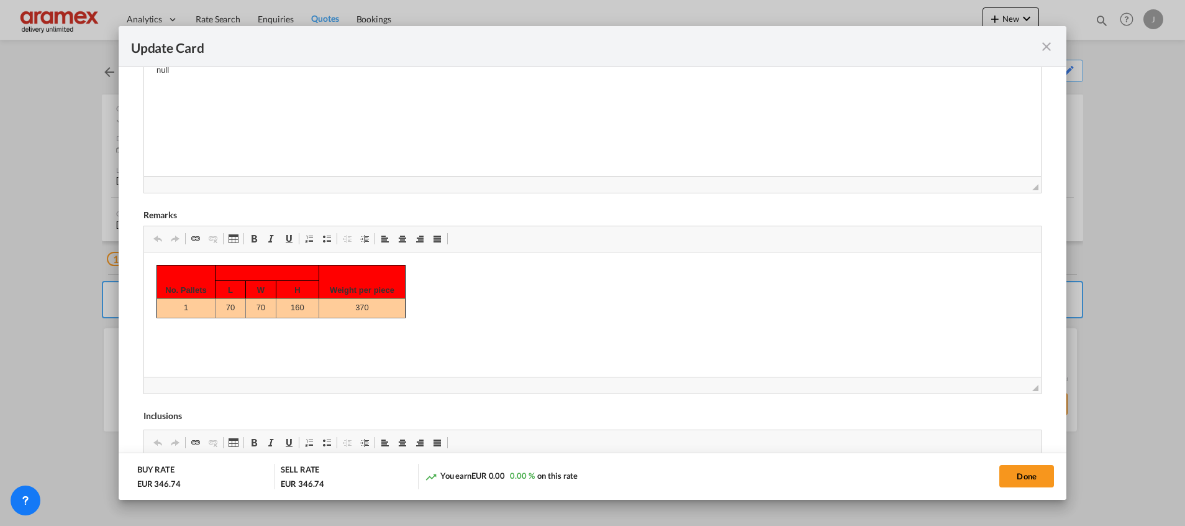
scroll to position [466, 0]
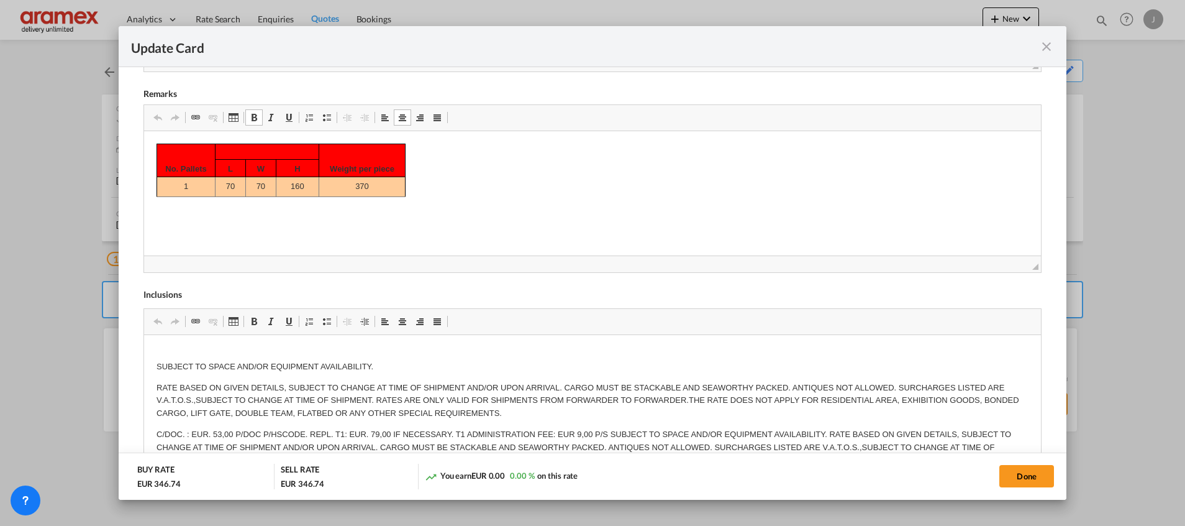
drag, startPoint x: 165, startPoint y: 167, endPoint x: 187, endPoint y: 157, distance: 23.7
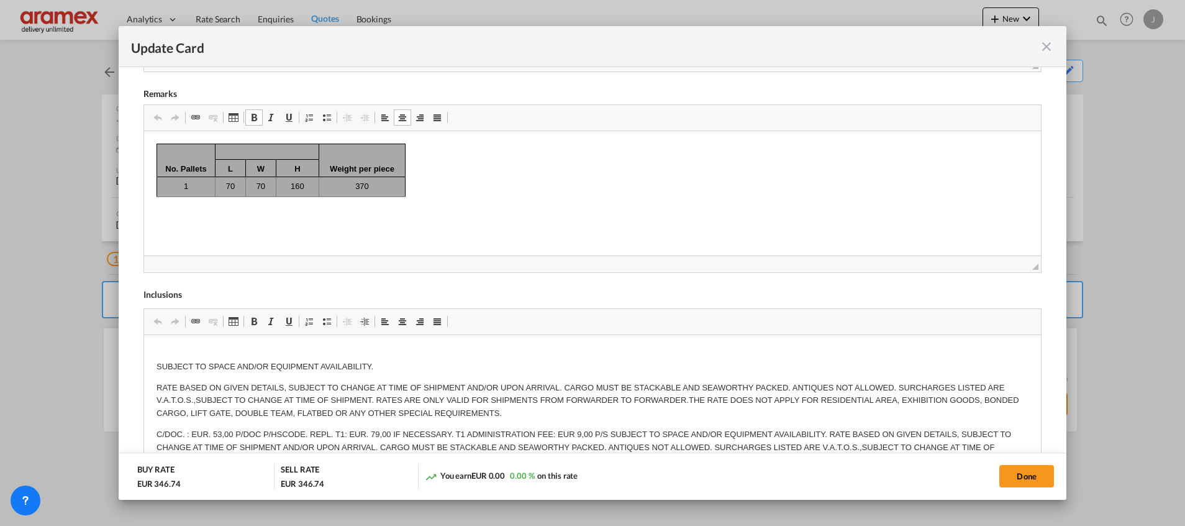
drag, startPoint x: 170, startPoint y: 168, endPoint x: 396, endPoint y: 201, distance: 227.9
click at [396, 201] on html "No. Pallets Weight per piece L W H 1 70 70 160 370" at bounding box center [592, 169] width 897 height 78
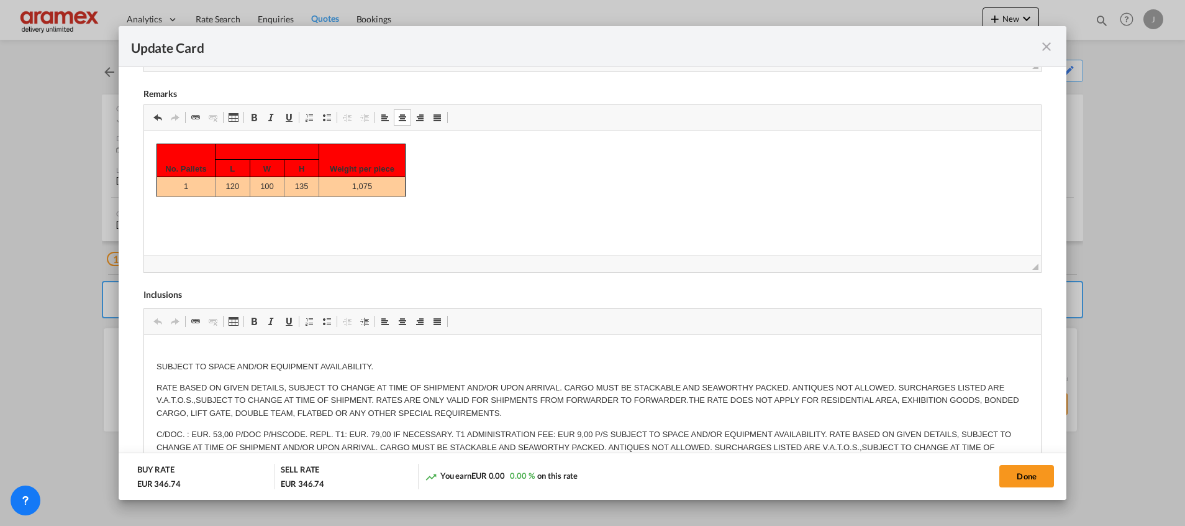
scroll to position [505, 0]
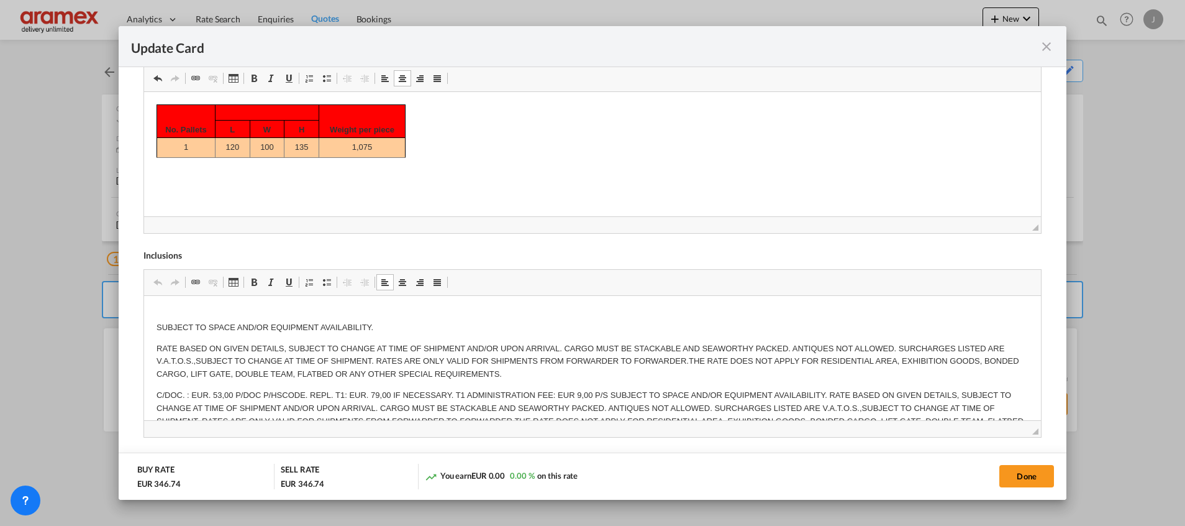
drag, startPoint x: 156, startPoint y: 319, endPoint x: 180, endPoint y: 338, distance: 30.1
click at [158, 326] on p "SUBJECT TO SPACE AND/OR EQUIPMENT AVAILABILITY." at bounding box center [592, 321] width 872 height 26
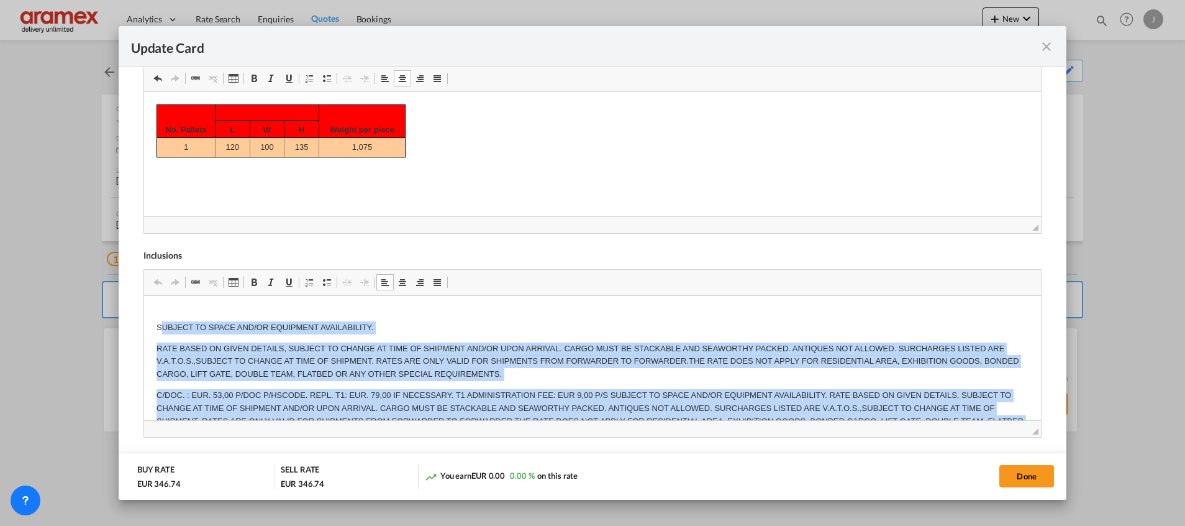
scroll to position [109, 0]
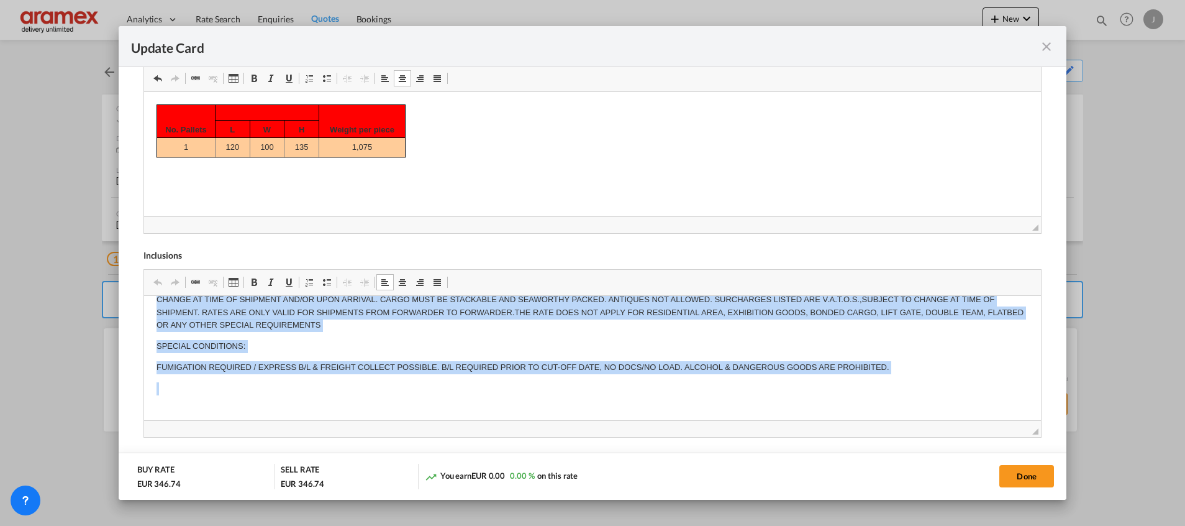
drag, startPoint x: 162, startPoint y: 325, endPoint x: 343, endPoint y: 475, distance: 234.8
click at [343, 419] on html "SUBJECT TO SPACE AND/OR EQUIPMENT AVAILABILITY. RATE BASED ON GIVEN DETAILS, SU…" at bounding box center [592, 302] width 897 height 233
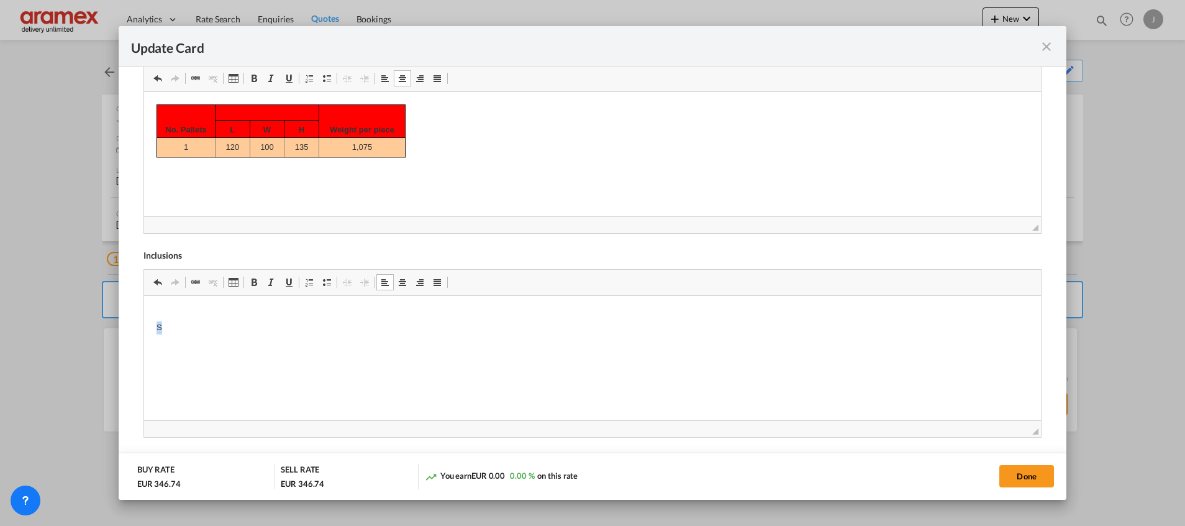
scroll to position [0, 0]
click at [1032, 474] on button "Done" at bounding box center [1027, 476] width 55 height 22
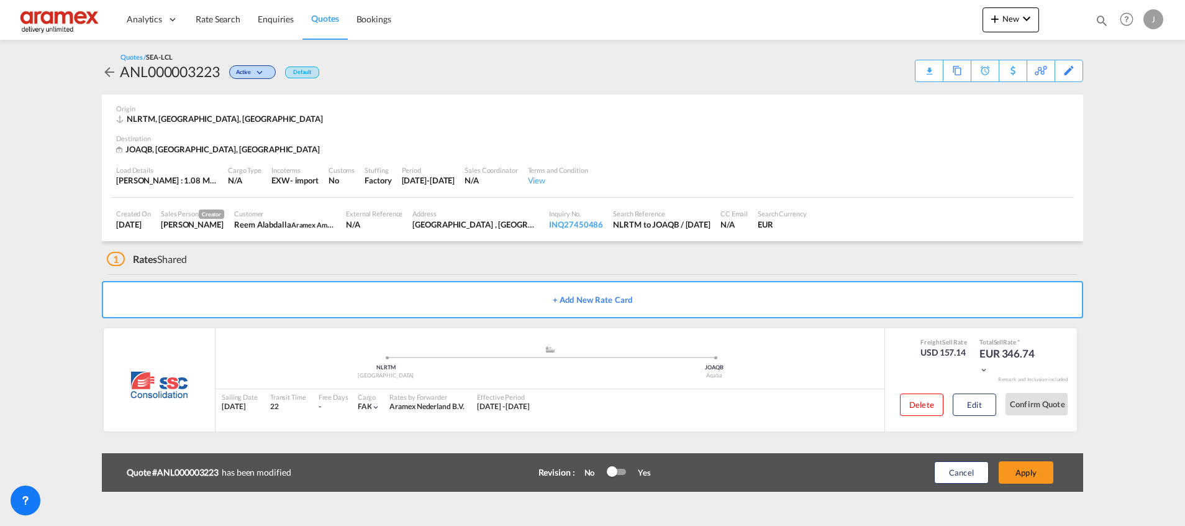
scroll to position [127, 0]
click at [1031, 474] on button "Apply" at bounding box center [1026, 472] width 55 height 22
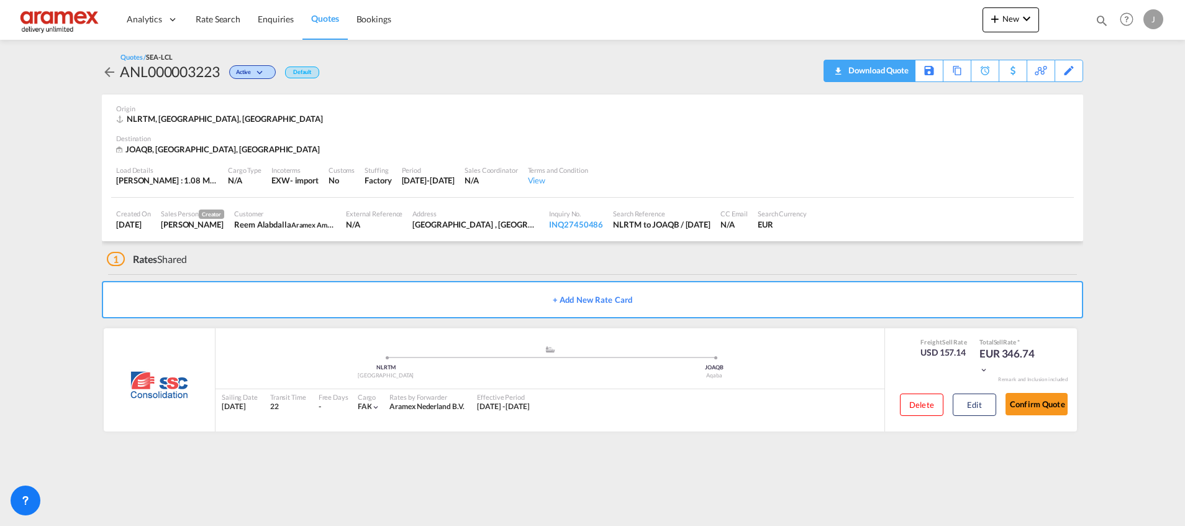
click at [880, 67] on div "Download Quote" at bounding box center [877, 70] width 63 height 20
